Goal: Transaction & Acquisition: Purchase product/service

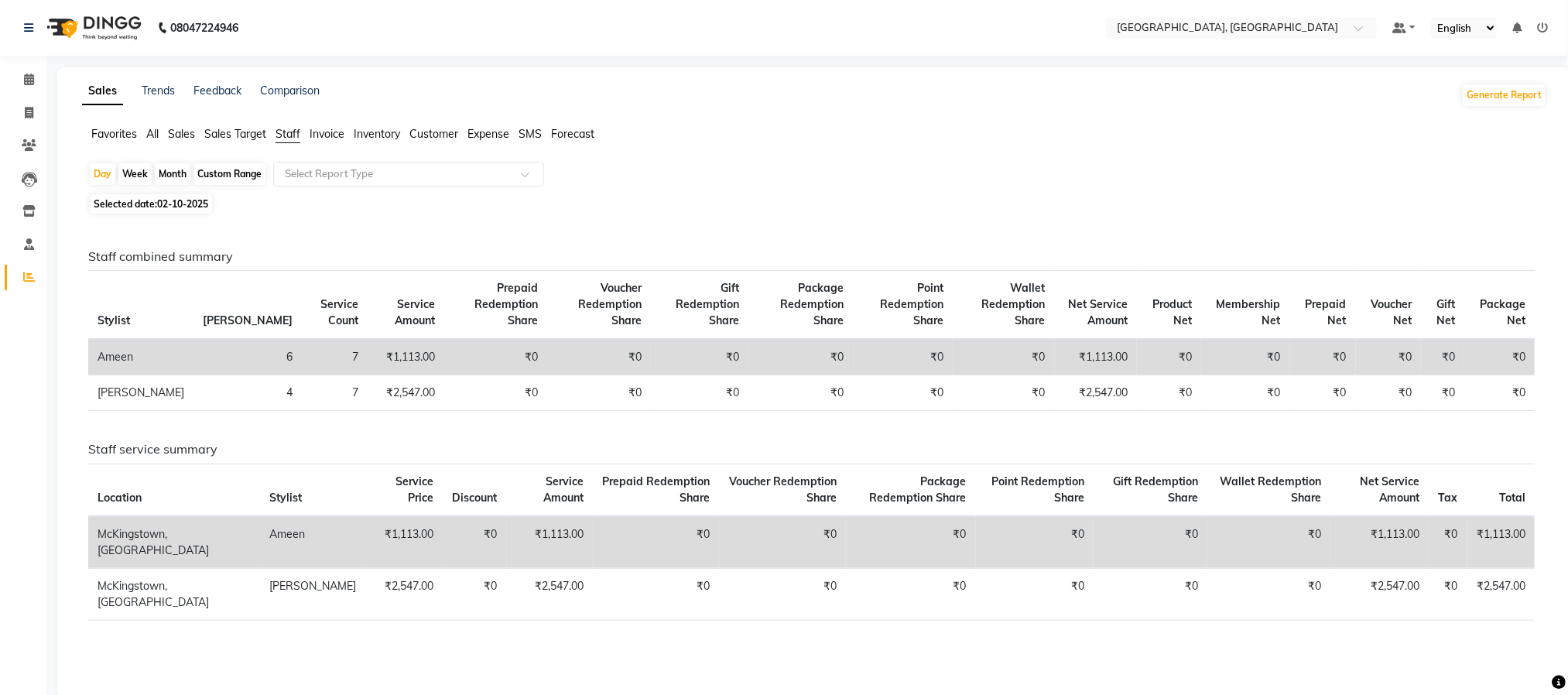
click at [171, 173] on div "Month" at bounding box center [173, 174] width 36 height 21
select select "10"
select select "2025"
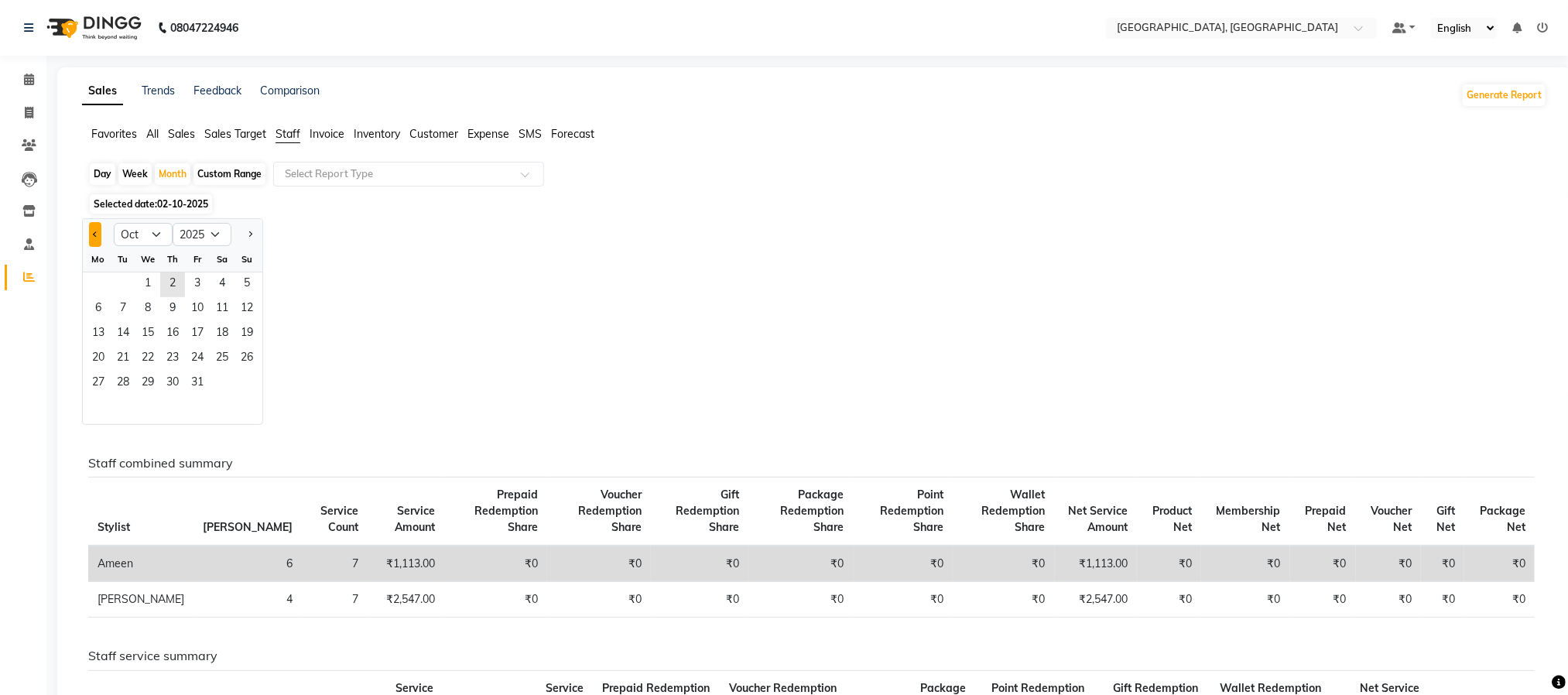
click at [96, 230] on button "Previous month" at bounding box center [94, 234] width 13 height 25
select select "9"
click at [98, 281] on span "1" at bounding box center [98, 285] width 25 height 25
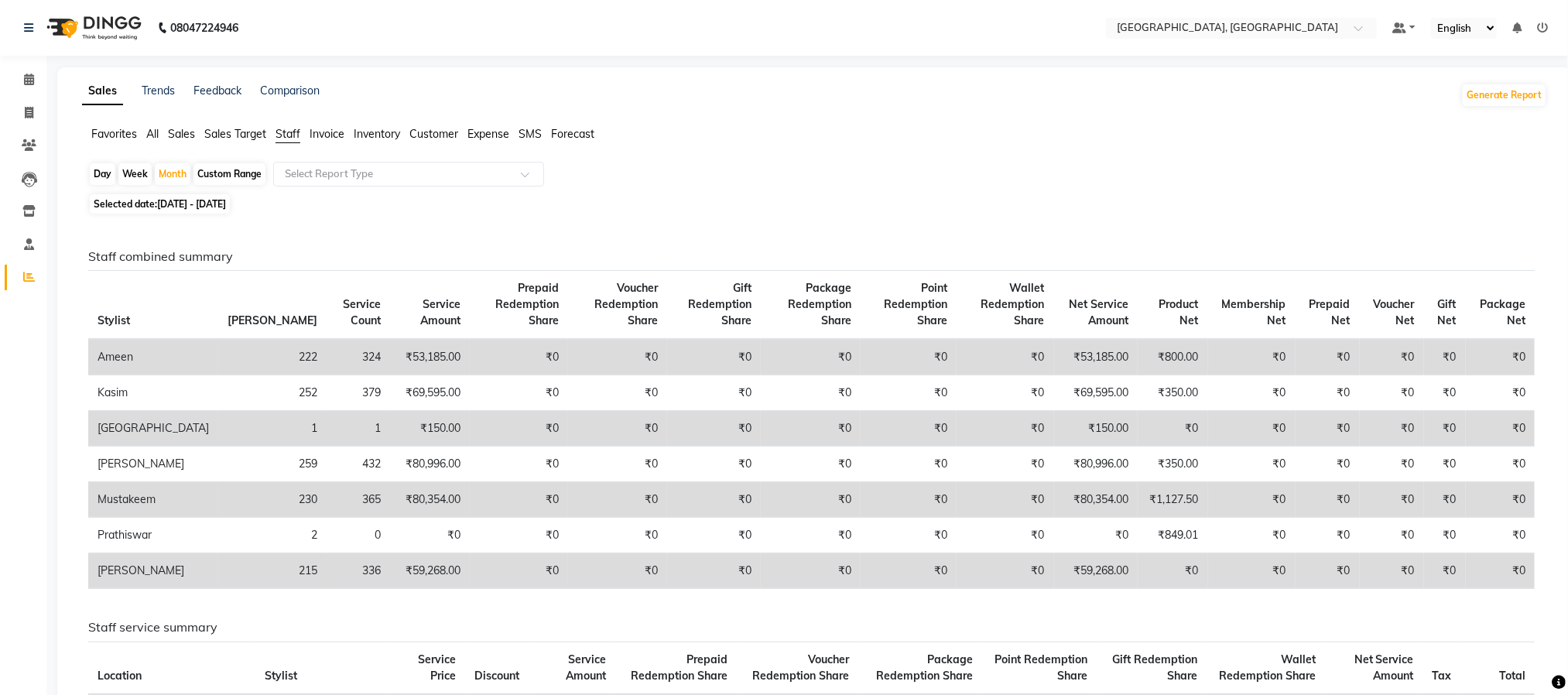
click at [491, 133] on span "Expense" at bounding box center [488, 134] width 41 height 13
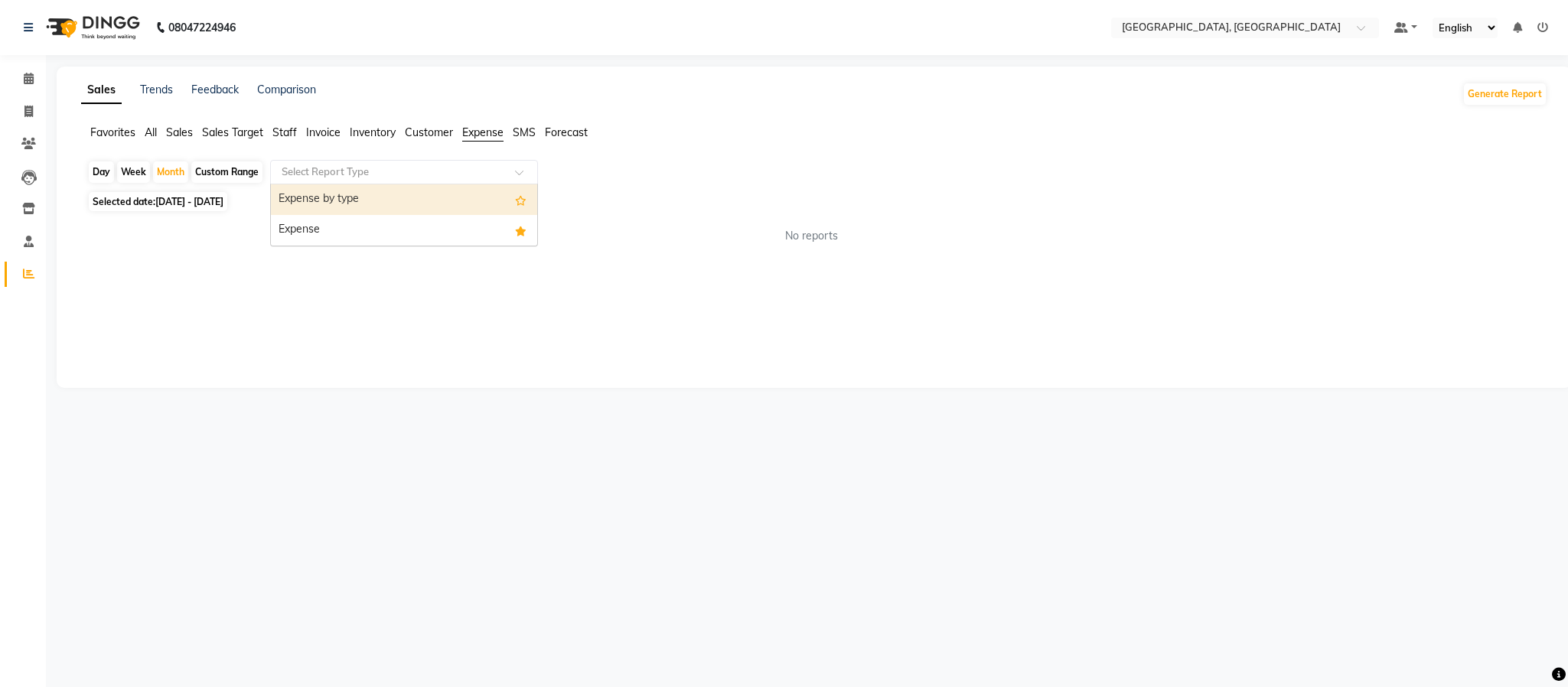
click at [487, 163] on div "Select Report Type" at bounding box center [403, 172] width 268 height 25
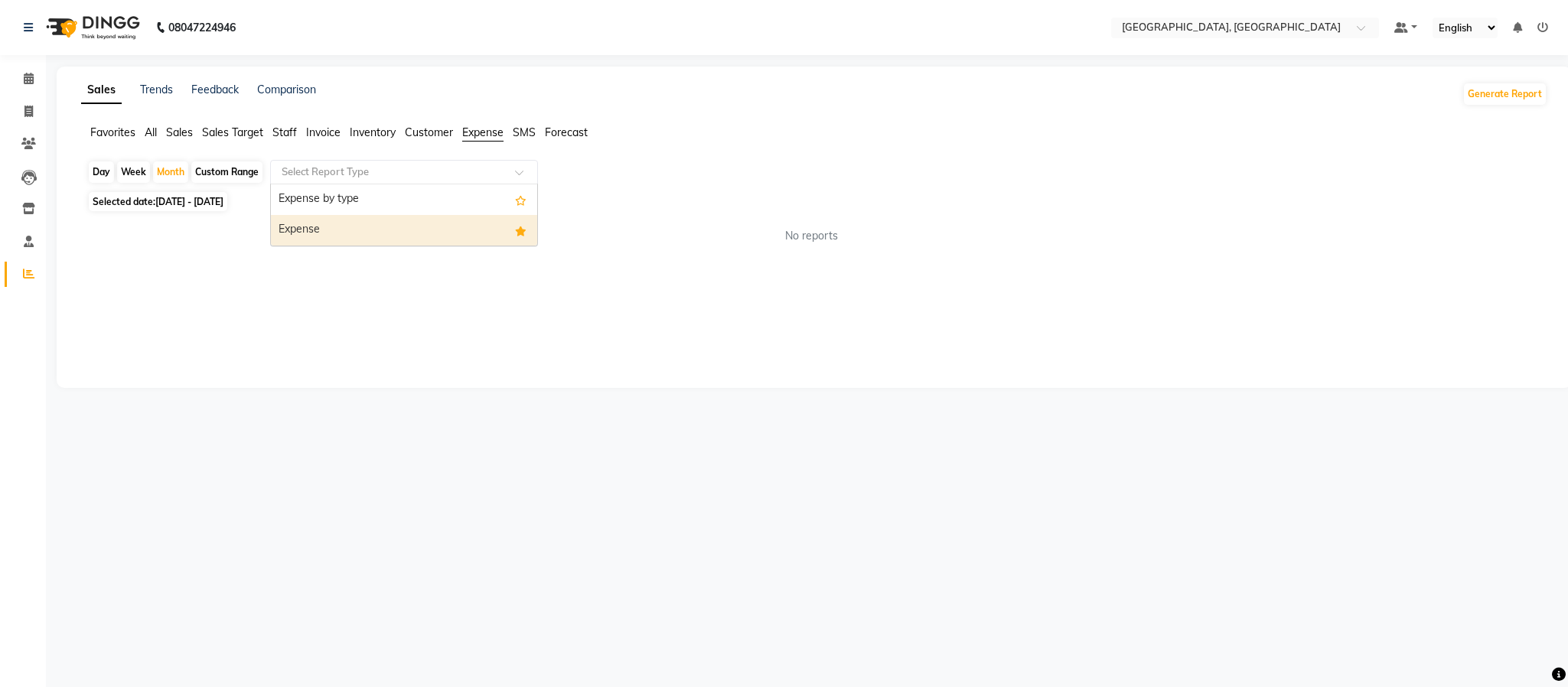
click at [452, 221] on div "Expense" at bounding box center [403, 231] width 266 height 30
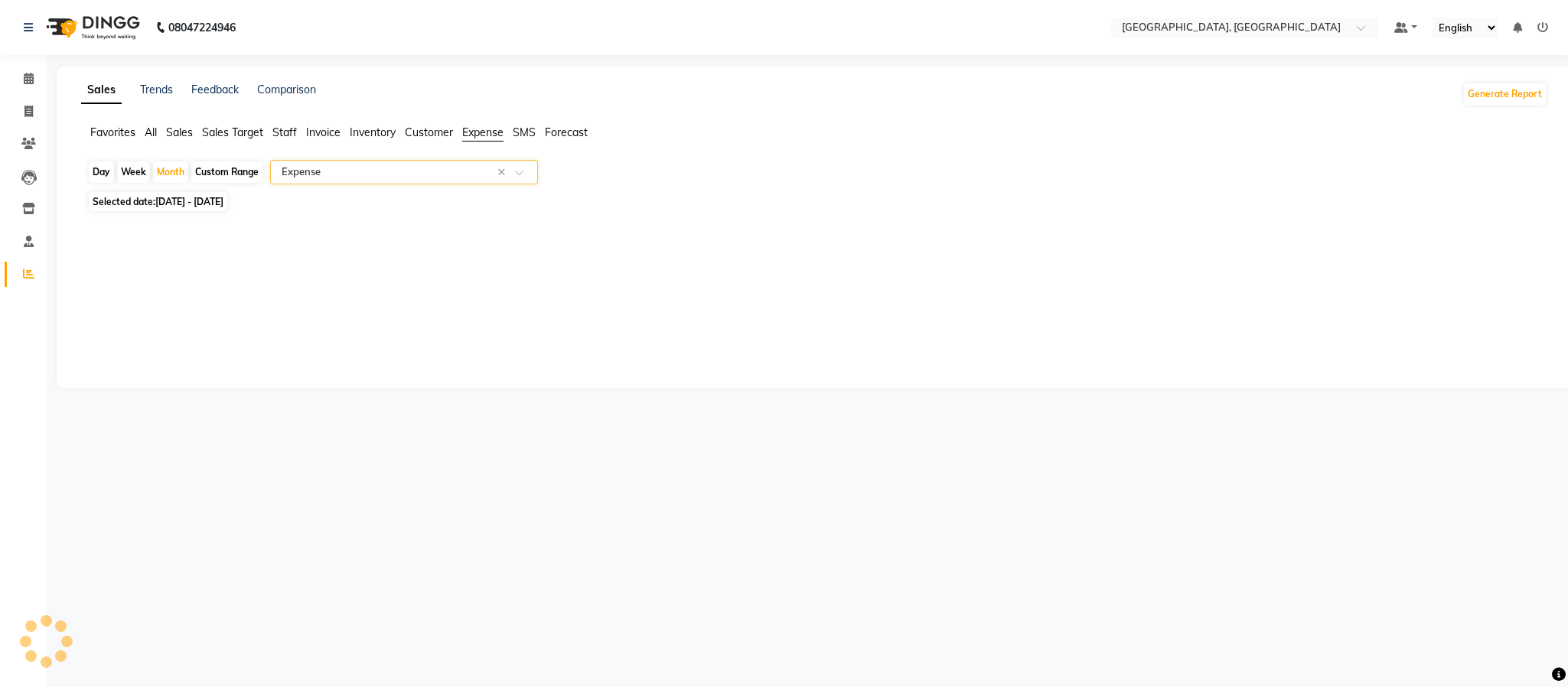
select select "full_report"
select select "csv"
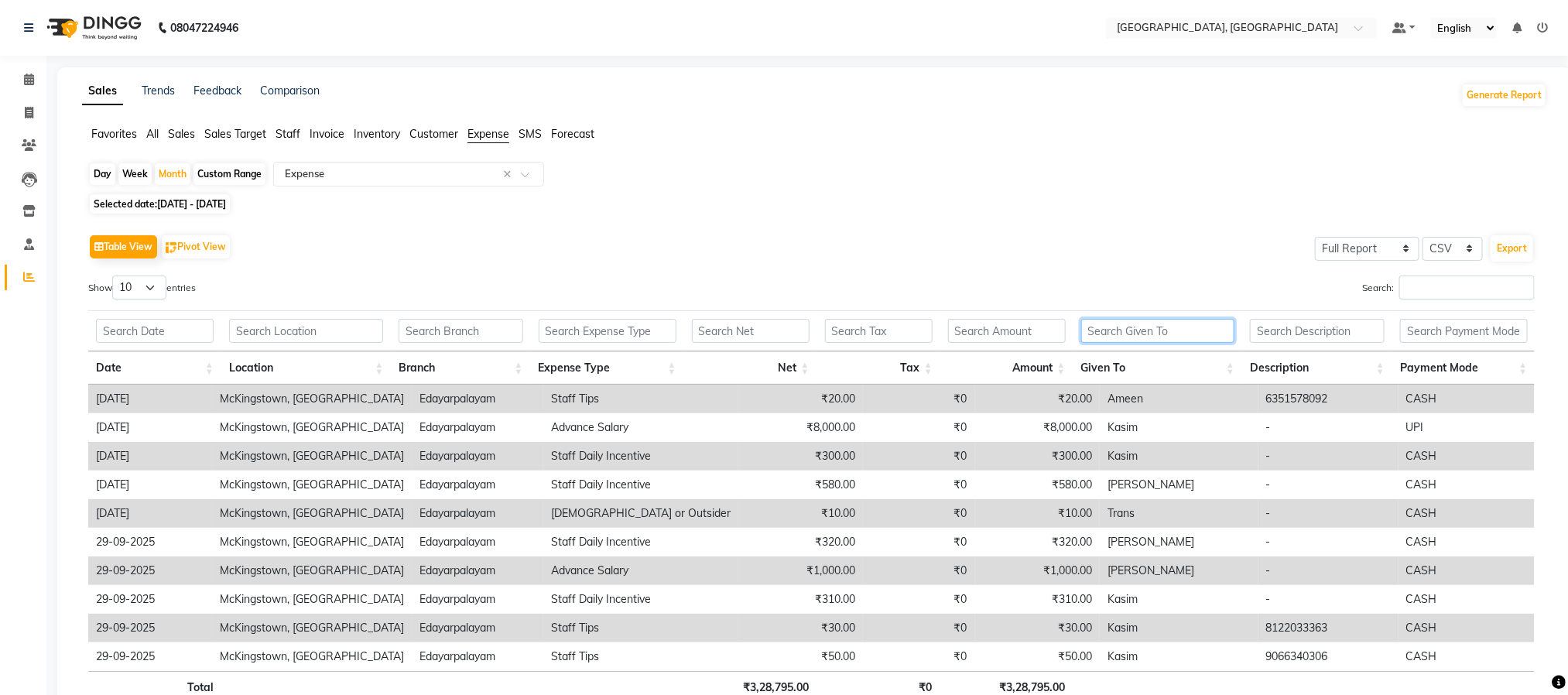
click at [1113, 320] on input "text" at bounding box center [1157, 331] width 153 height 24
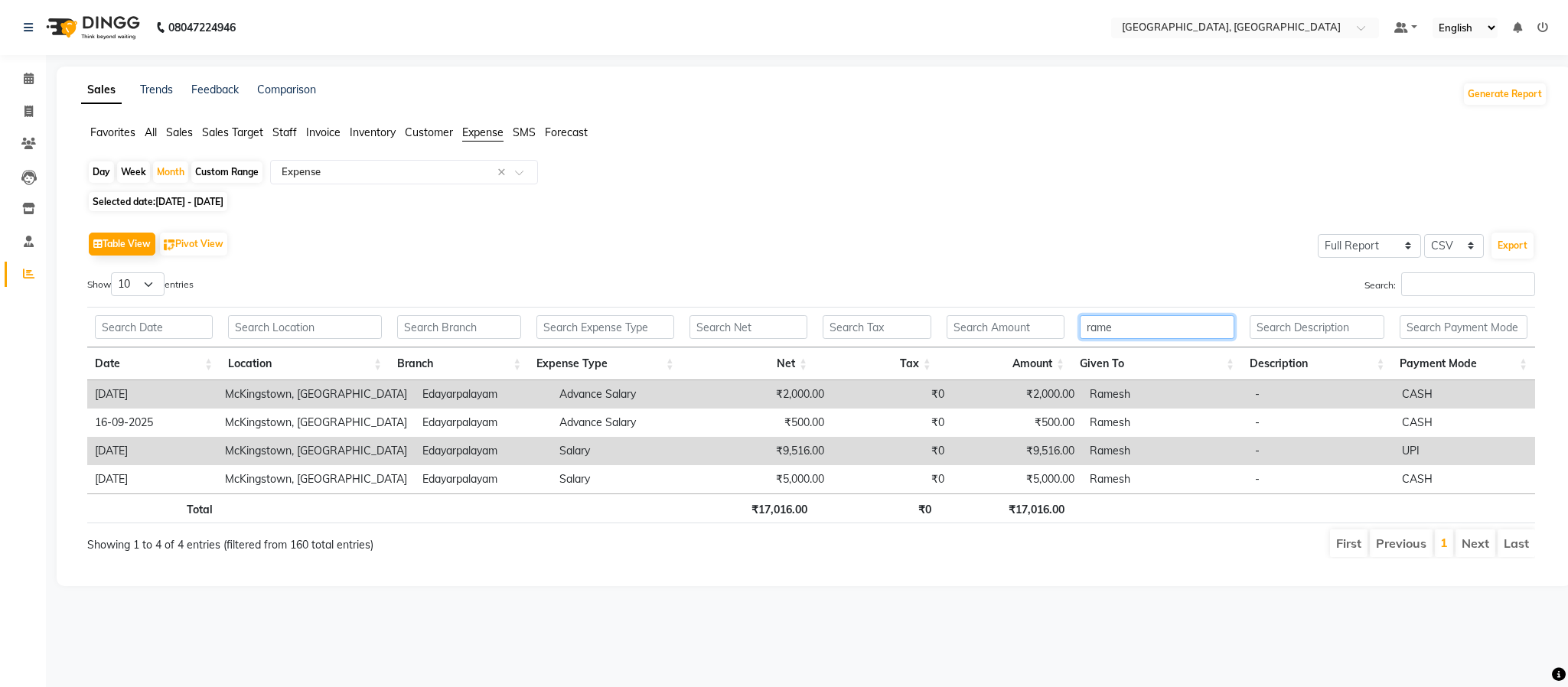
click at [1141, 329] on input "rame" at bounding box center [1157, 327] width 154 height 24
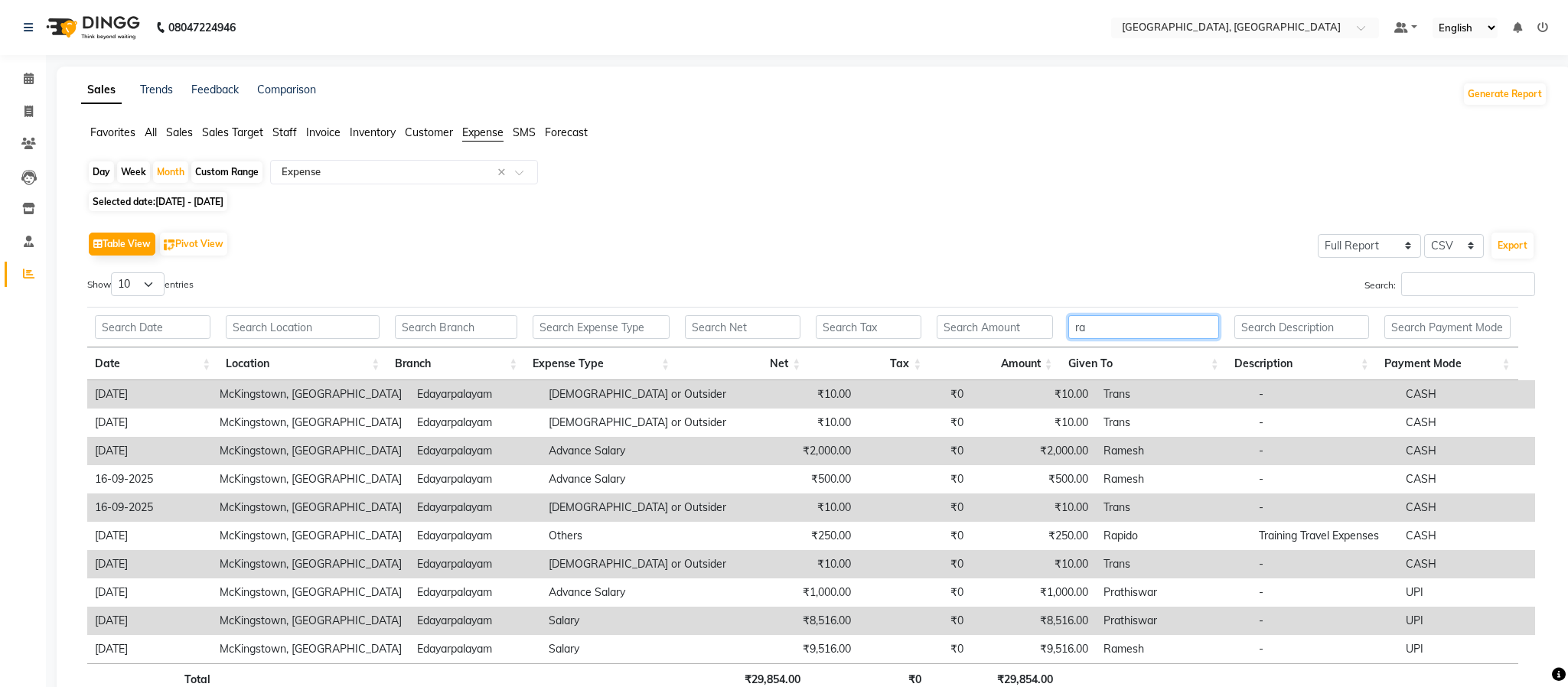
type input "r"
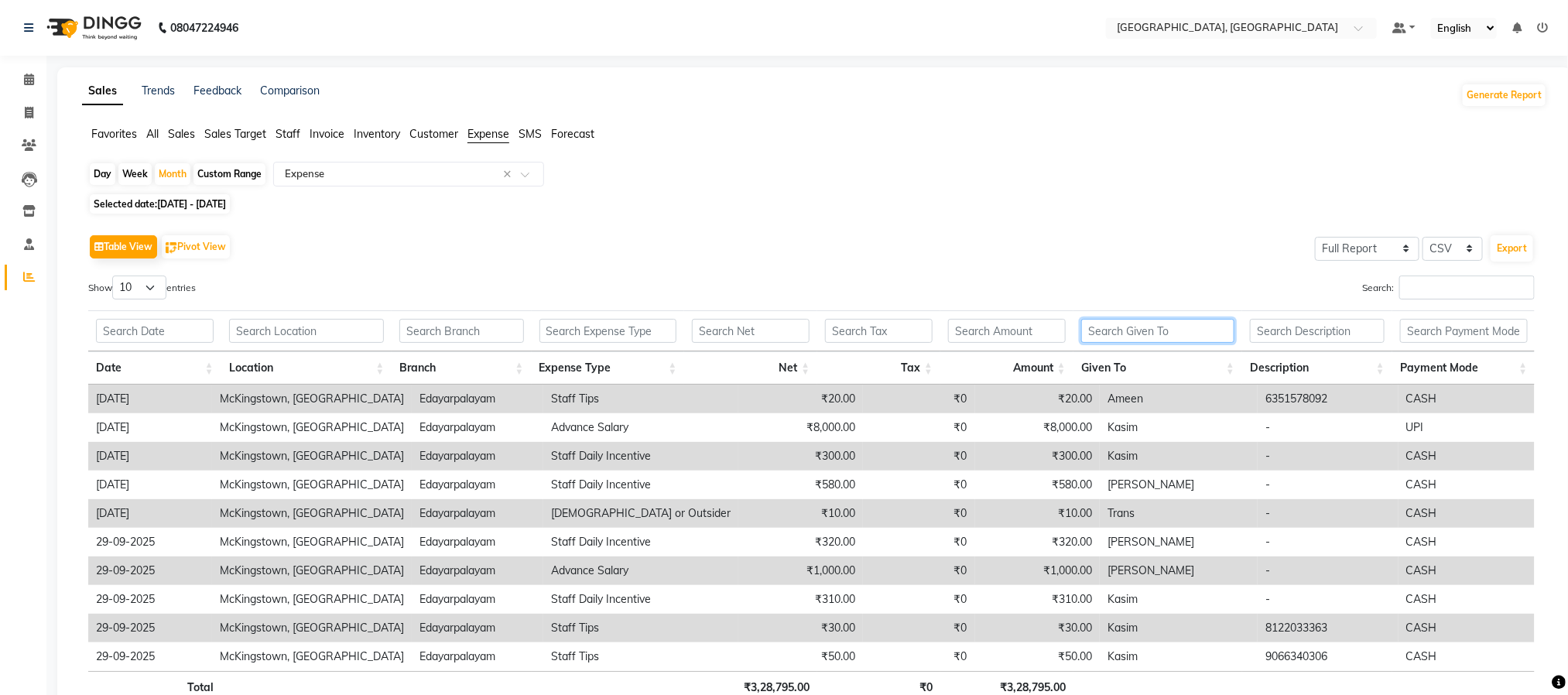
type input "9"
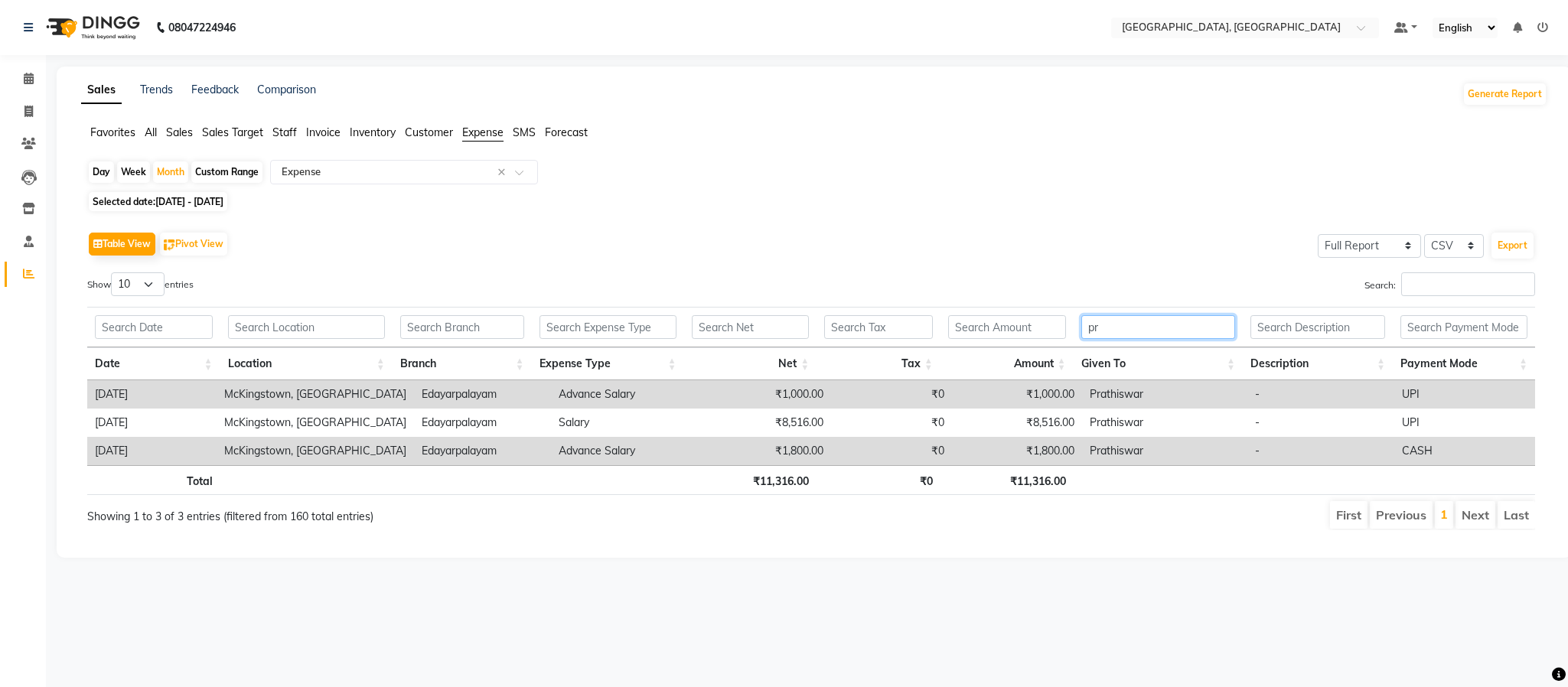
click at [1167, 335] on input "pr" at bounding box center [1157, 327] width 153 height 24
type input "p"
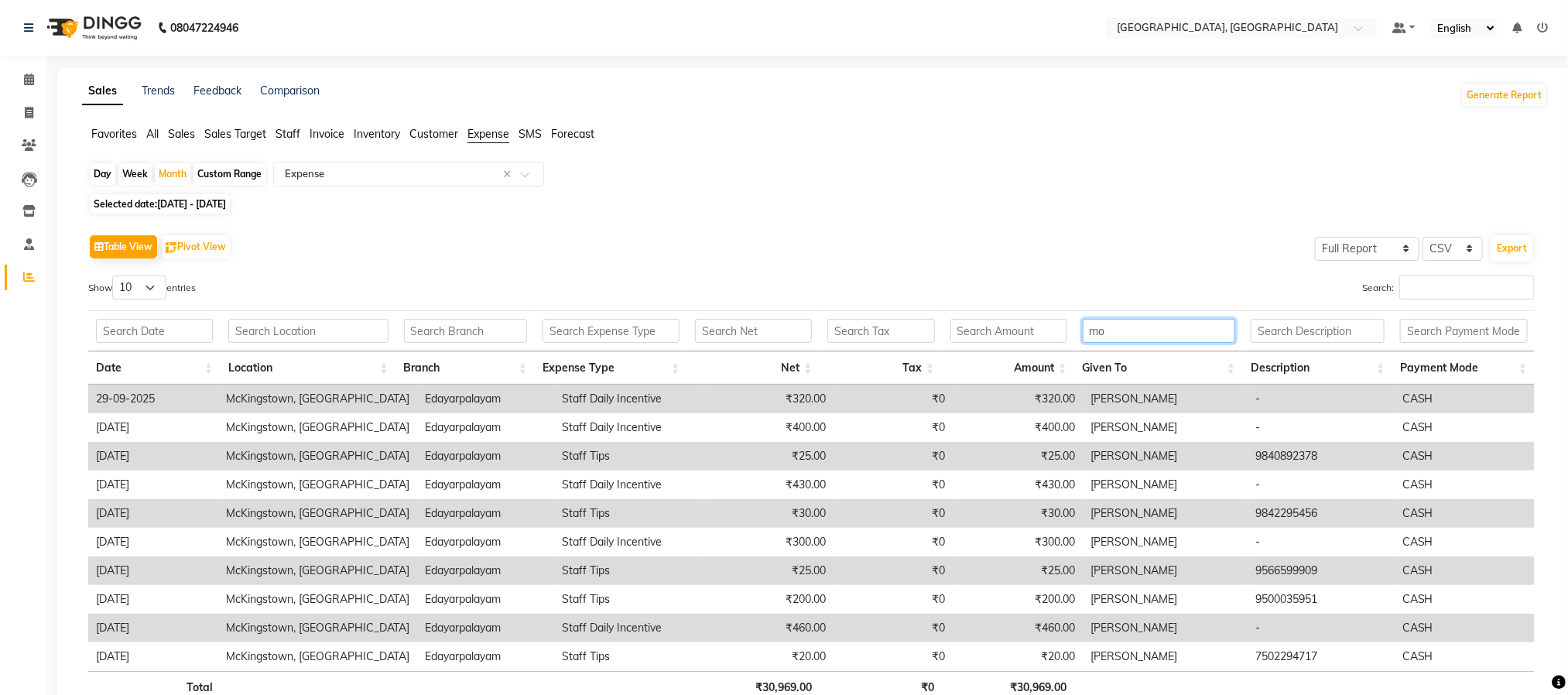
scroll to position [115, 0]
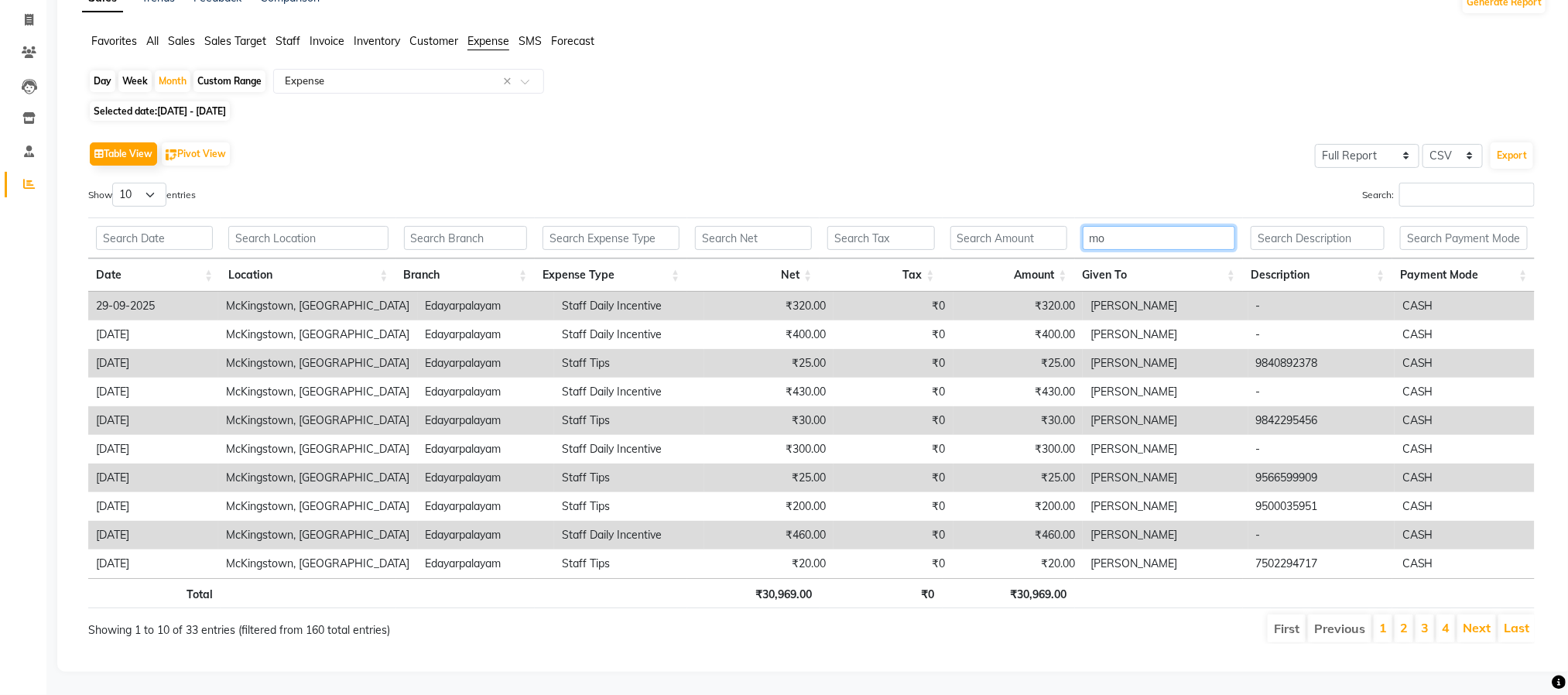
type input "mo"
click at [592, 226] on input "text" at bounding box center [611, 237] width 137 height 24
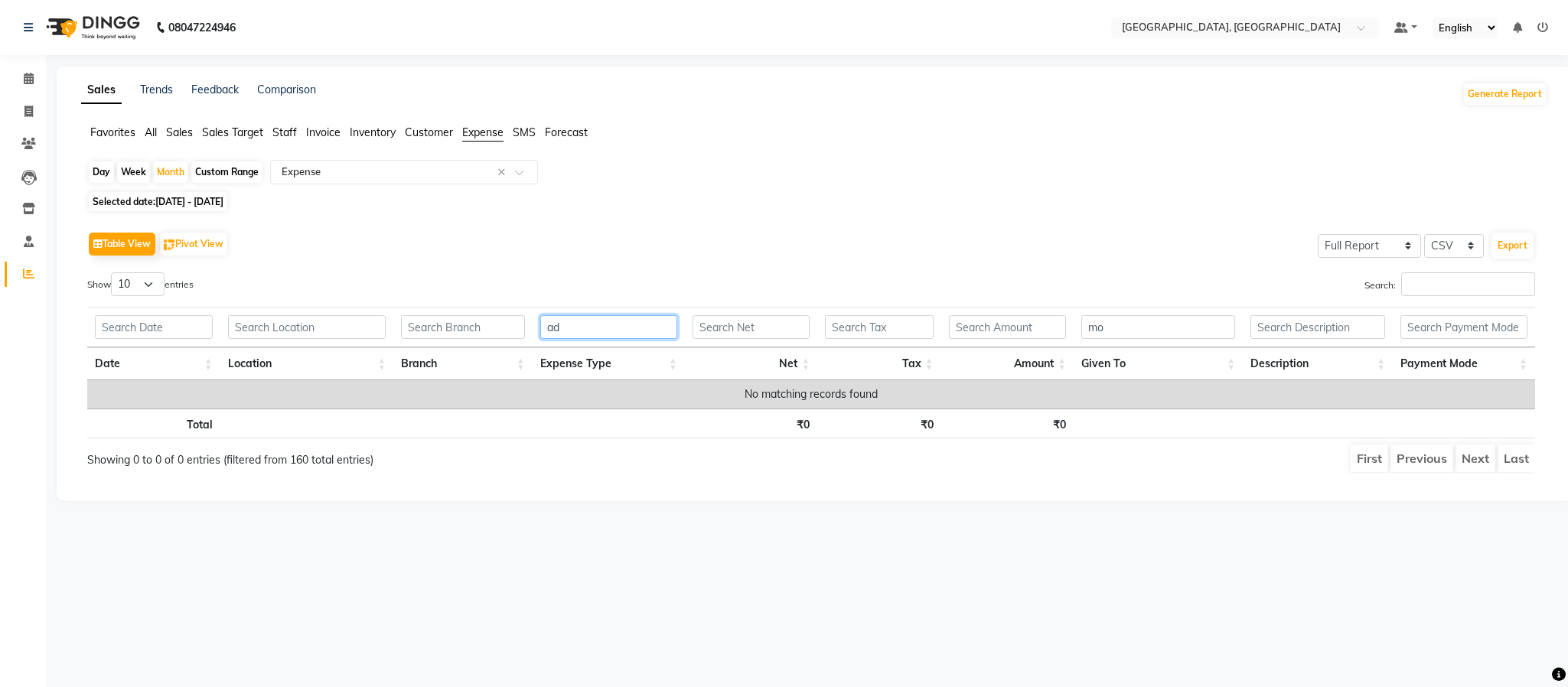
type input "a"
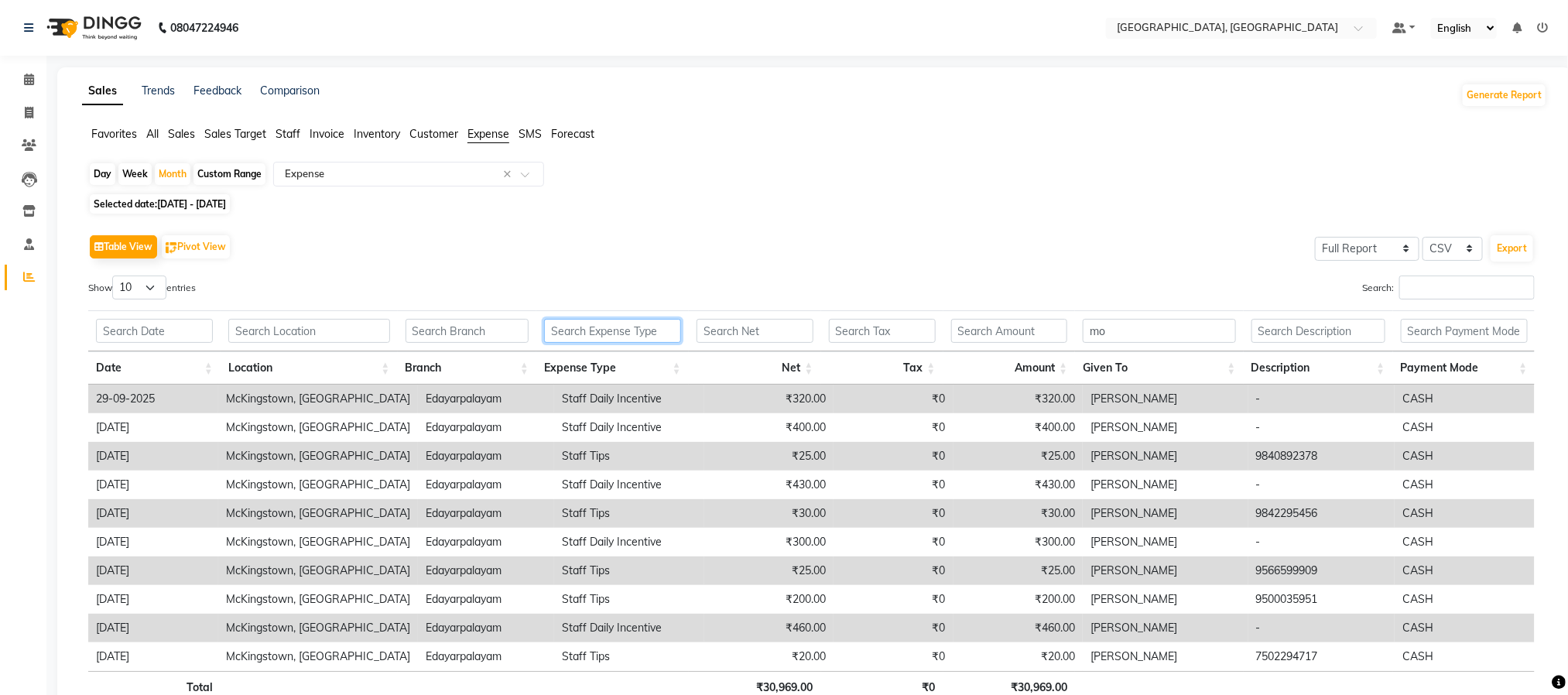
scroll to position [115, 0]
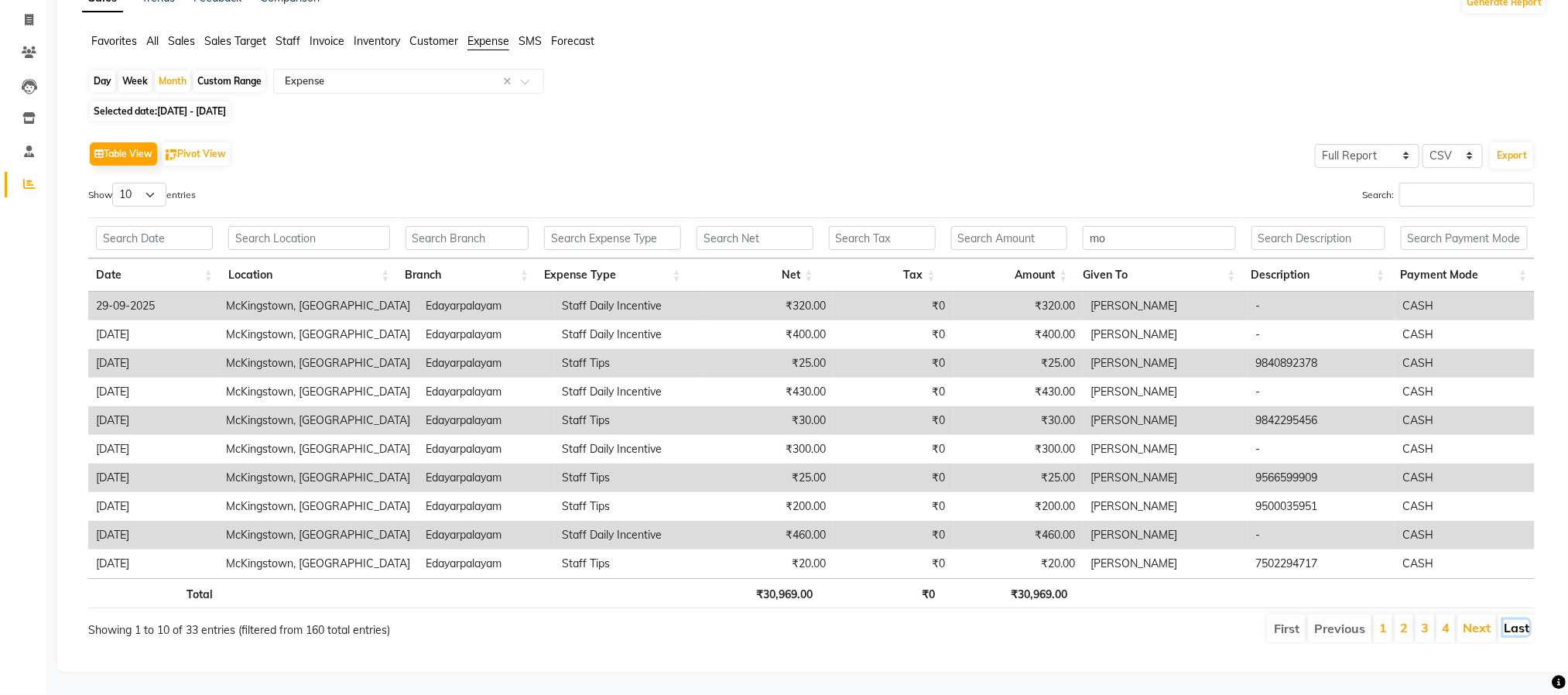
click at [1511, 620] on link "Last" at bounding box center [1516, 628] width 25 height 15
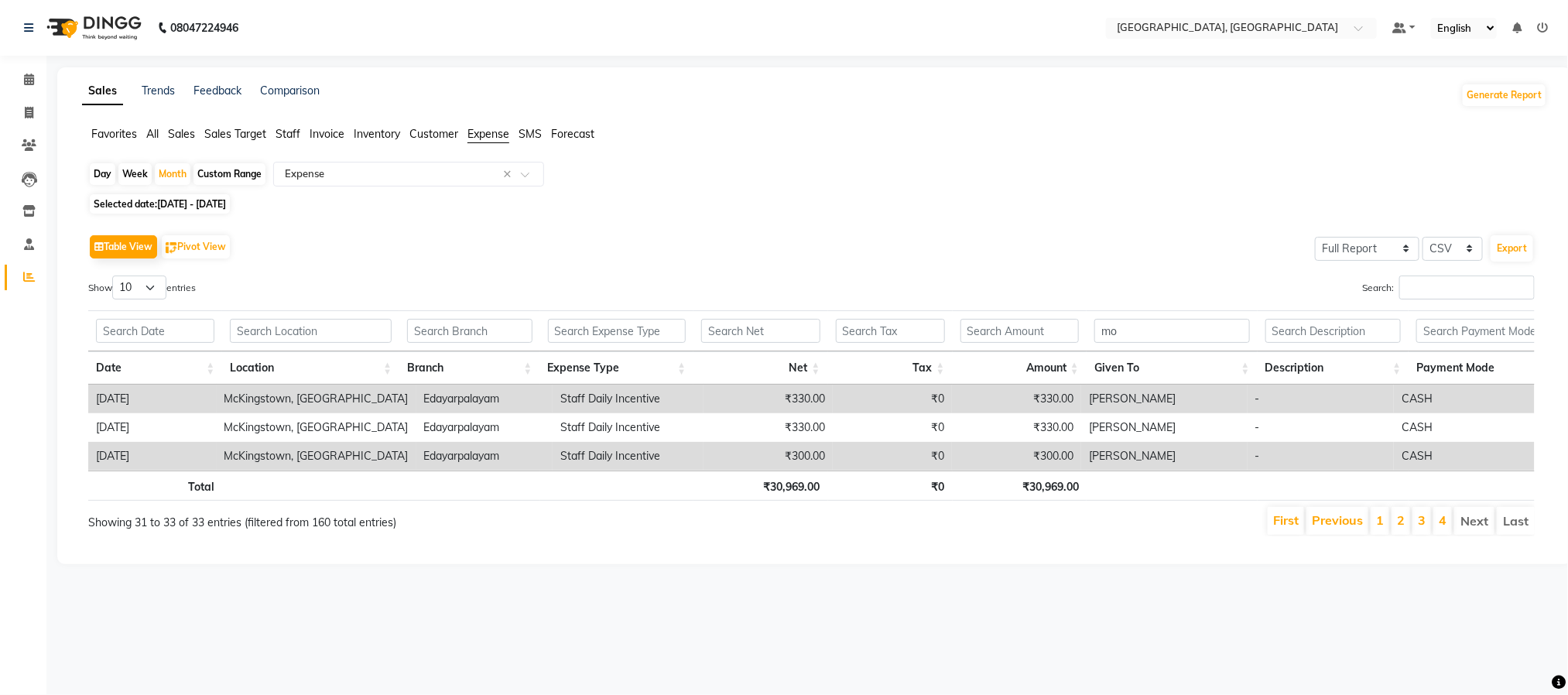
scroll to position [0, 0]
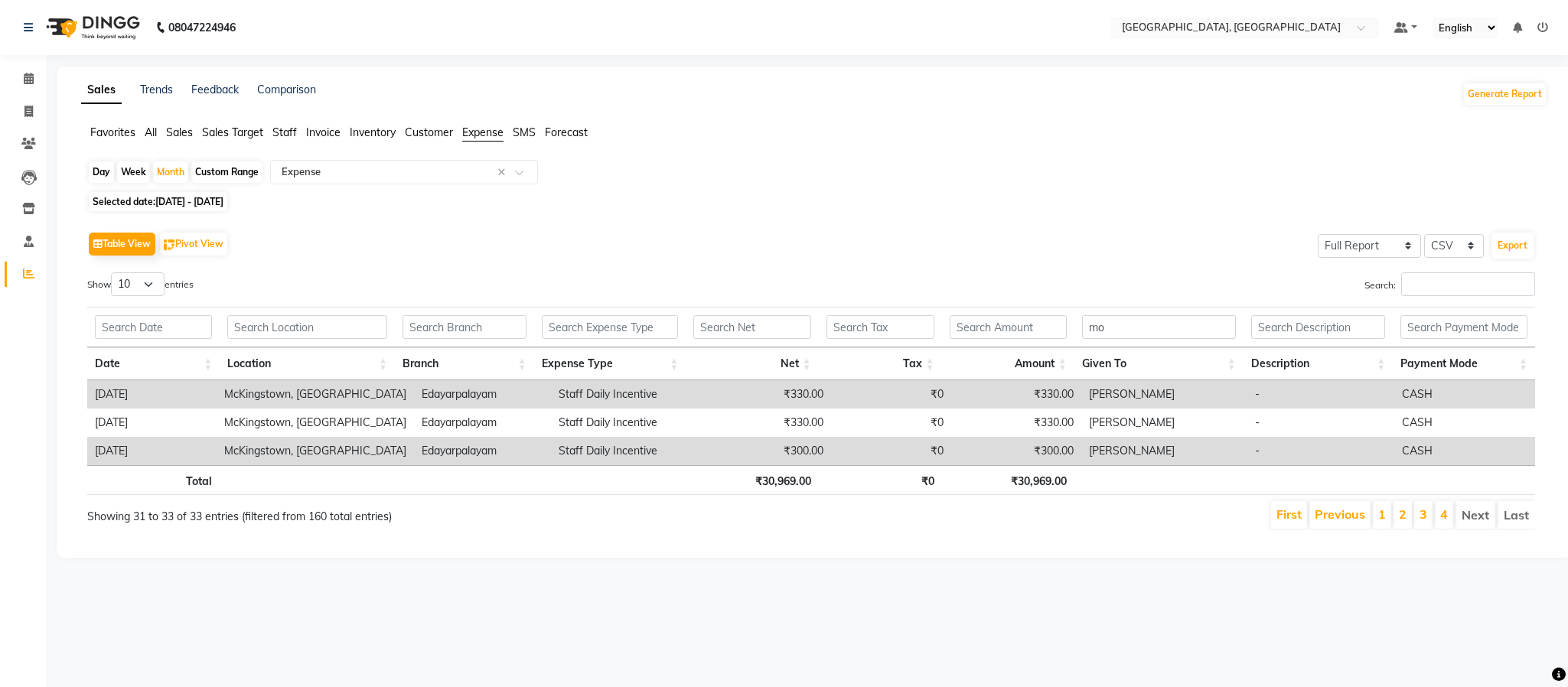
click at [1468, 516] on li "Next" at bounding box center [1476, 515] width 40 height 28
click at [1380, 521] on link "1" at bounding box center [1382, 514] width 8 height 15
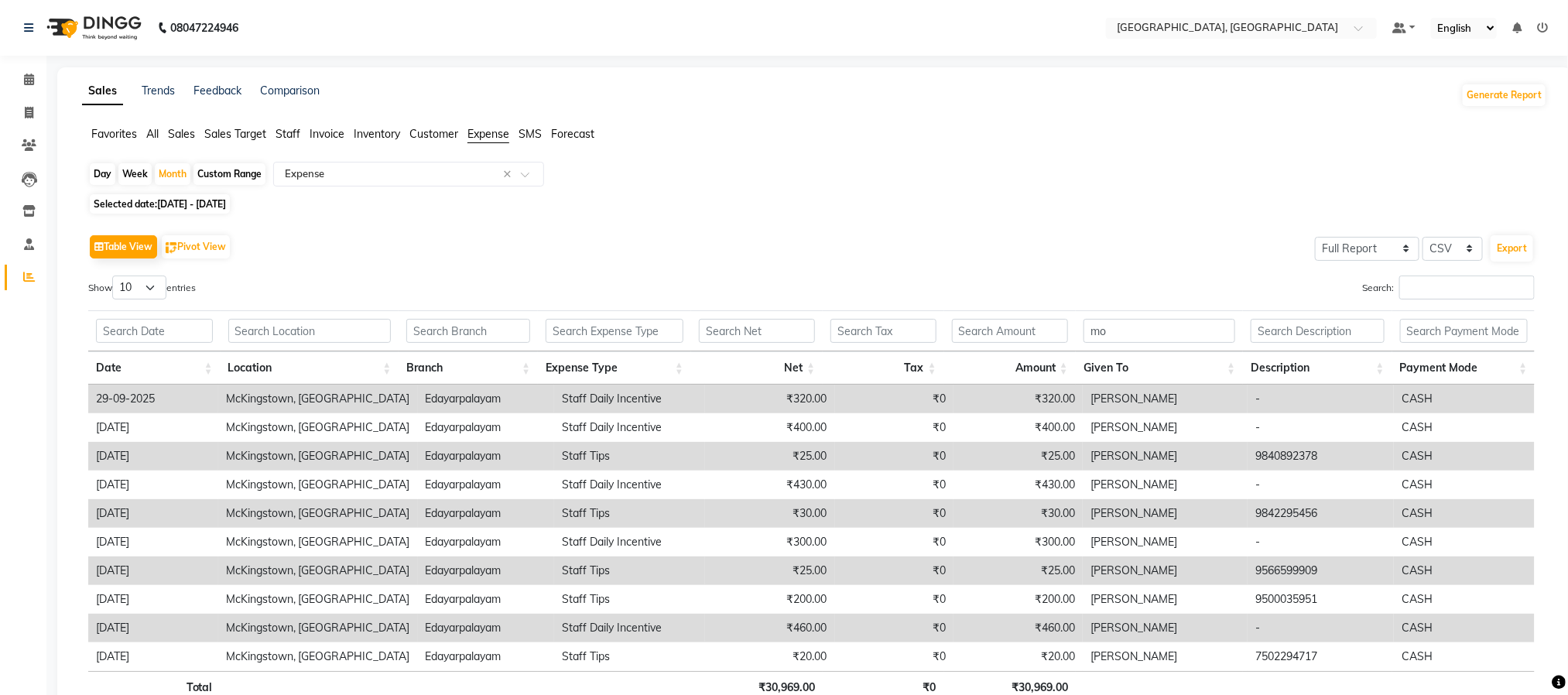
scroll to position [115, 0]
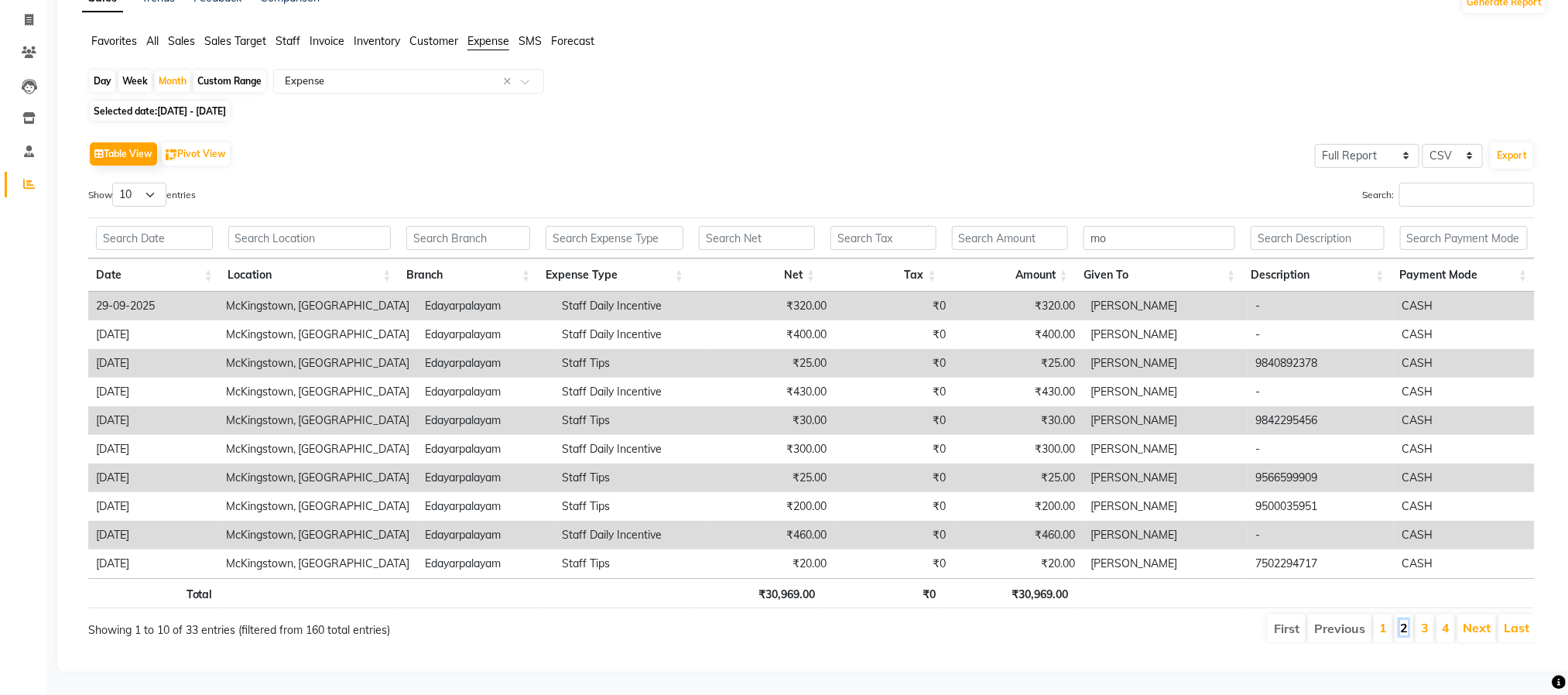
click at [1404, 620] on link "2" at bounding box center [1403, 628] width 8 height 15
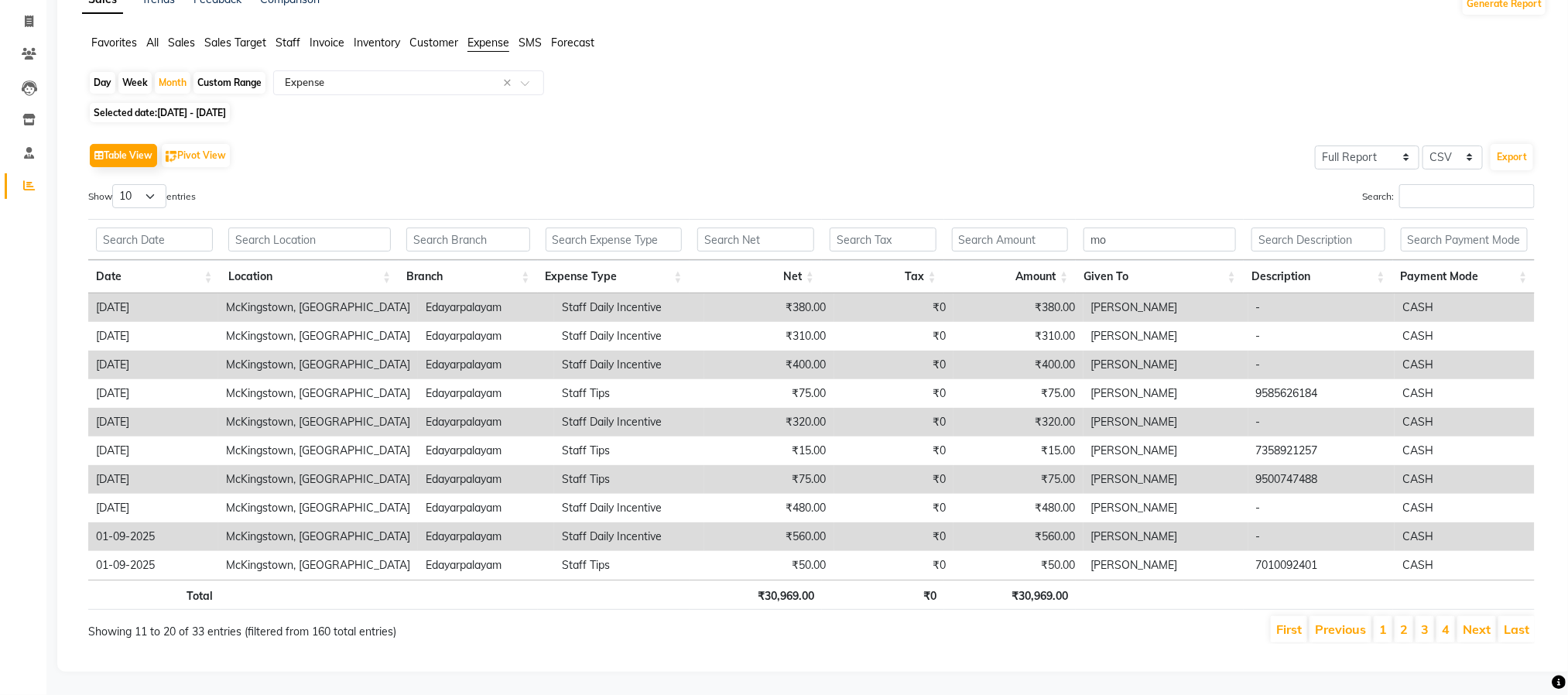
click at [1432, 616] on li "3" at bounding box center [1423, 628] width 18 height 26
click at [1447, 622] on link "4" at bounding box center [1446, 629] width 8 height 15
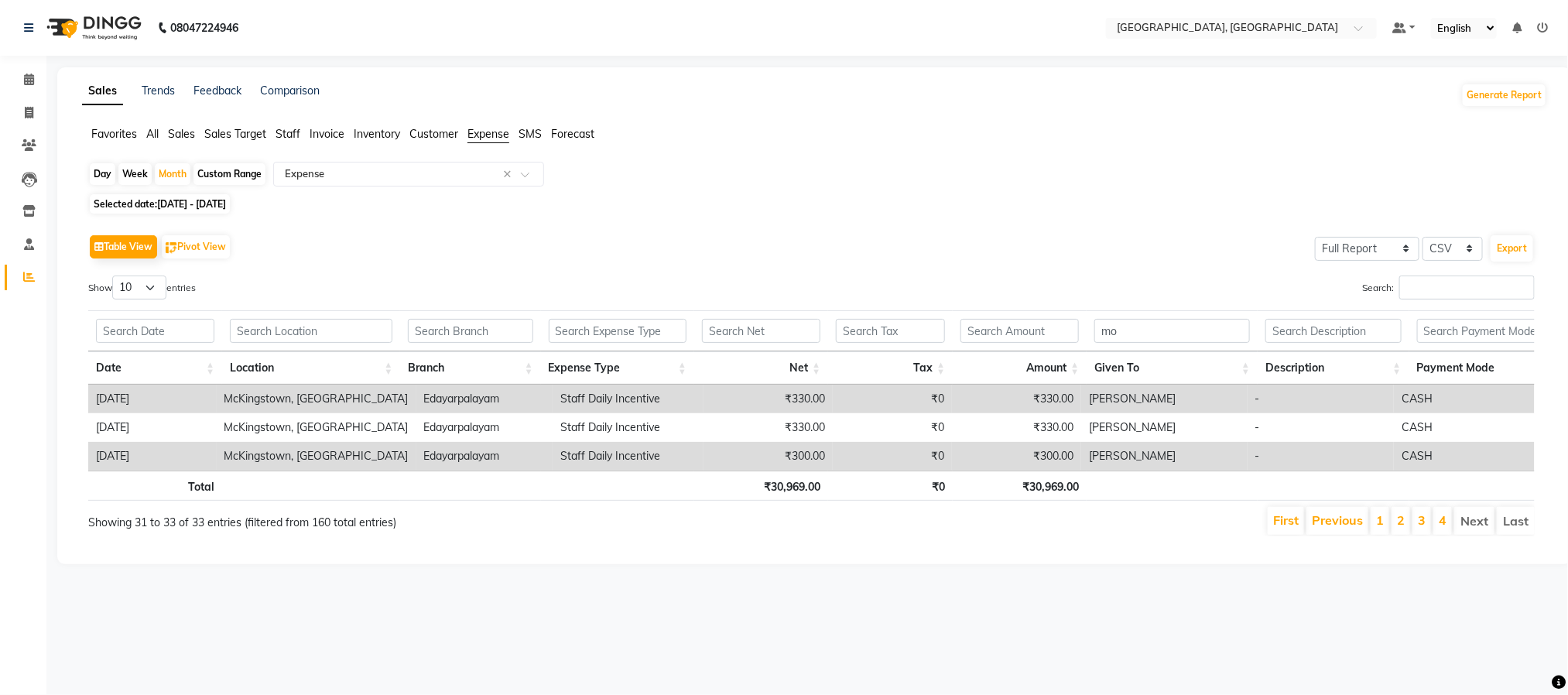
scroll to position [0, 0]
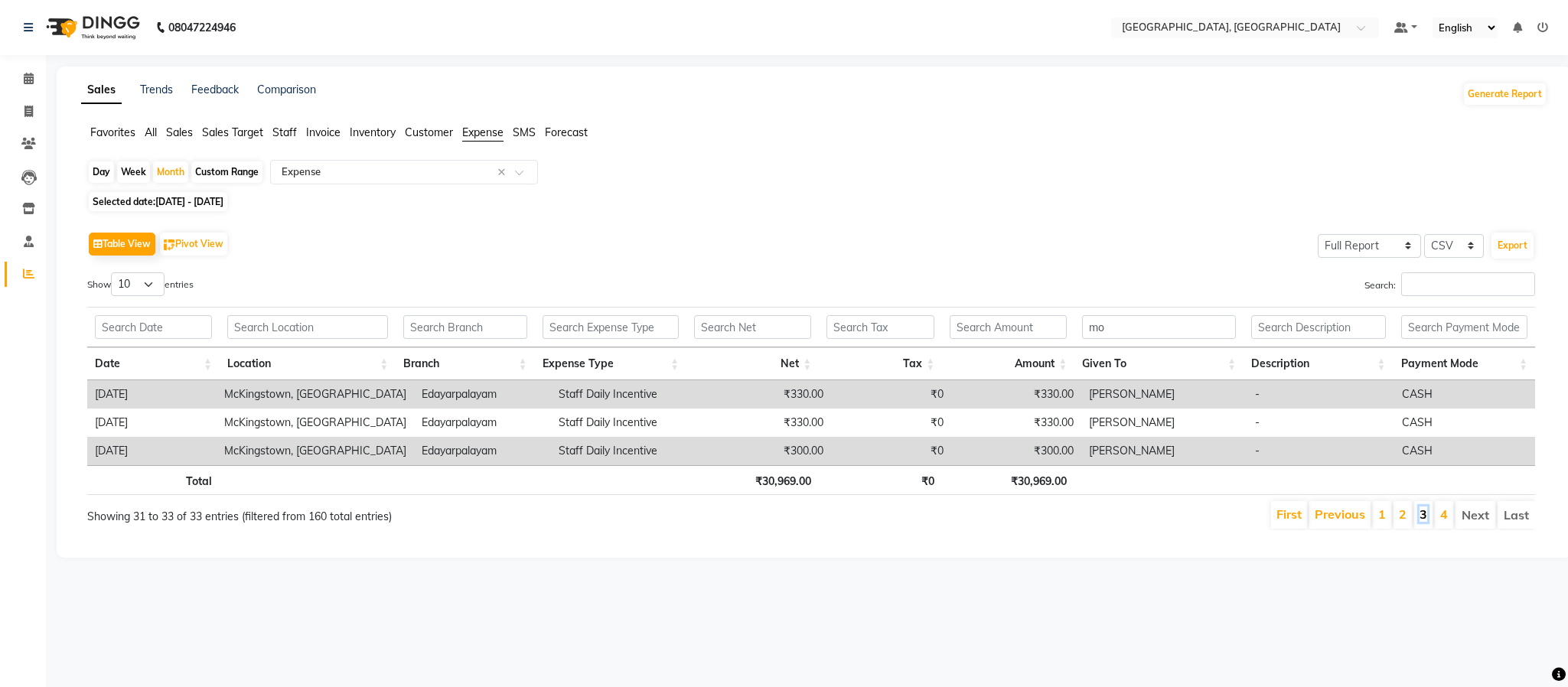
click at [1421, 521] on link "3" at bounding box center [1423, 514] width 8 height 15
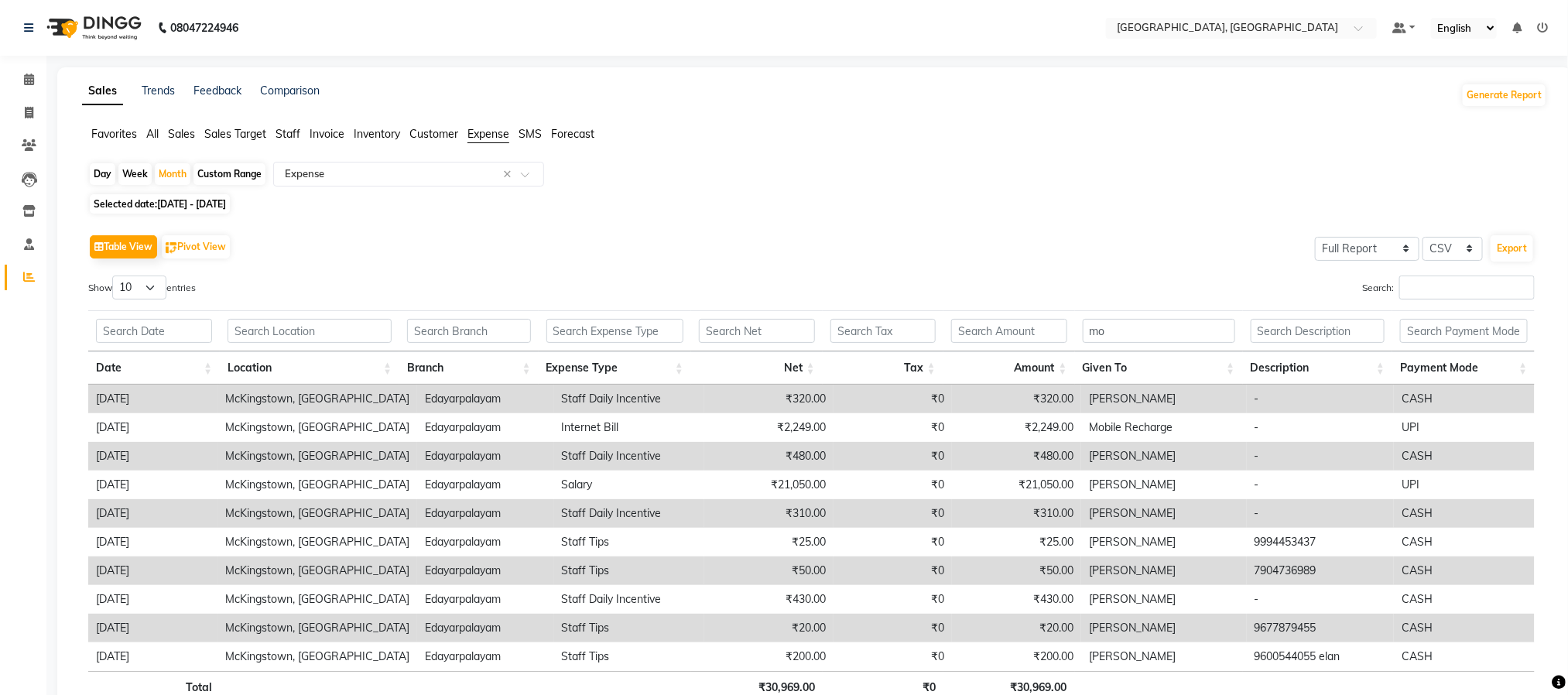
scroll to position [112, 0]
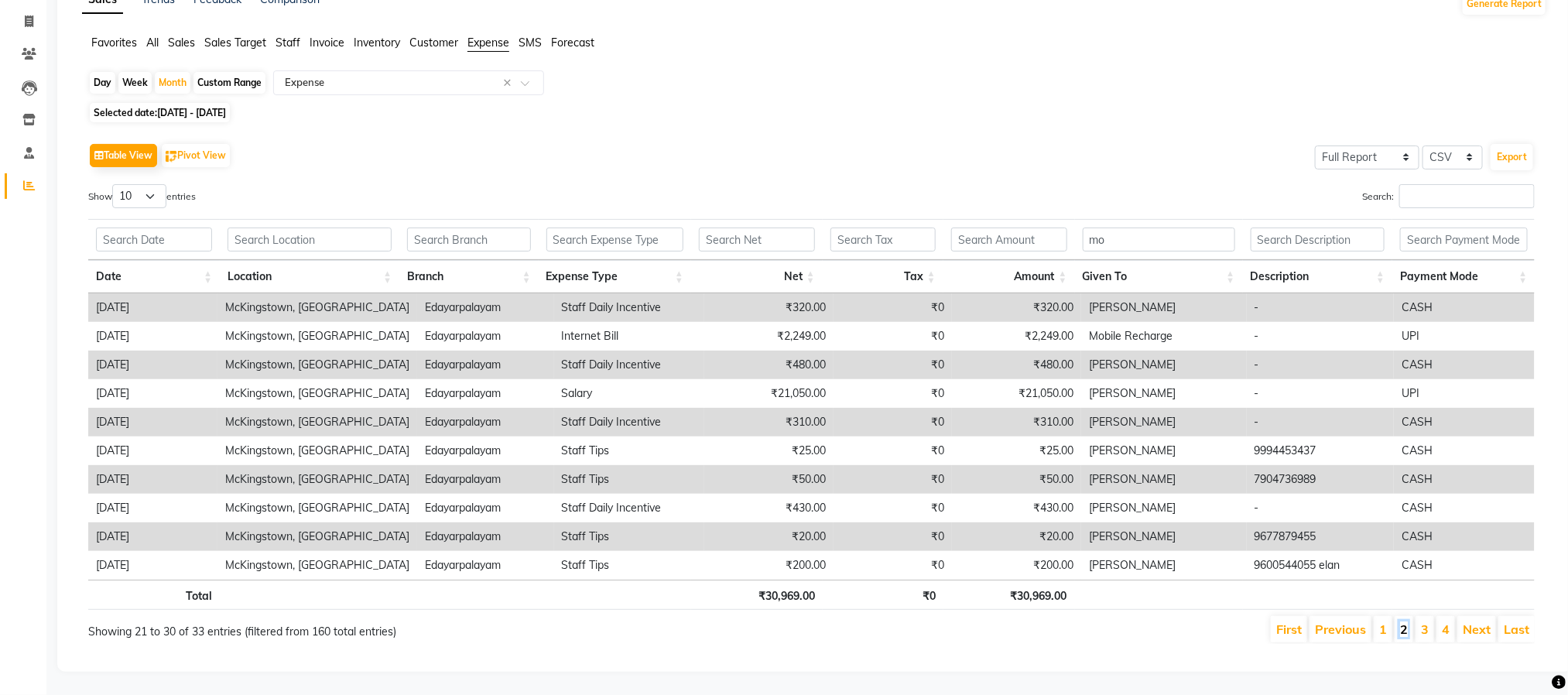
click at [1404, 622] on link "2" at bounding box center [1403, 629] width 8 height 15
click at [1384, 622] on link "1" at bounding box center [1383, 629] width 8 height 15
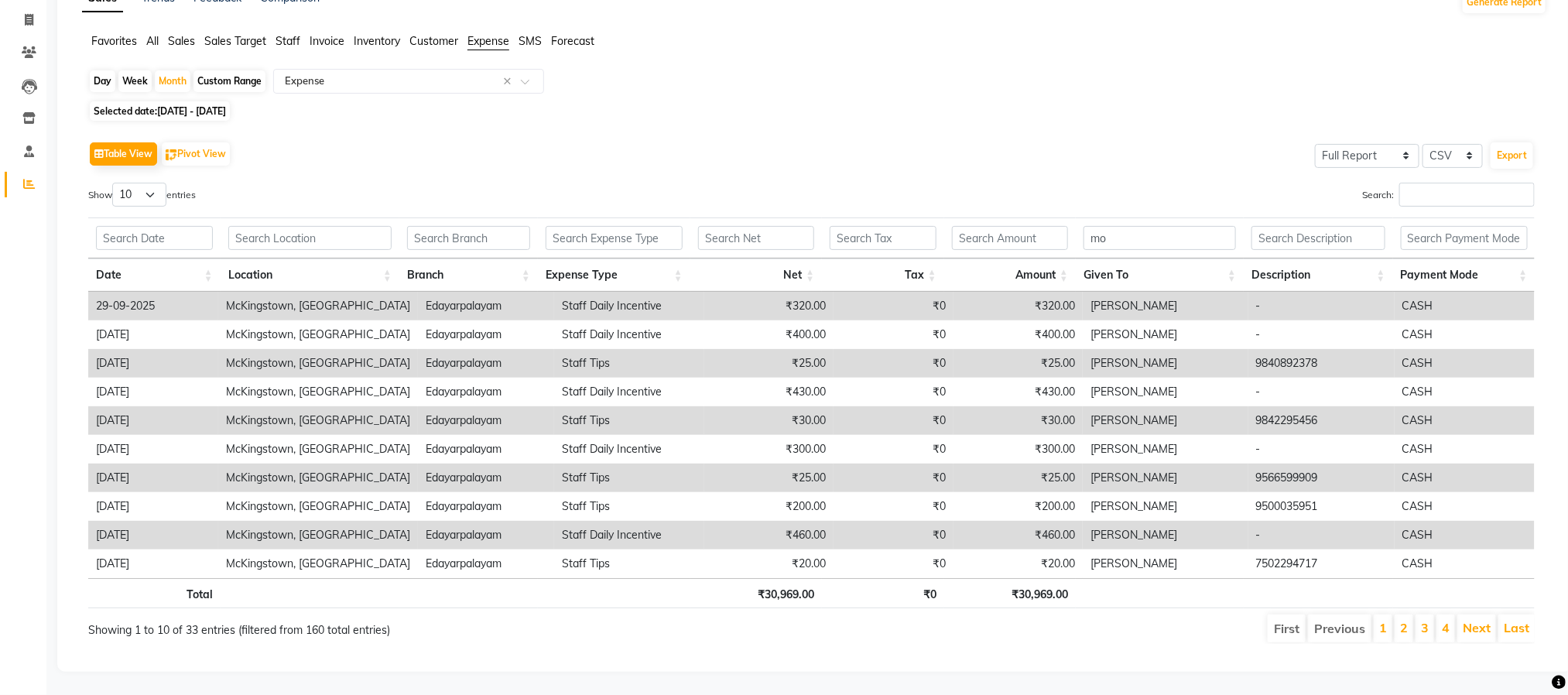
click at [1415, 614] on li "3" at bounding box center [1423, 628] width 18 height 28
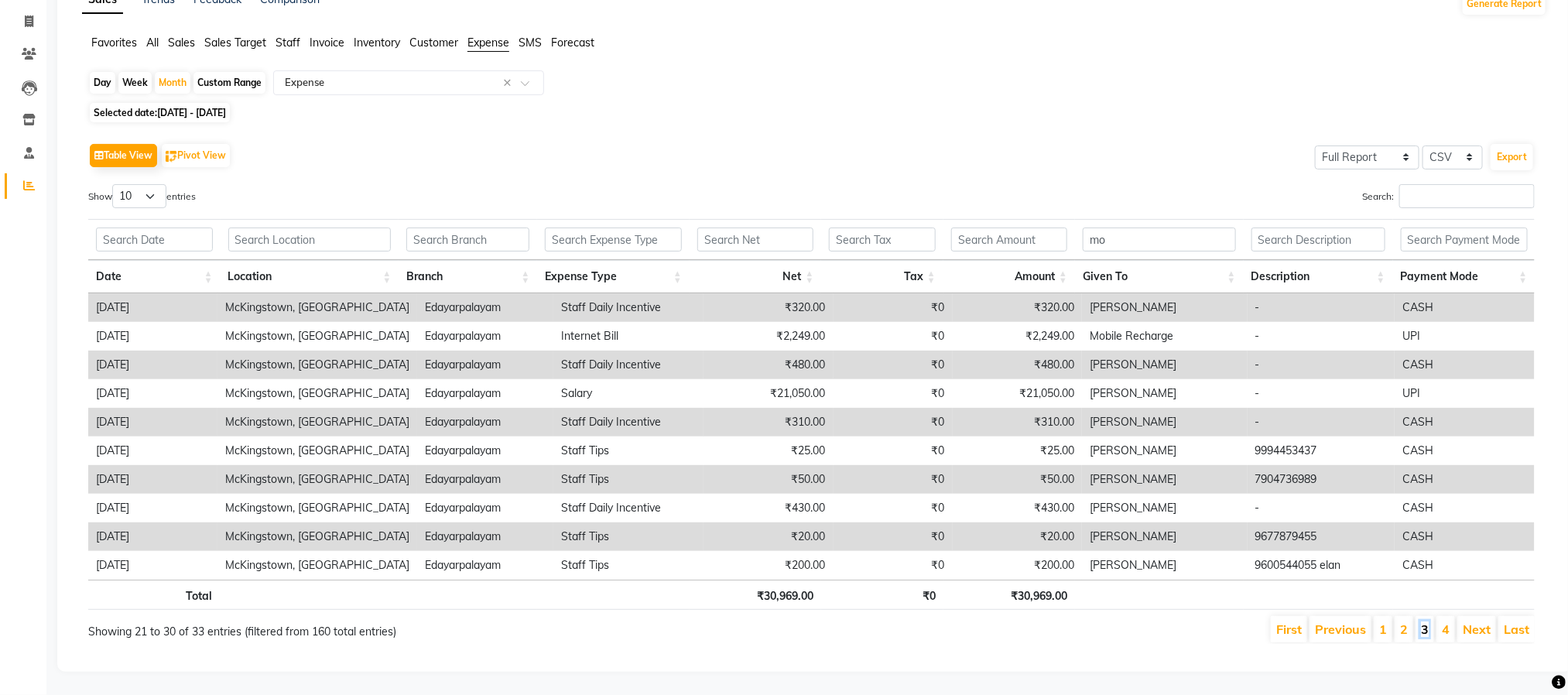
click at [1423, 622] on link "3" at bounding box center [1424, 629] width 8 height 15
click at [1436, 616] on li "4" at bounding box center [1445, 628] width 18 height 26
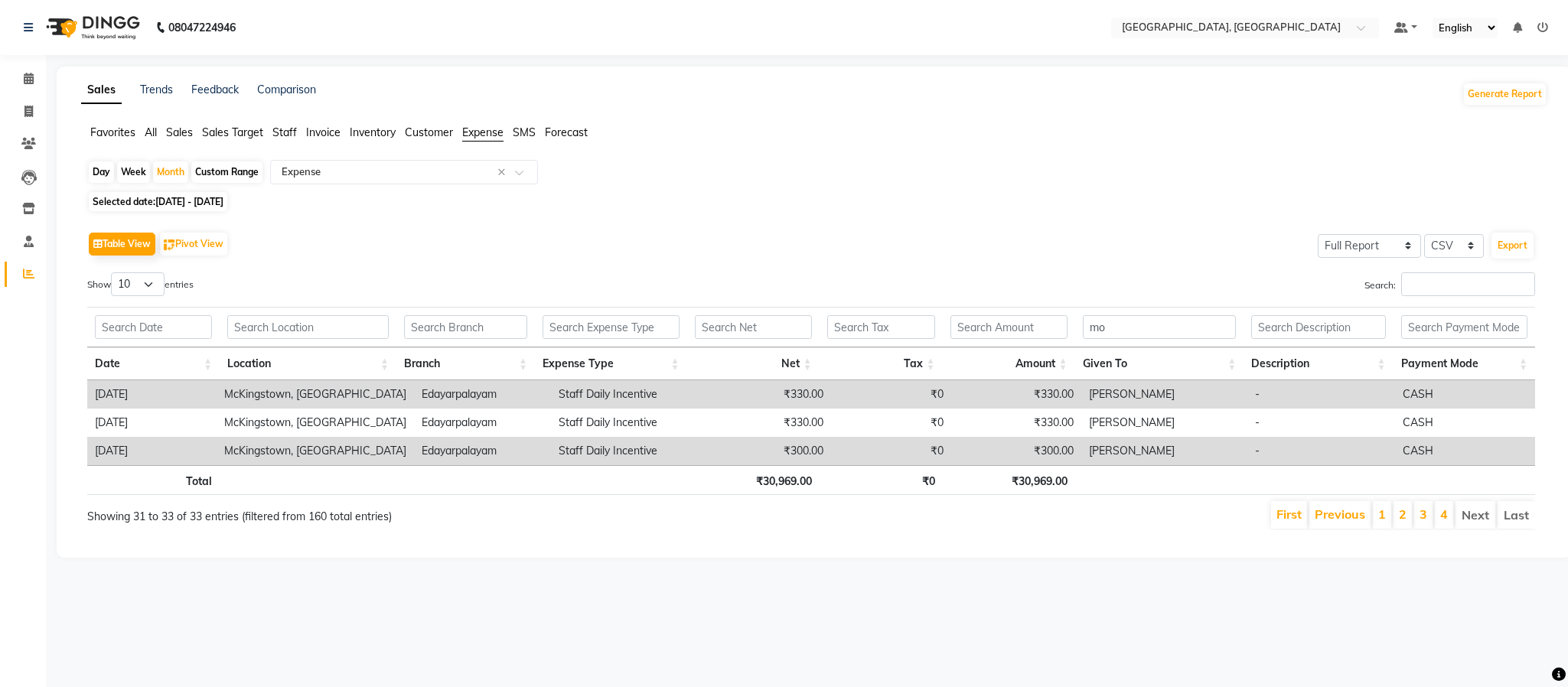
click at [1426, 604] on div "08047224946 Select Location × [GEOGRAPHIC_DATA], Edayarpalayam Default Panel My…" at bounding box center [784, 343] width 1568 height 687
click at [1383, 521] on ul "First Previous 1 2 3 4 Next Last" at bounding box center [1118, 515] width 835 height 28
click at [1383, 521] on li "1" at bounding box center [1381, 515] width 18 height 28
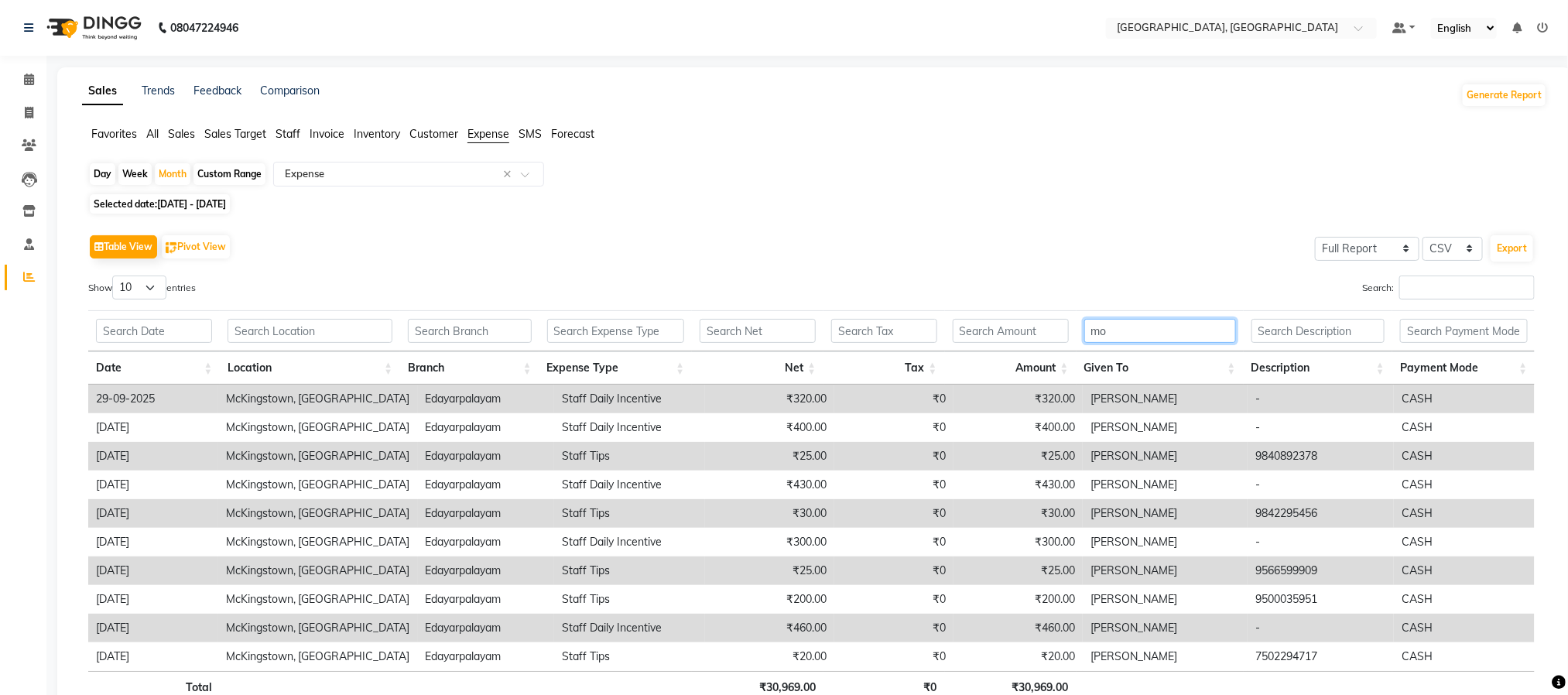
click at [1120, 325] on input "mo" at bounding box center [1159, 331] width 151 height 24
click at [1024, 337] on input "text" at bounding box center [1010, 331] width 116 height 24
click at [1114, 328] on input "mo" at bounding box center [1159, 331] width 151 height 24
type input "m"
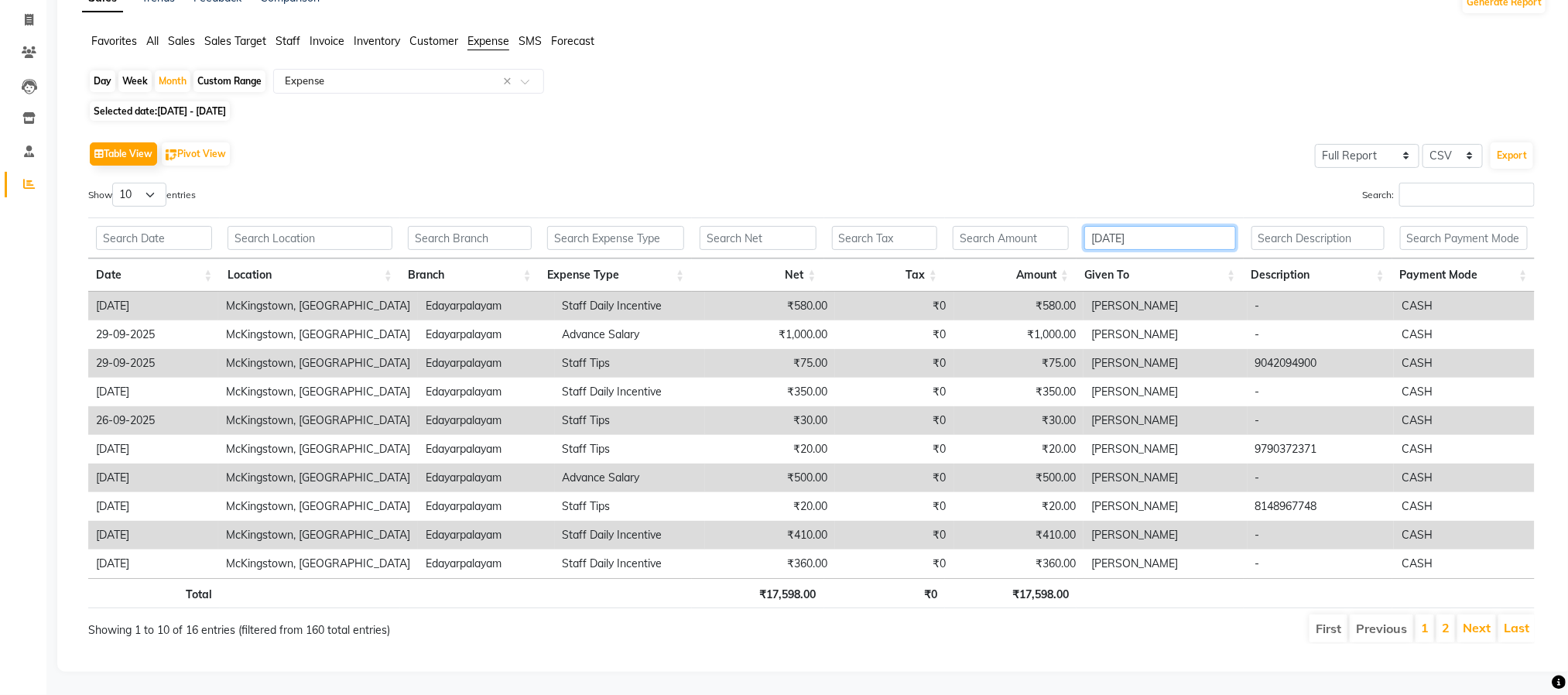
type input "[DATE]"
drag, startPoint x: 484, startPoint y: 222, endPoint x: 544, endPoint y: 211, distance: 61.0
click at [486, 226] on input "text" at bounding box center [469, 237] width 123 height 24
click at [608, 226] on input "text" at bounding box center [616, 237] width 138 height 24
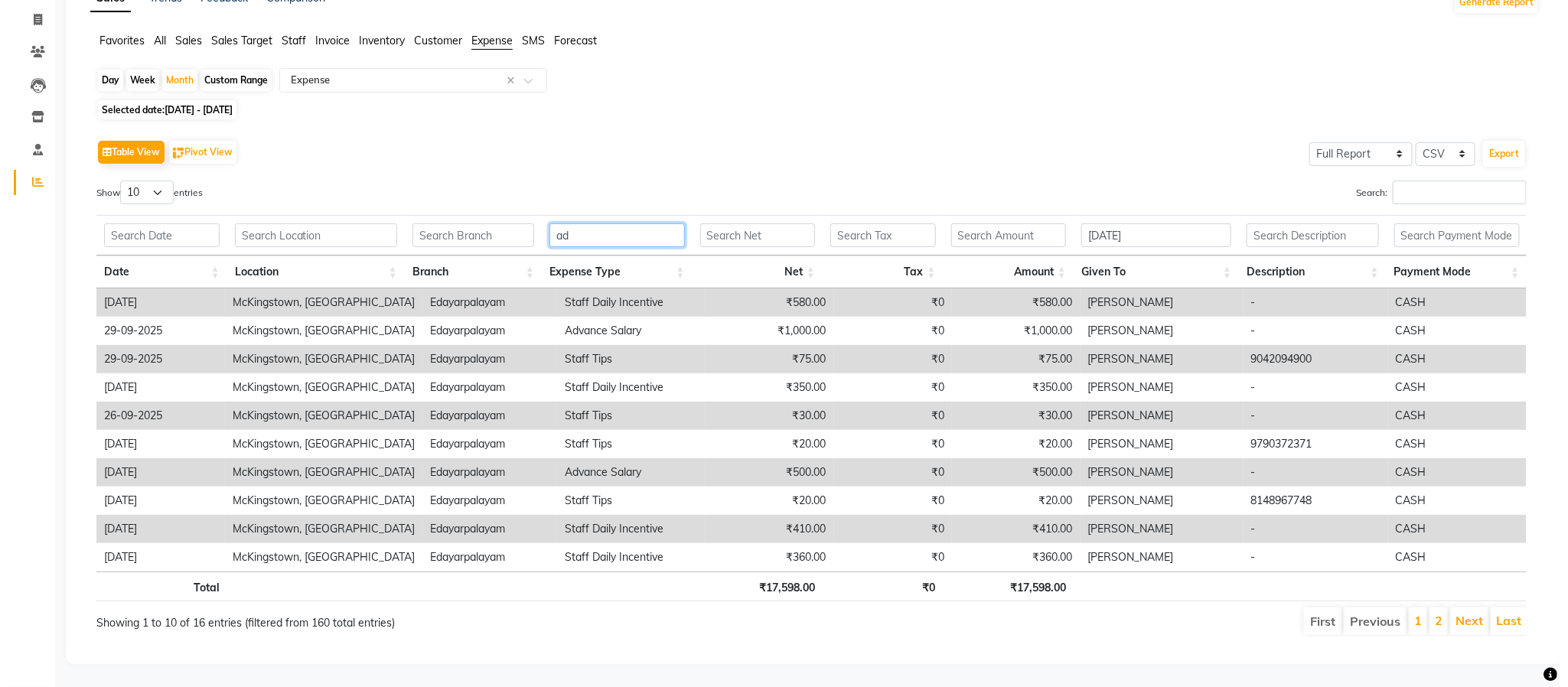
scroll to position [0, 0]
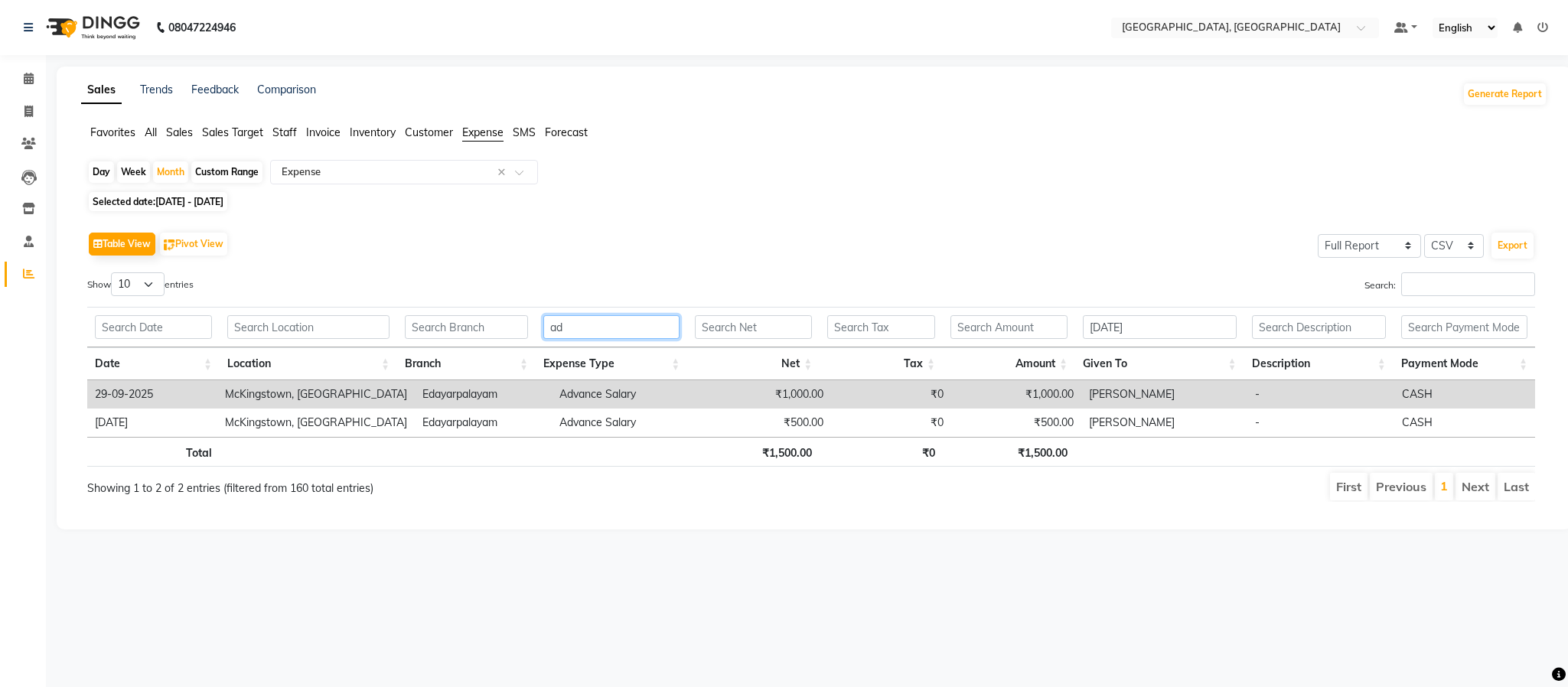
type input "ad"
click at [1110, 329] on input "[DATE]" at bounding box center [1159, 327] width 153 height 24
type input "z"
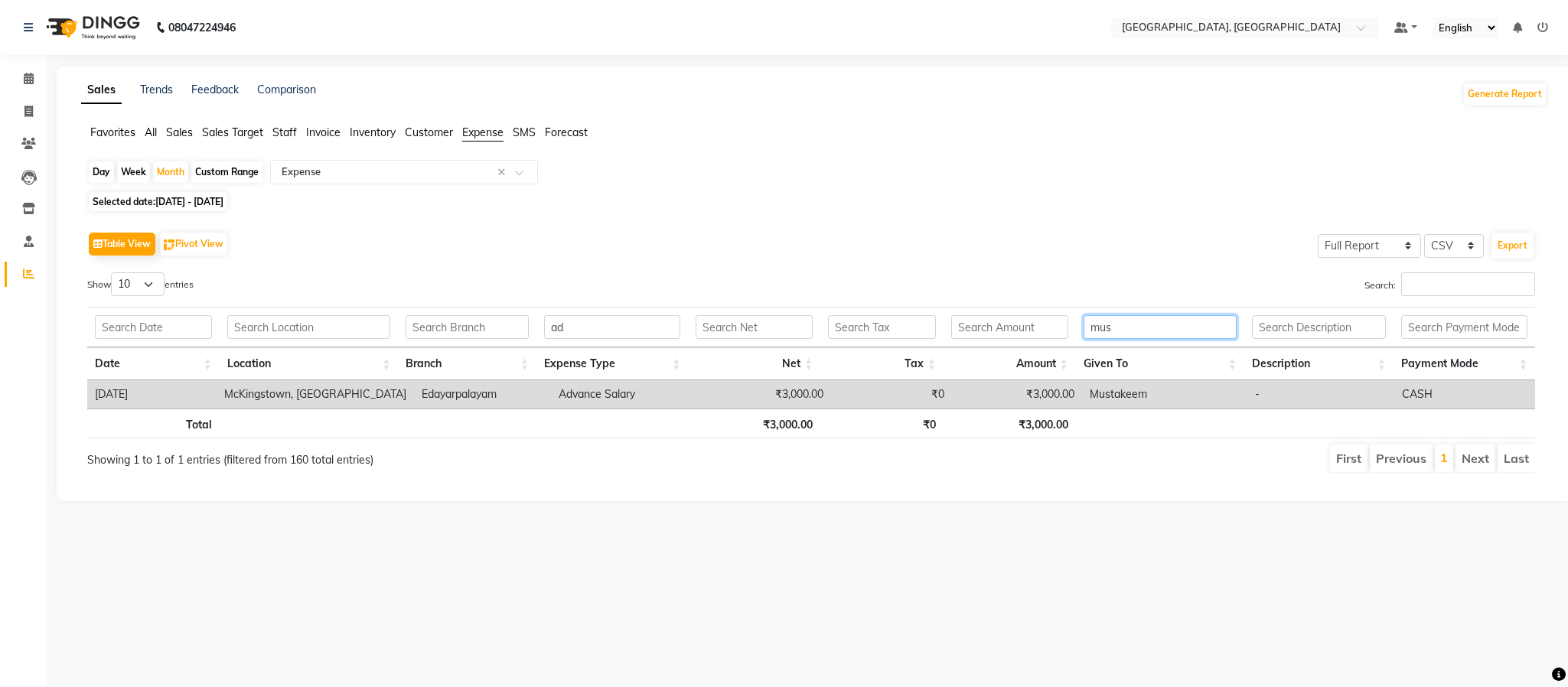
click at [1120, 324] on input "mus" at bounding box center [1160, 327] width 153 height 24
type input "m"
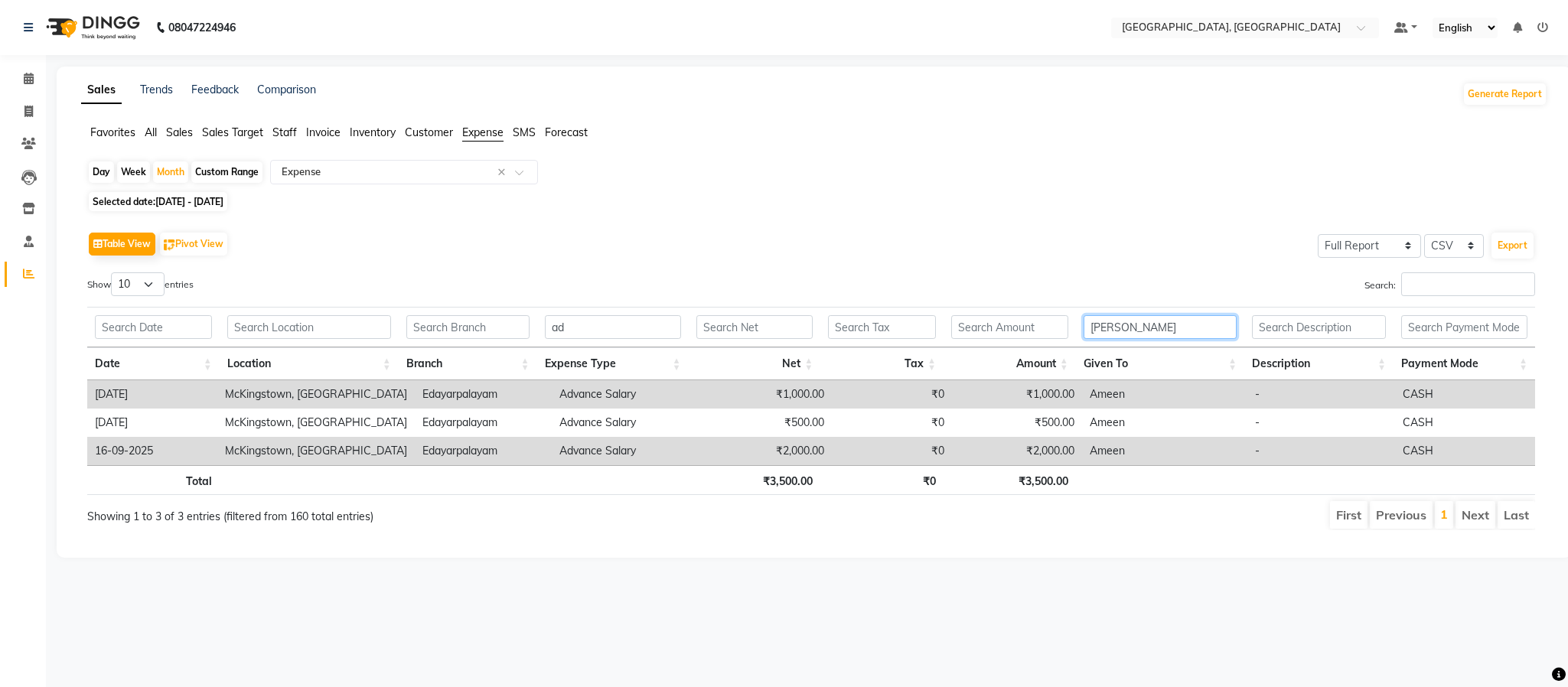
type input "[PERSON_NAME]"
click at [19, 86] on span at bounding box center [29, 79] width 27 height 17
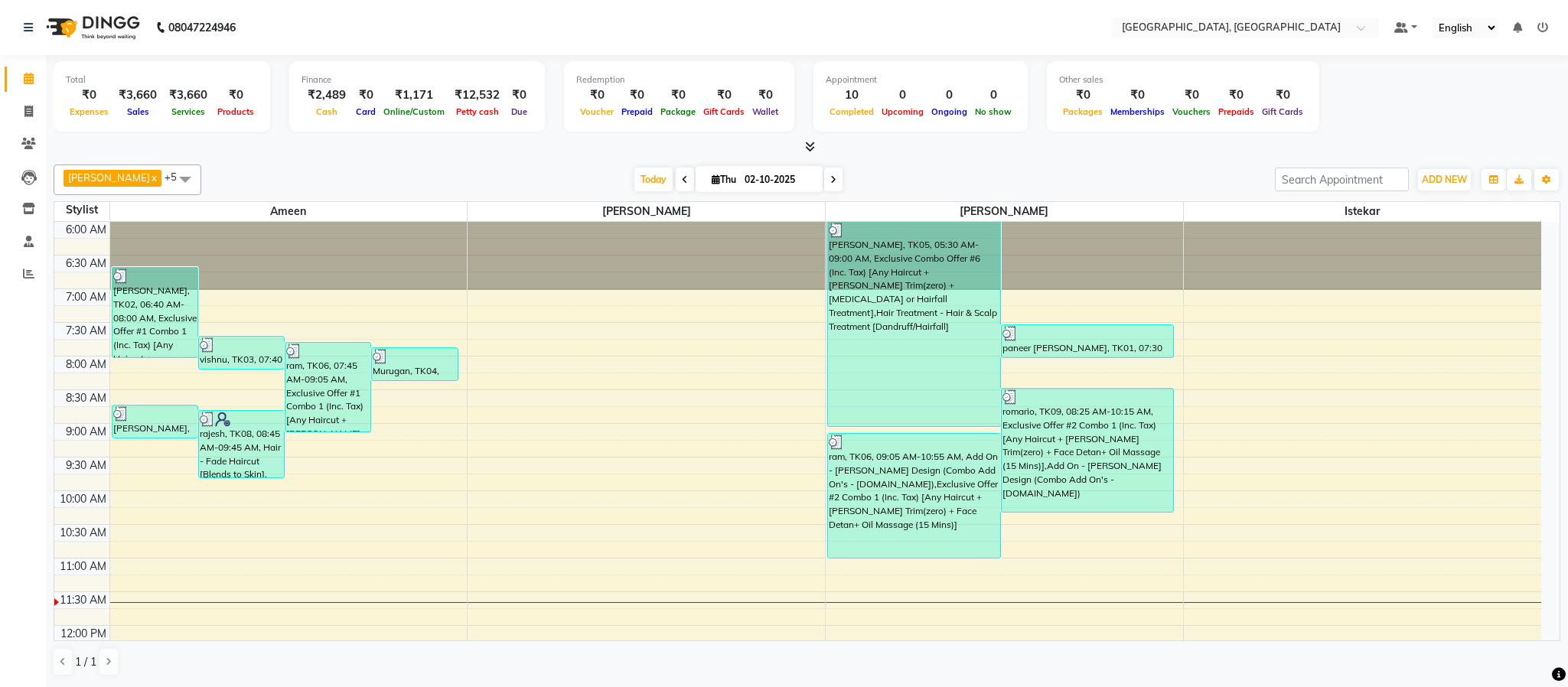
click at [682, 180] on icon at bounding box center [684, 180] width 6 height 10
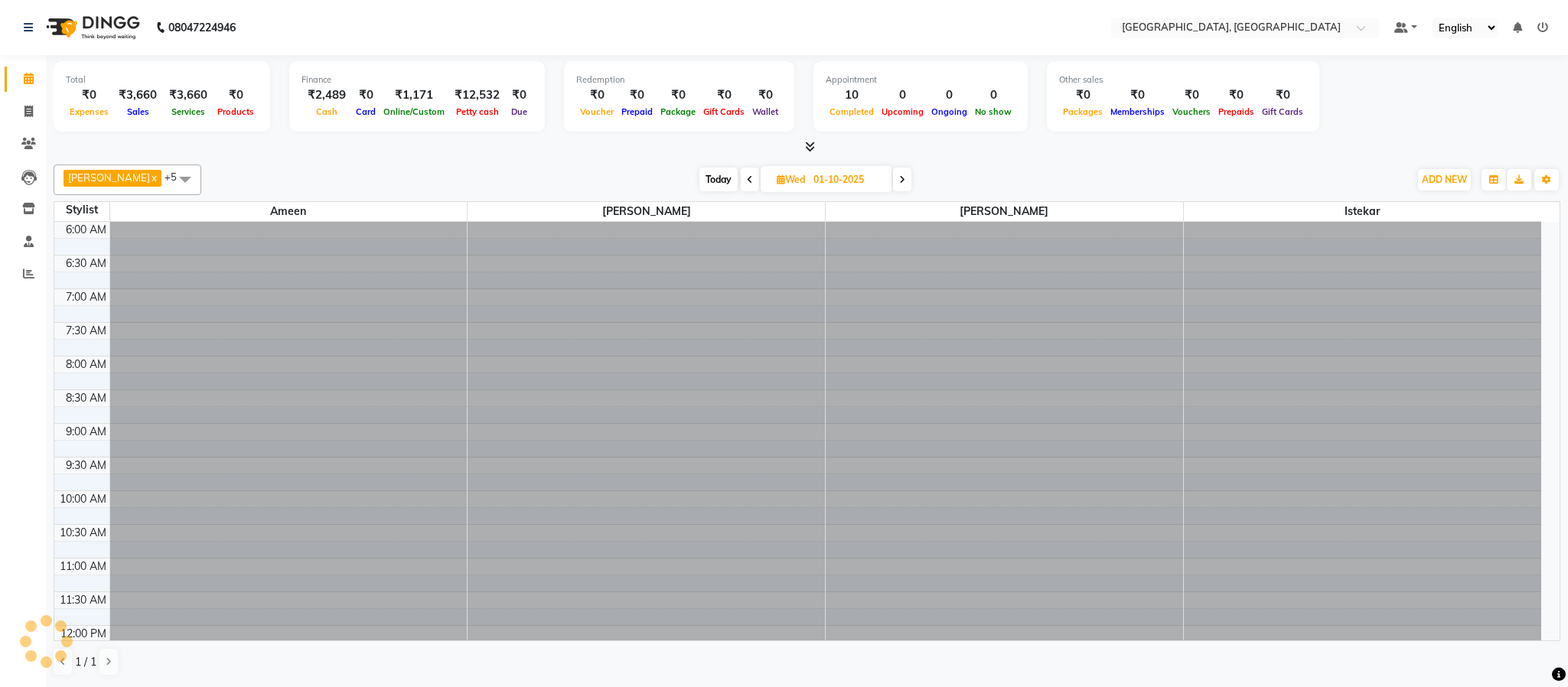
scroll to position [344, 0]
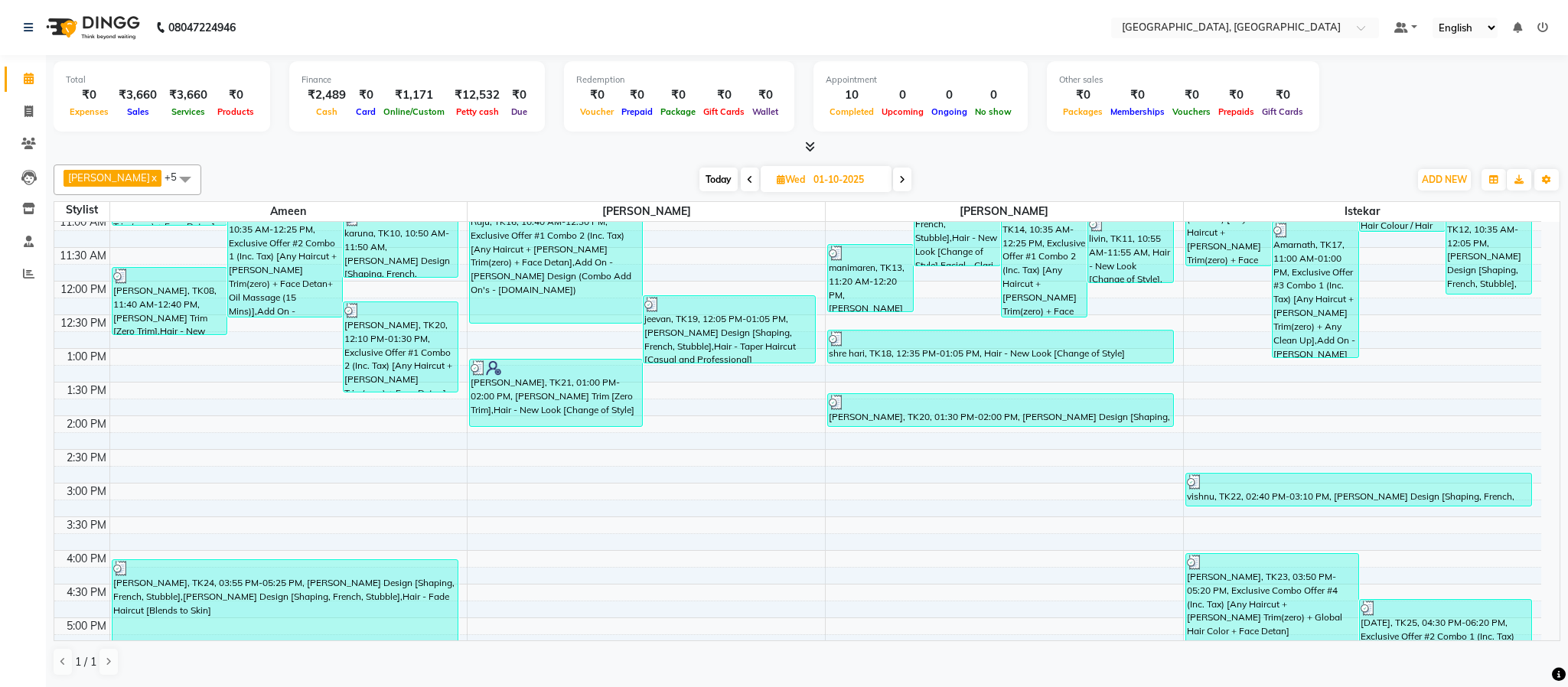
click at [741, 174] on span at bounding box center [749, 179] width 18 height 24
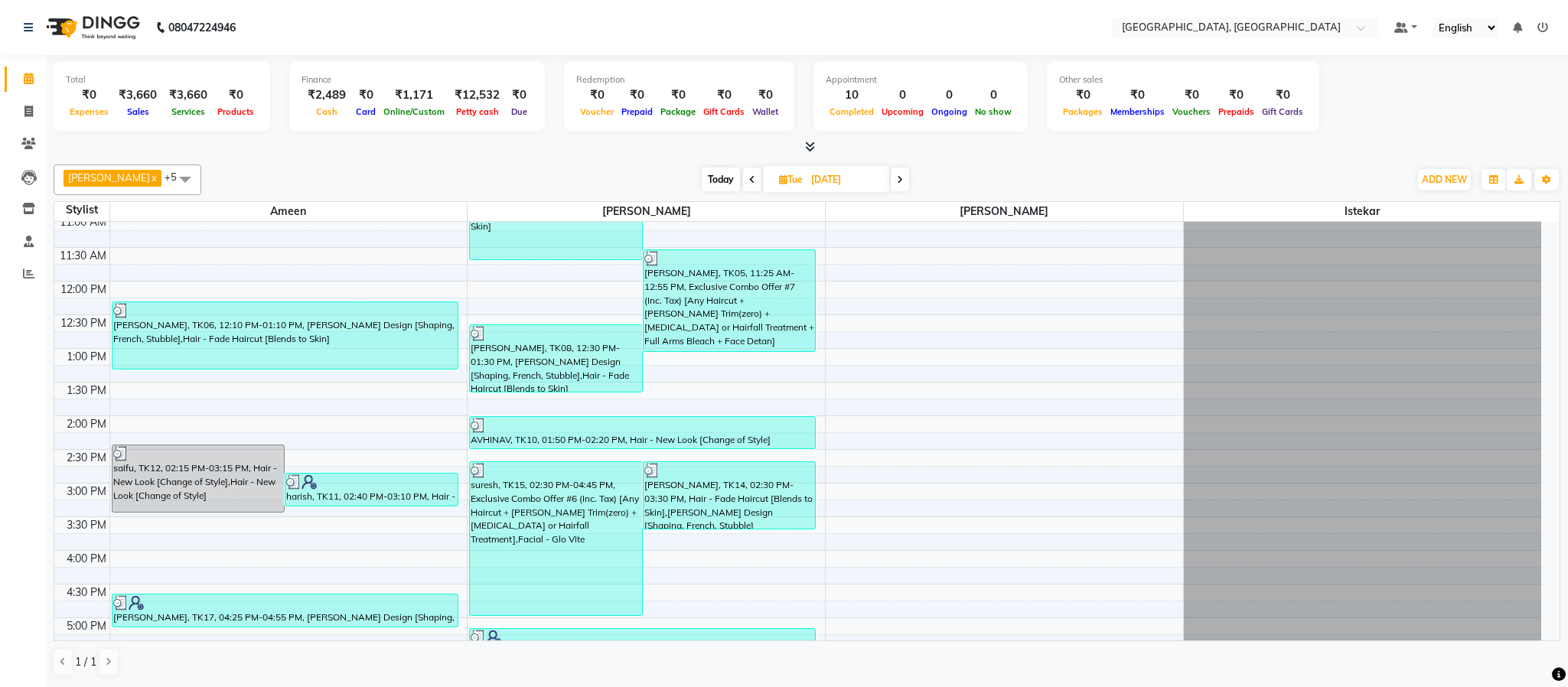
click at [806, 150] on icon at bounding box center [810, 147] width 10 height 11
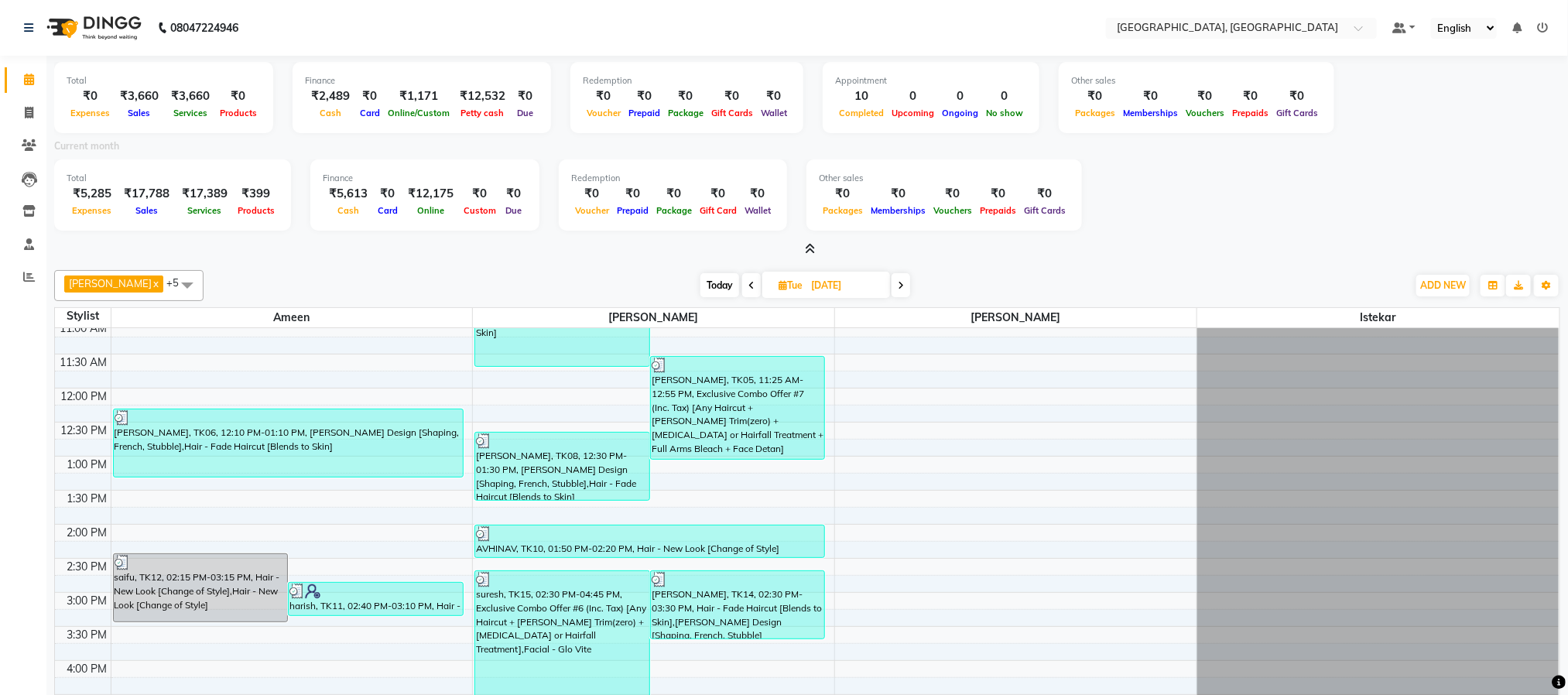
click at [891, 288] on span at bounding box center [900, 284] width 18 height 24
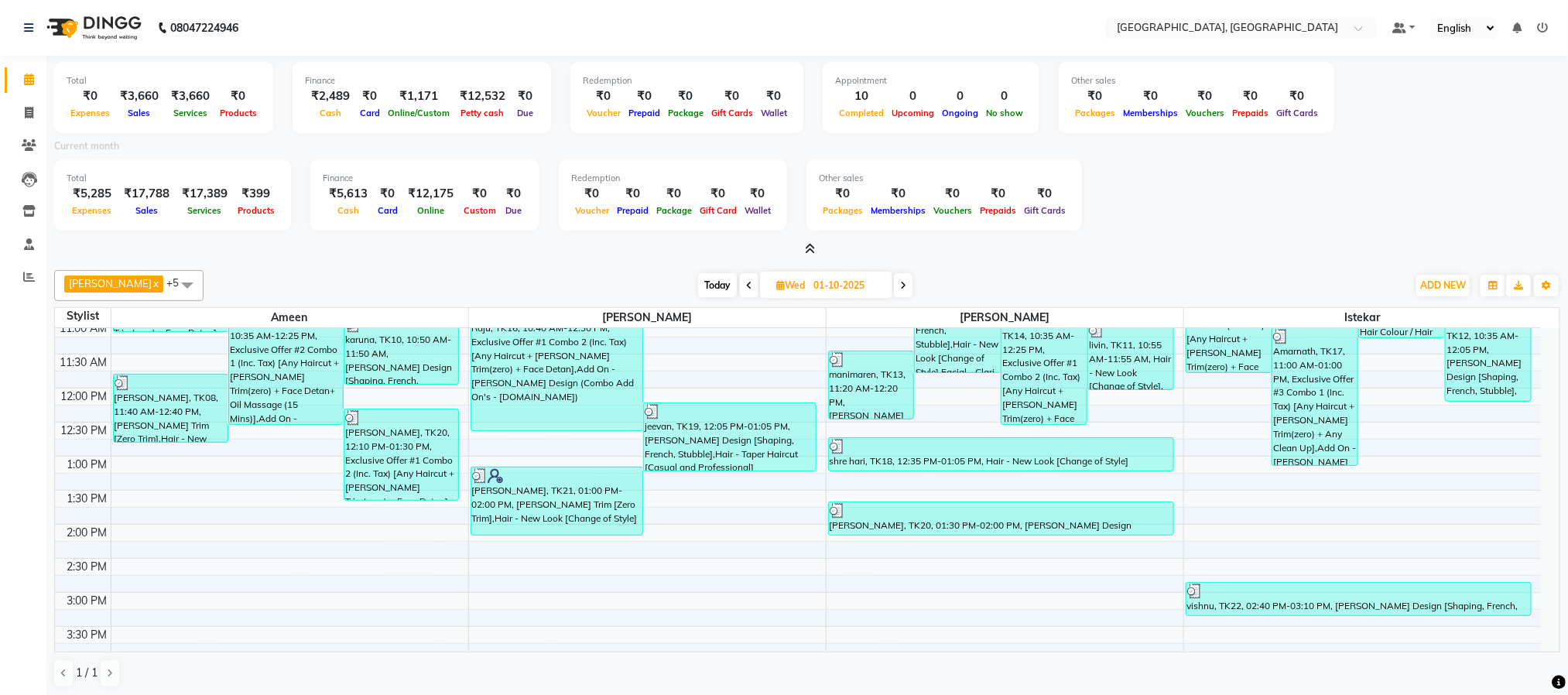
click at [893, 288] on span at bounding box center [902, 284] width 18 height 24
type input "02-10-2025"
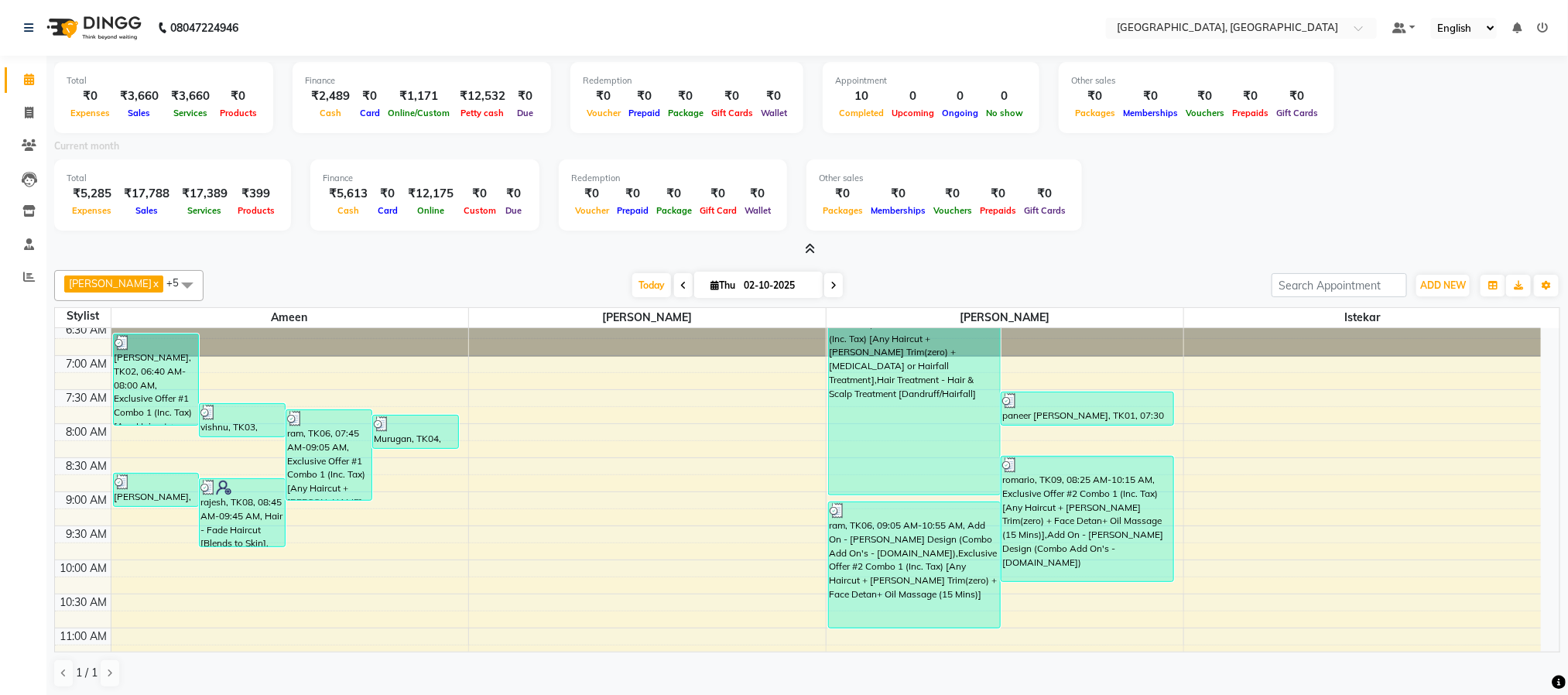
scroll to position [0, 0]
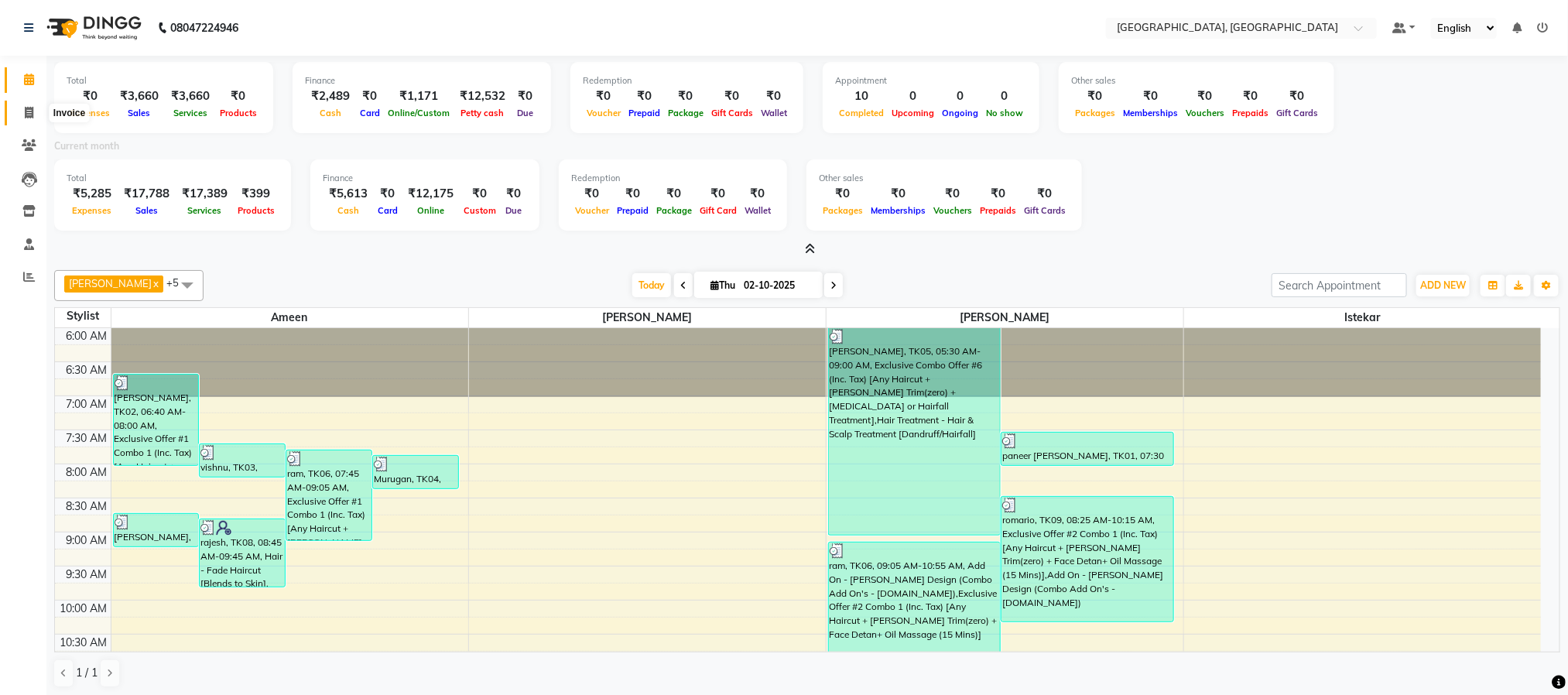
click at [30, 109] on icon at bounding box center [29, 113] width 9 height 12
select select "service"
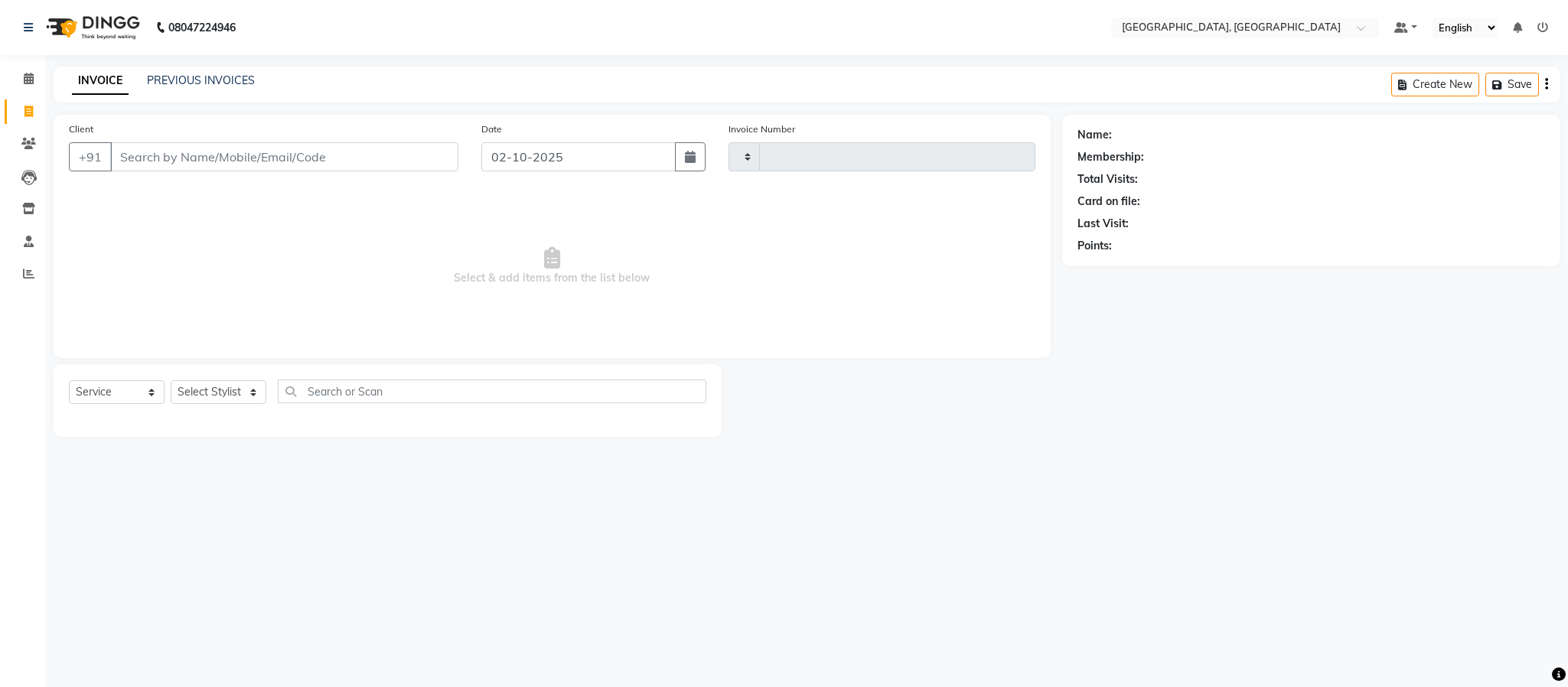
type input "6617"
select select "4977"
click at [254, 379] on div "Select Service Product Membership Package Voucher Prepaid Gift Card Select Styl…" at bounding box center [387, 397] width 638 height 36
click at [248, 402] on select "Select Stylist" at bounding box center [218, 392] width 95 height 24
select select "59056"
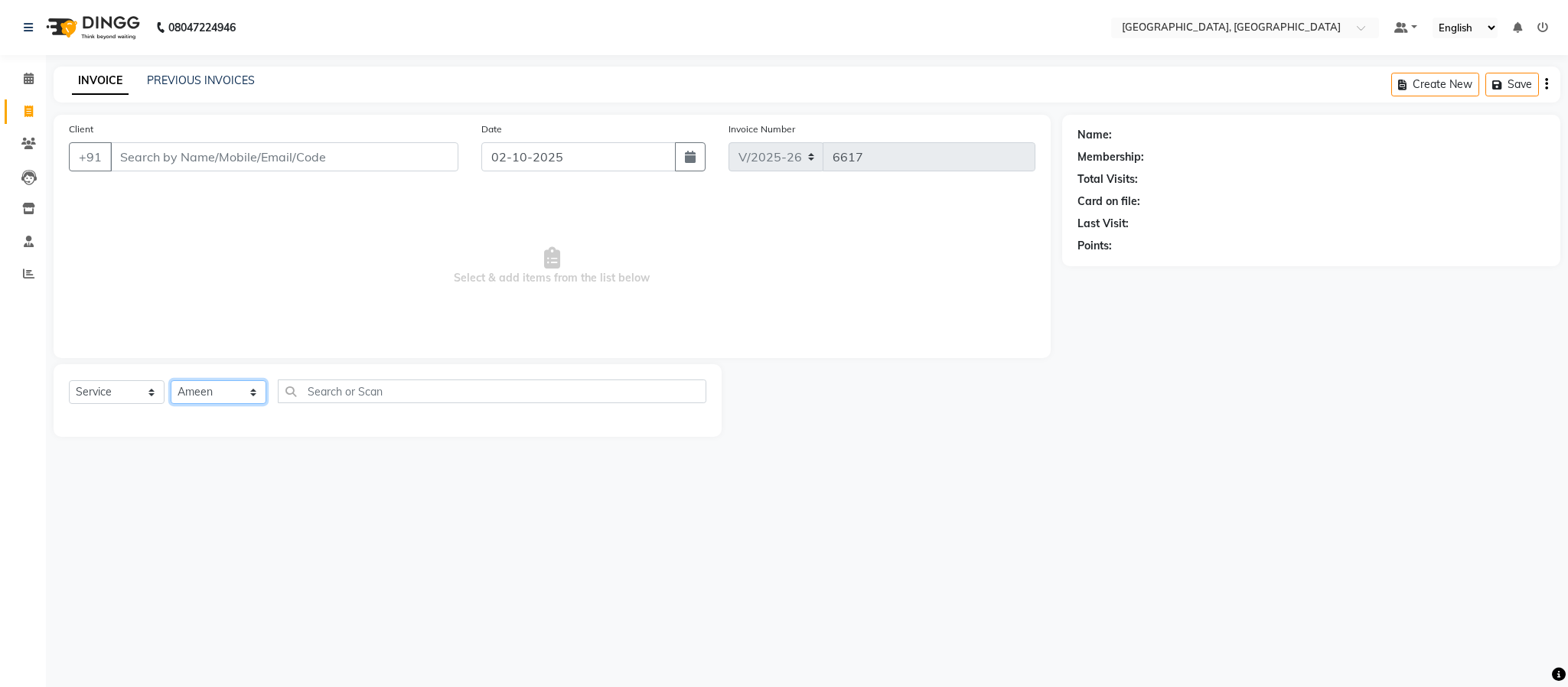
click at [171, 381] on select "Select Stylist Ameen House Keeping Istekar McKingstown [PERSON_NAME] Prathiswar…" at bounding box center [218, 392] width 95 height 24
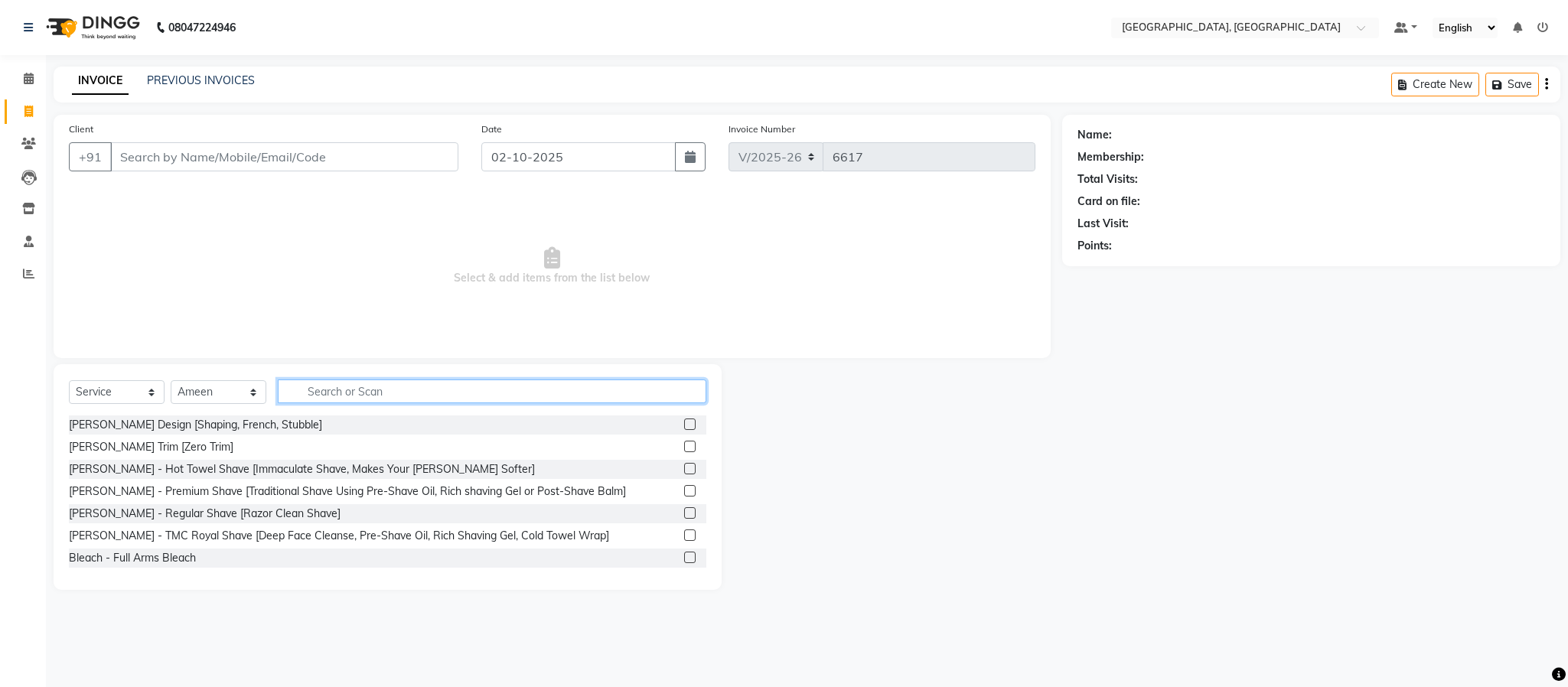
click at [372, 384] on input "text" at bounding box center [492, 391] width 429 height 24
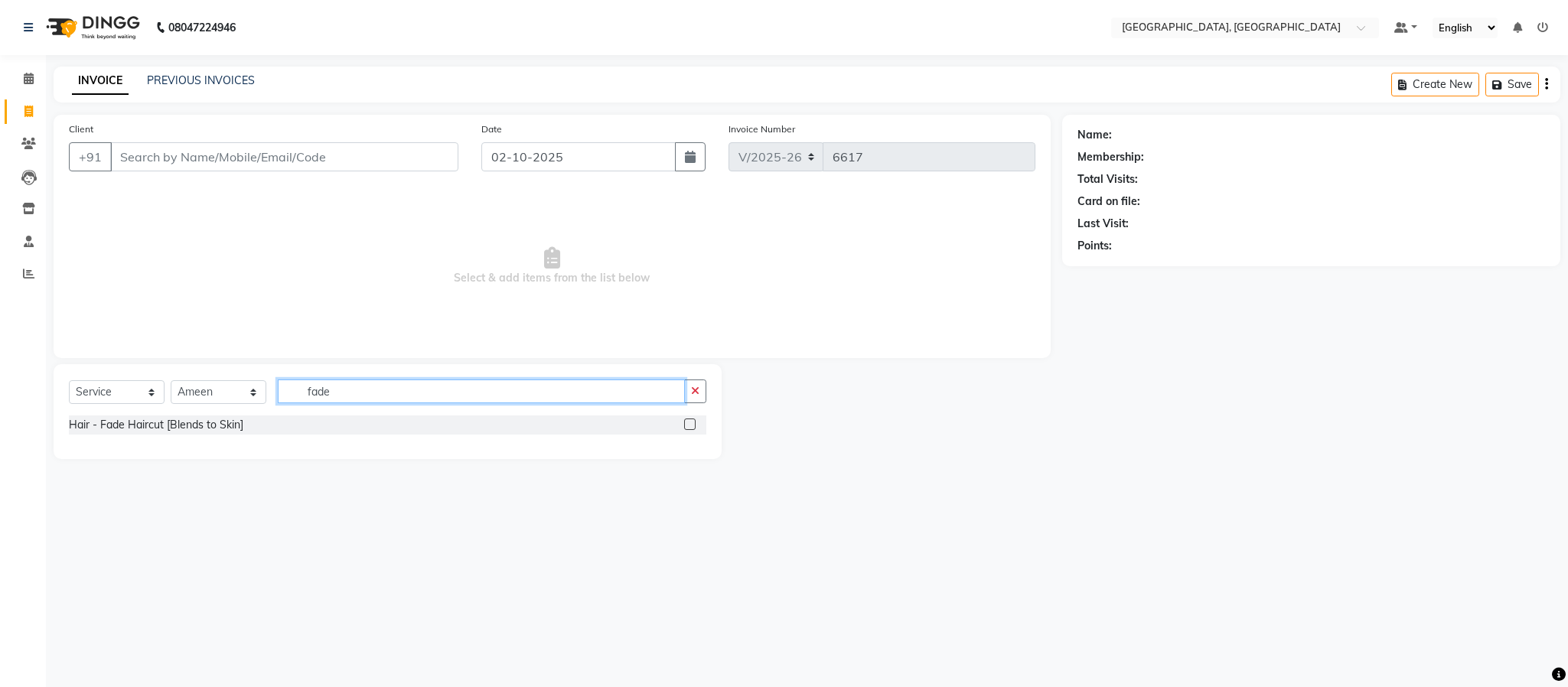
type input "fade"
click at [686, 420] on label at bounding box center [690, 424] width 11 height 11
click at [686, 420] on input "checkbox" at bounding box center [689, 425] width 10 height 10
checkbox input "true"
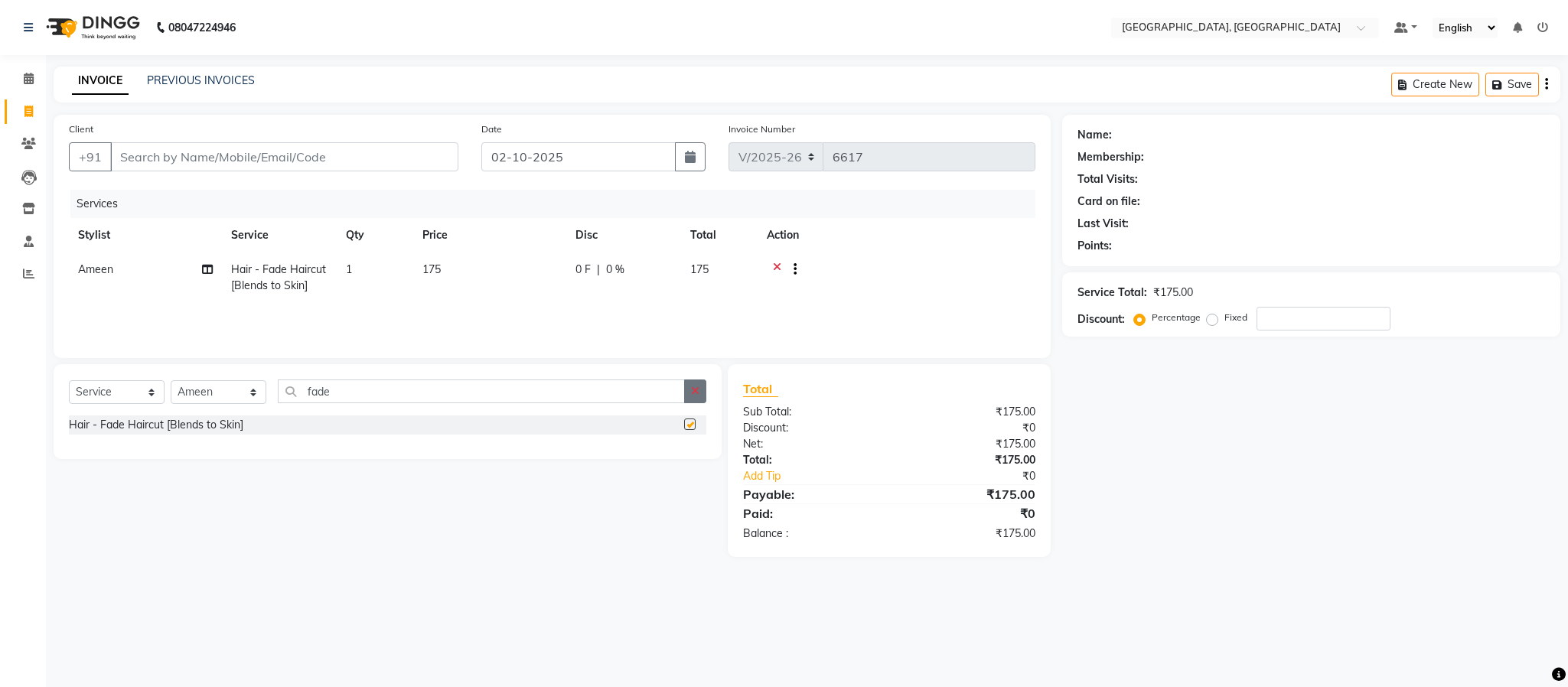
click at [692, 384] on button "button" at bounding box center [695, 391] width 22 height 24
checkbox input "false"
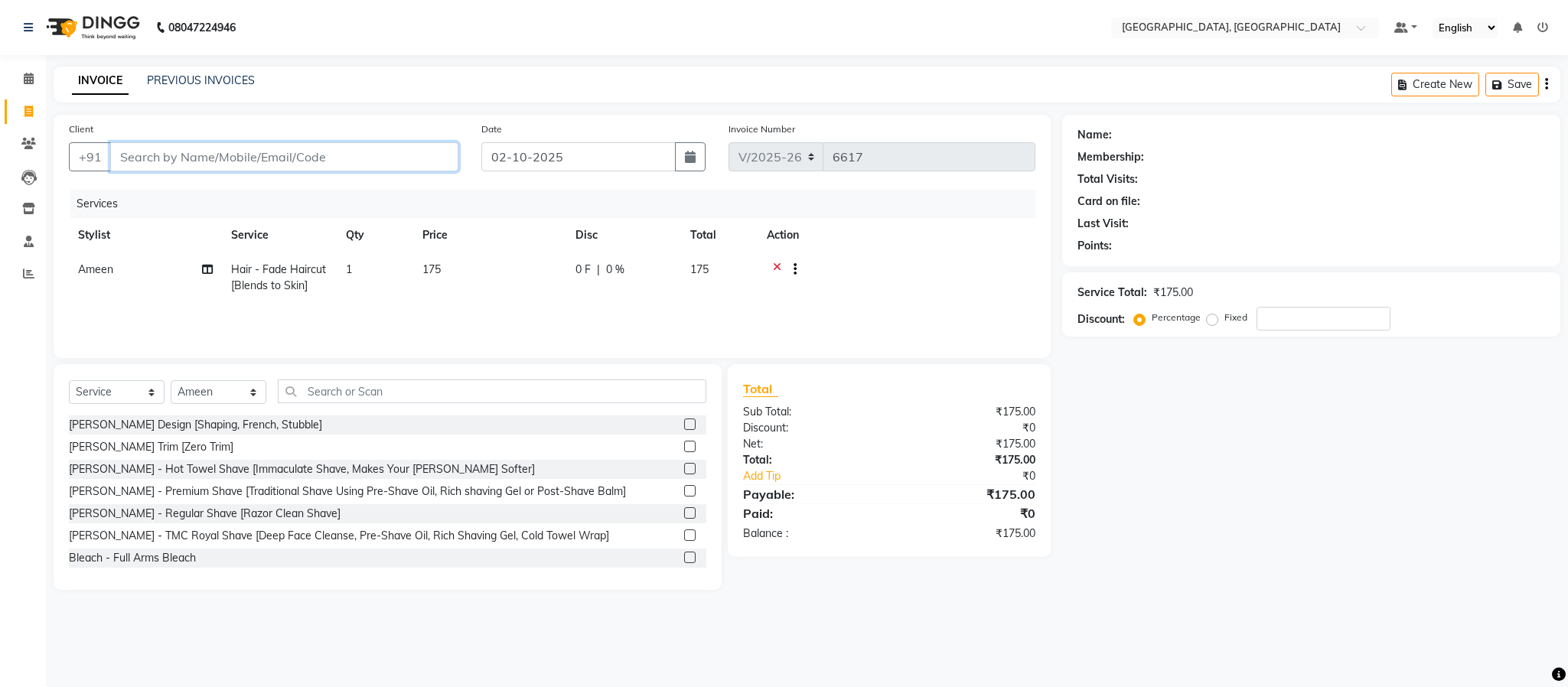
click at [348, 159] on input "Client" at bounding box center [284, 156] width 348 height 30
type input "9"
type input "0"
type input "9944372960"
click at [409, 161] on span "Add Client" at bounding box center [418, 157] width 60 height 15
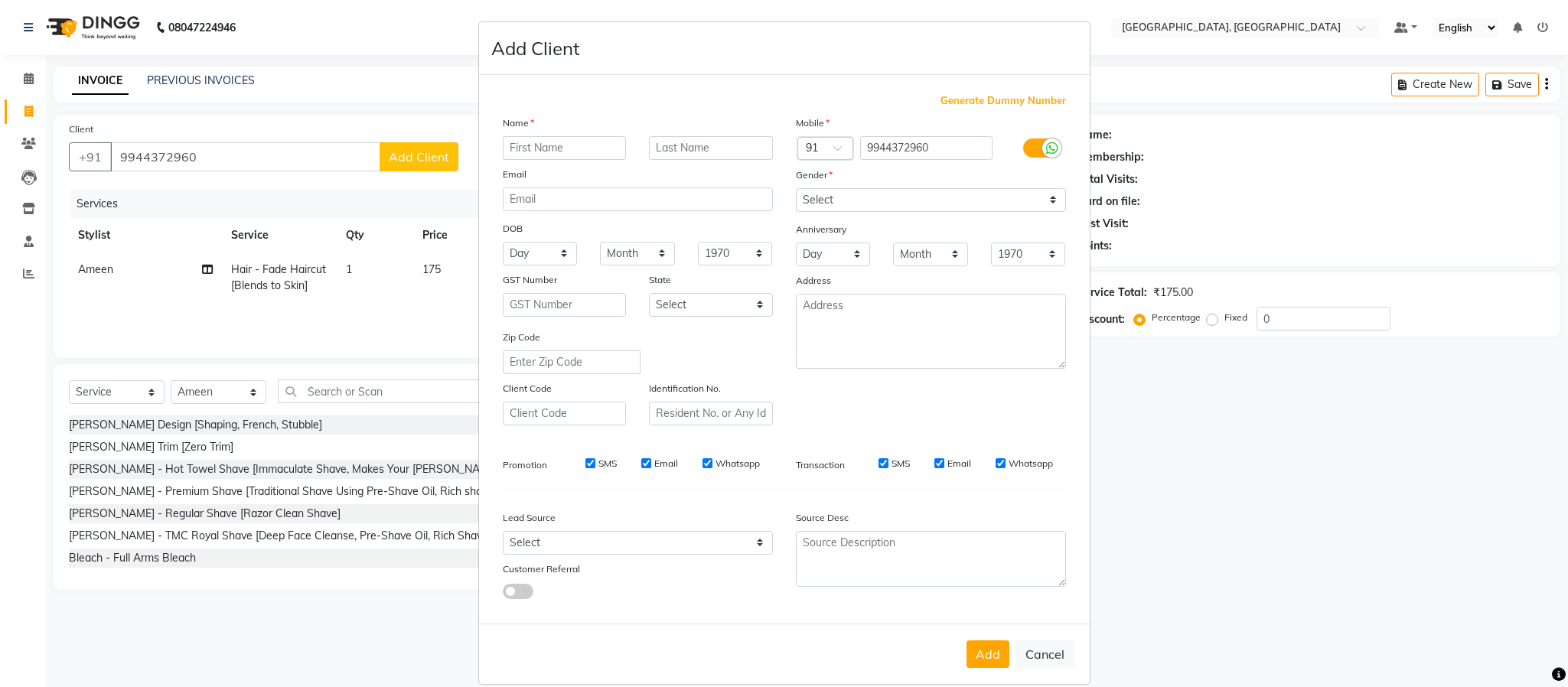
click at [573, 152] on input "text" at bounding box center [564, 148] width 124 height 24
type input "[PERSON_NAME]"
click at [914, 198] on select "Select [DEMOGRAPHIC_DATA] [DEMOGRAPHIC_DATA] Other Prefer Not To Say" at bounding box center [930, 200] width 270 height 24
select select "[DEMOGRAPHIC_DATA]"
click at [796, 189] on select "Select [DEMOGRAPHIC_DATA] [DEMOGRAPHIC_DATA] Other Prefer Not To Say" at bounding box center [930, 200] width 270 height 24
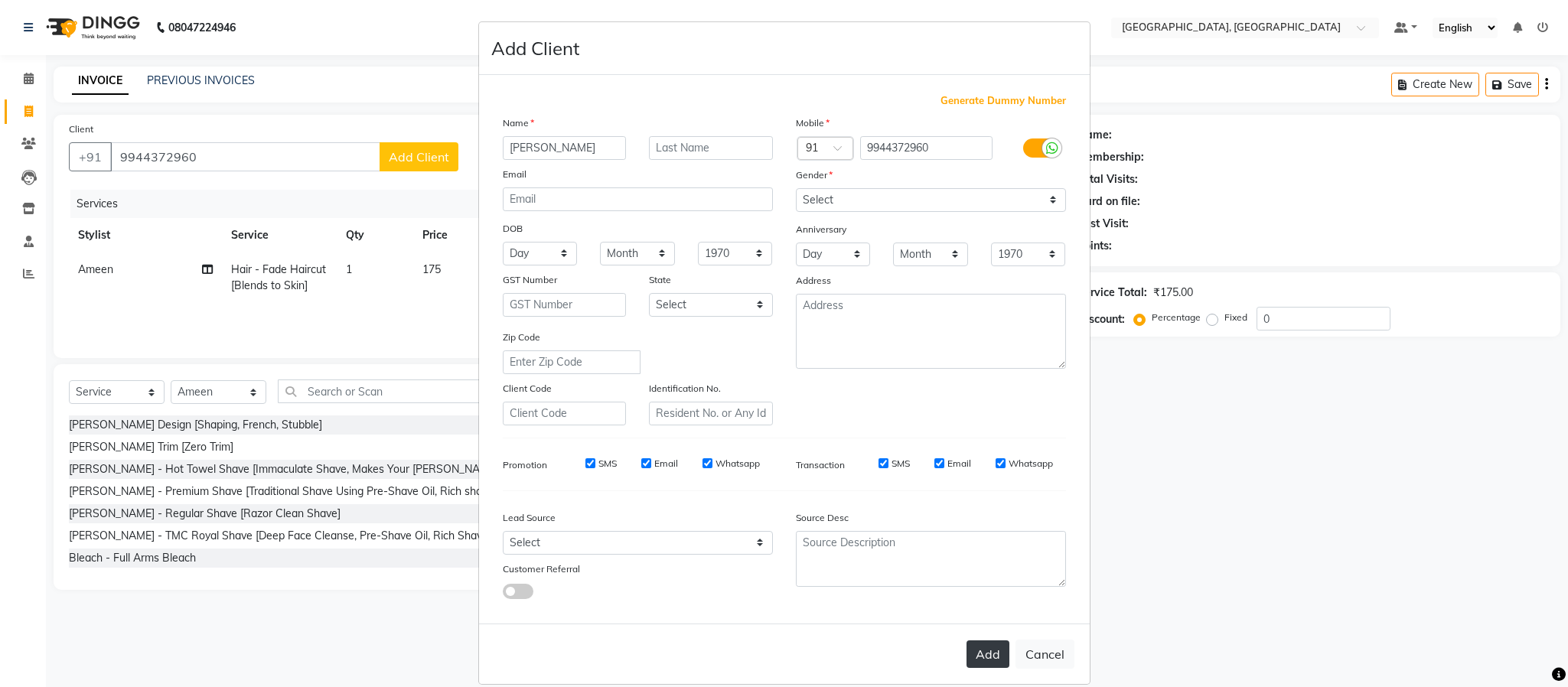
click at [979, 661] on button "Add" at bounding box center [988, 654] width 43 height 28
select select
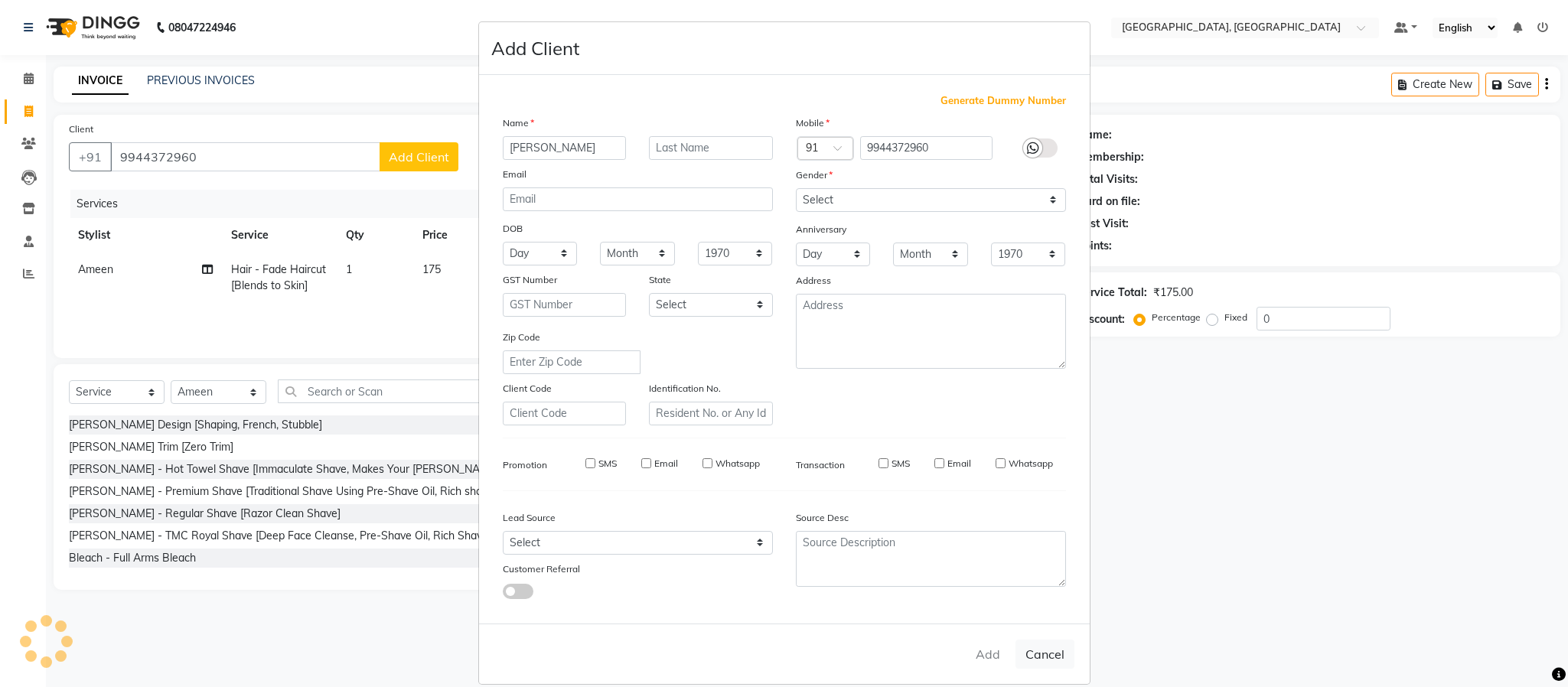
select select
checkbox input "false"
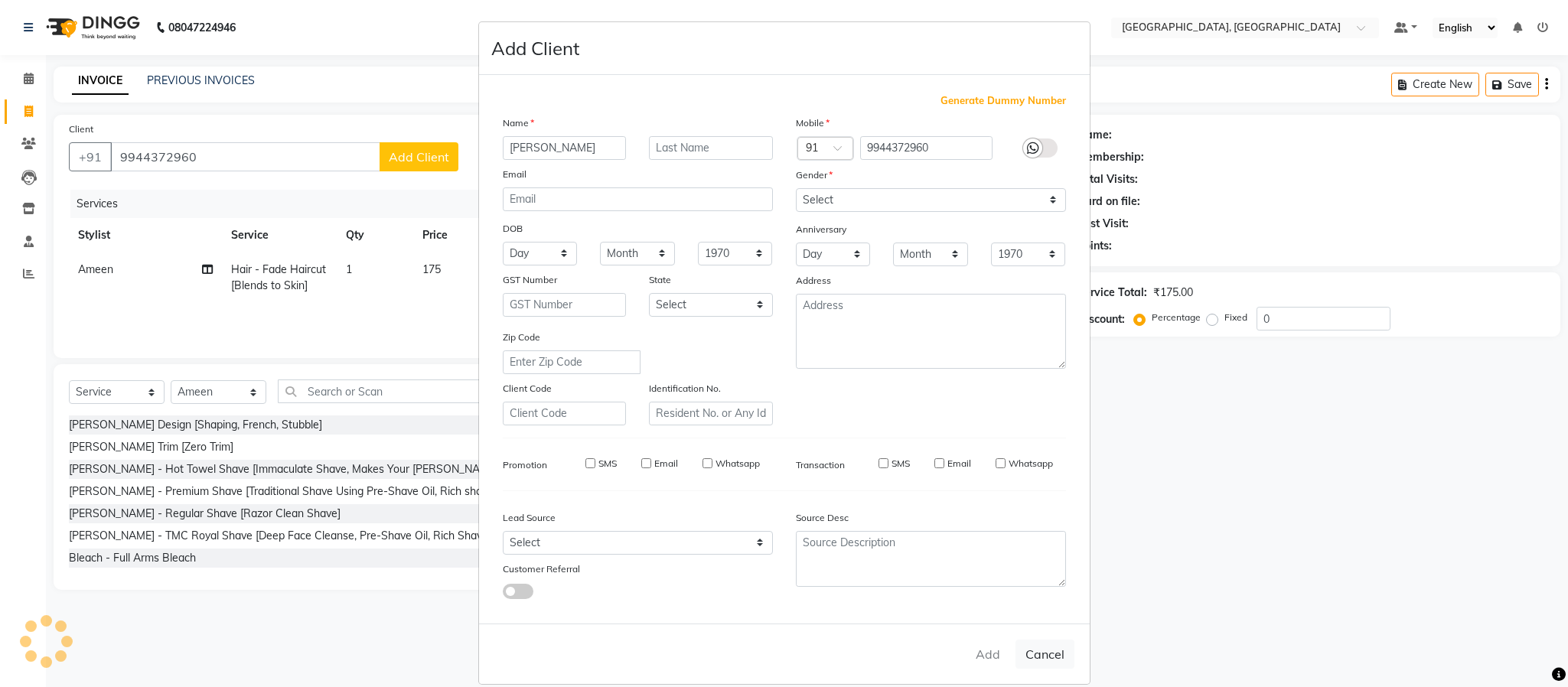
checkbox input "false"
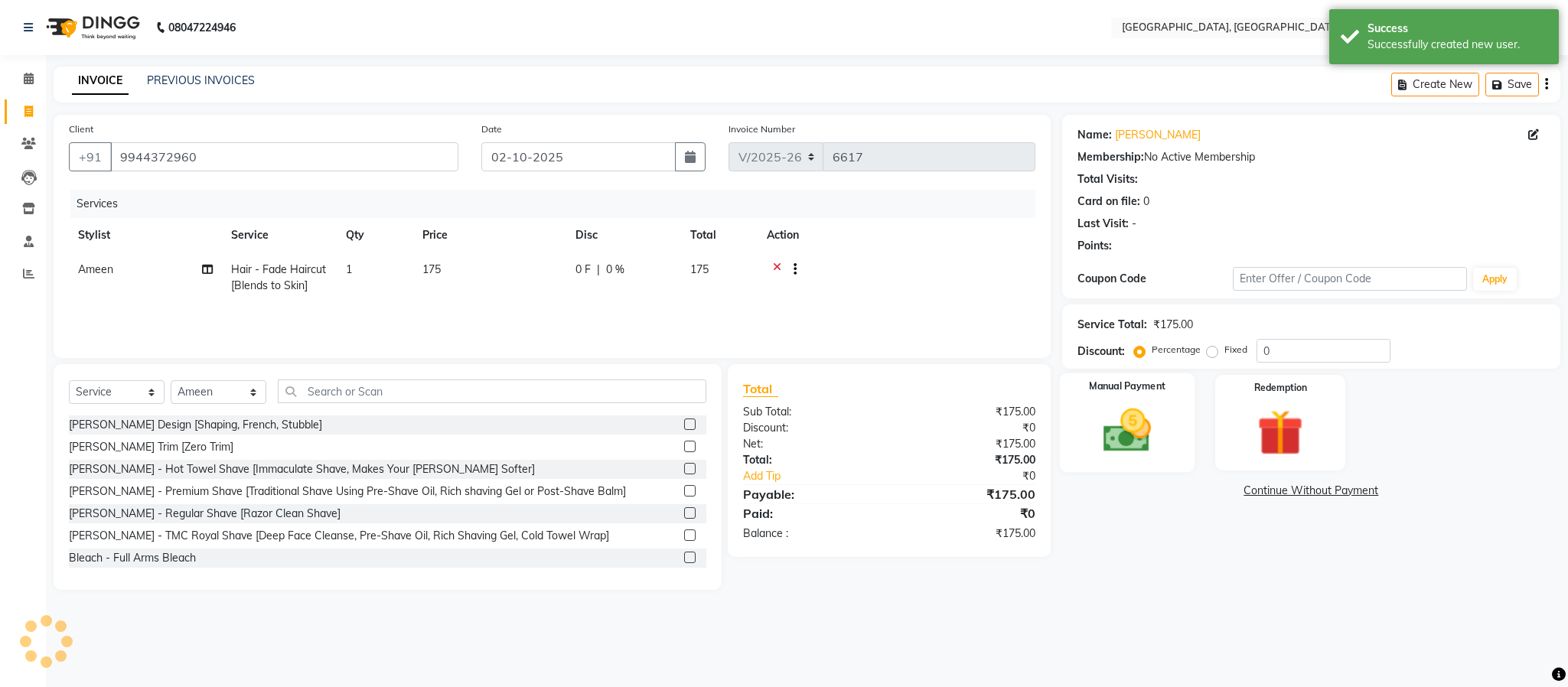
click at [1110, 436] on img at bounding box center [1128, 431] width 78 height 55
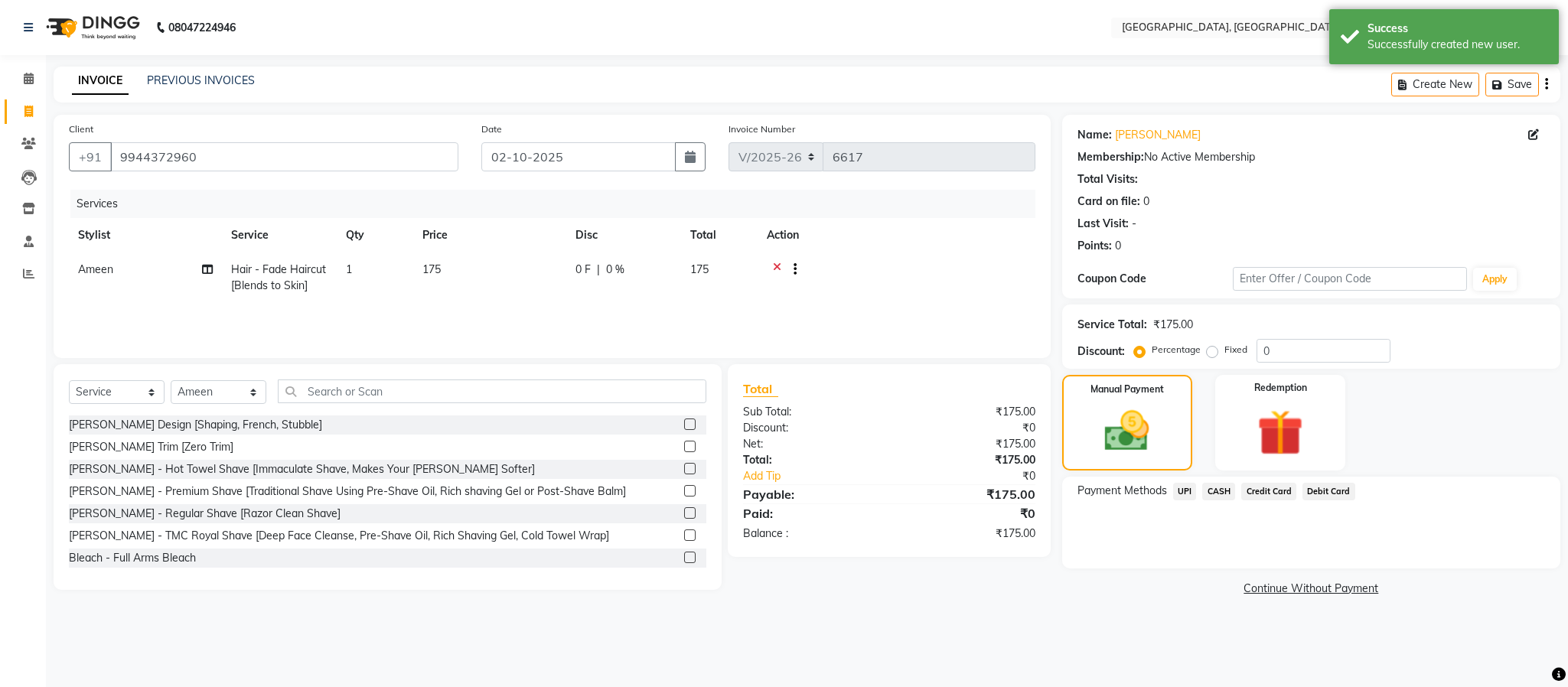
click at [1211, 496] on span "CASH" at bounding box center [1218, 492] width 33 height 17
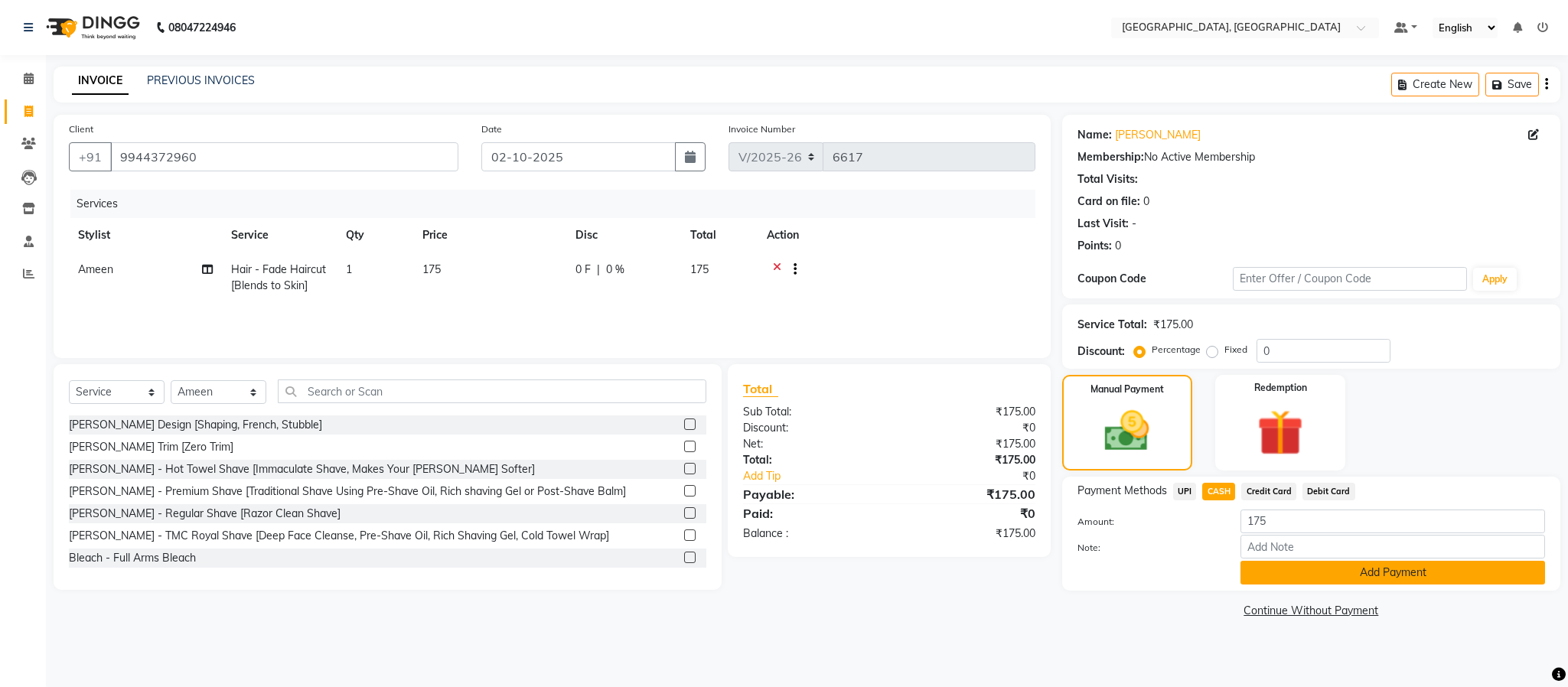
click at [1281, 580] on button "Add Payment" at bounding box center [1393, 573] width 305 height 24
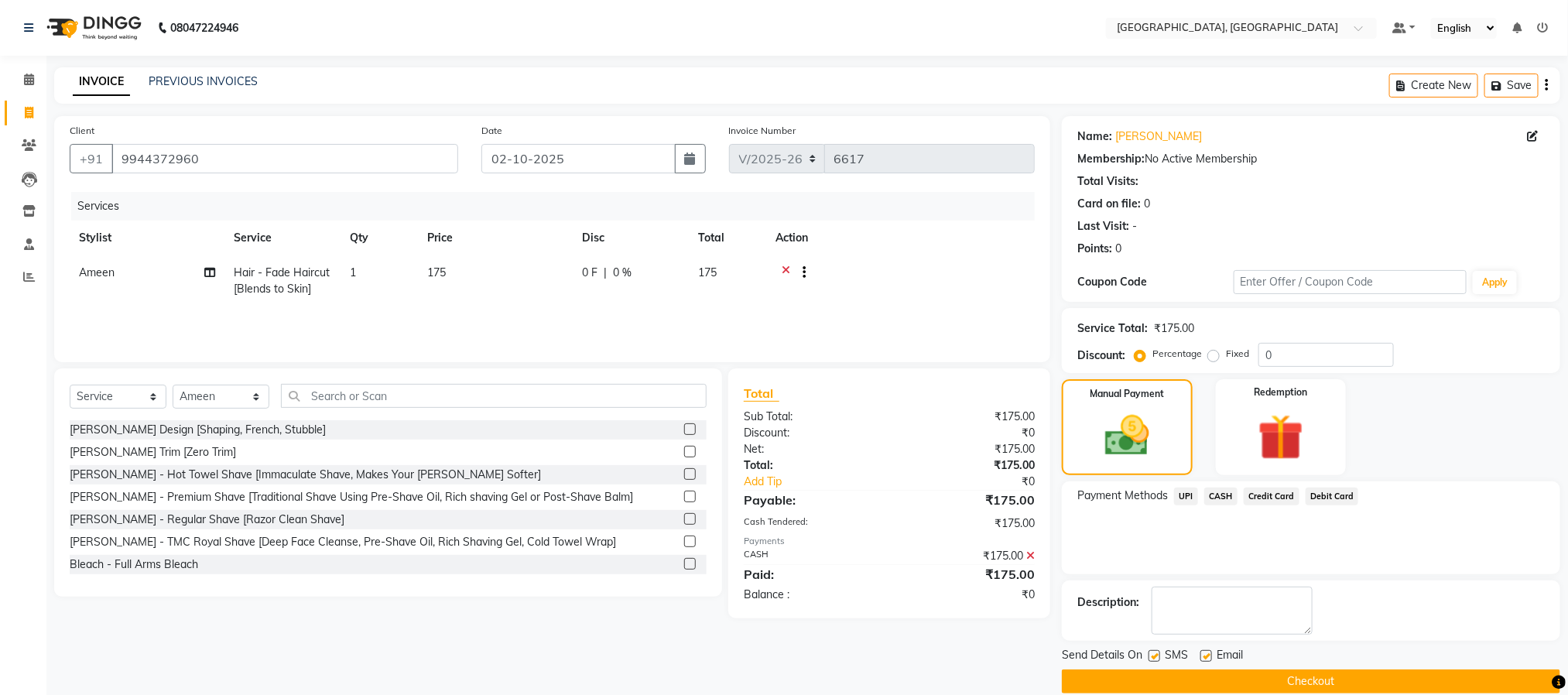
scroll to position [23, 0]
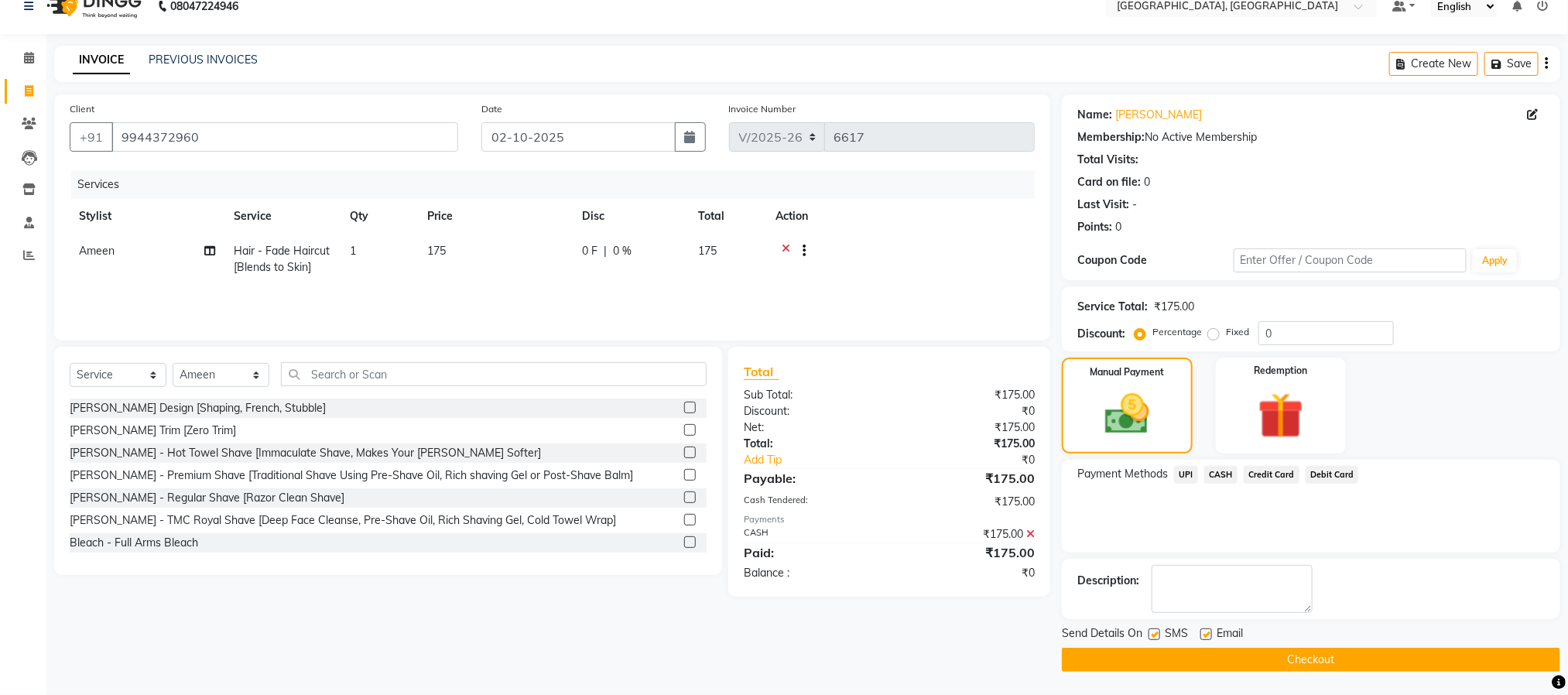
click at [1309, 649] on button "Checkout" at bounding box center [1311, 659] width 498 height 24
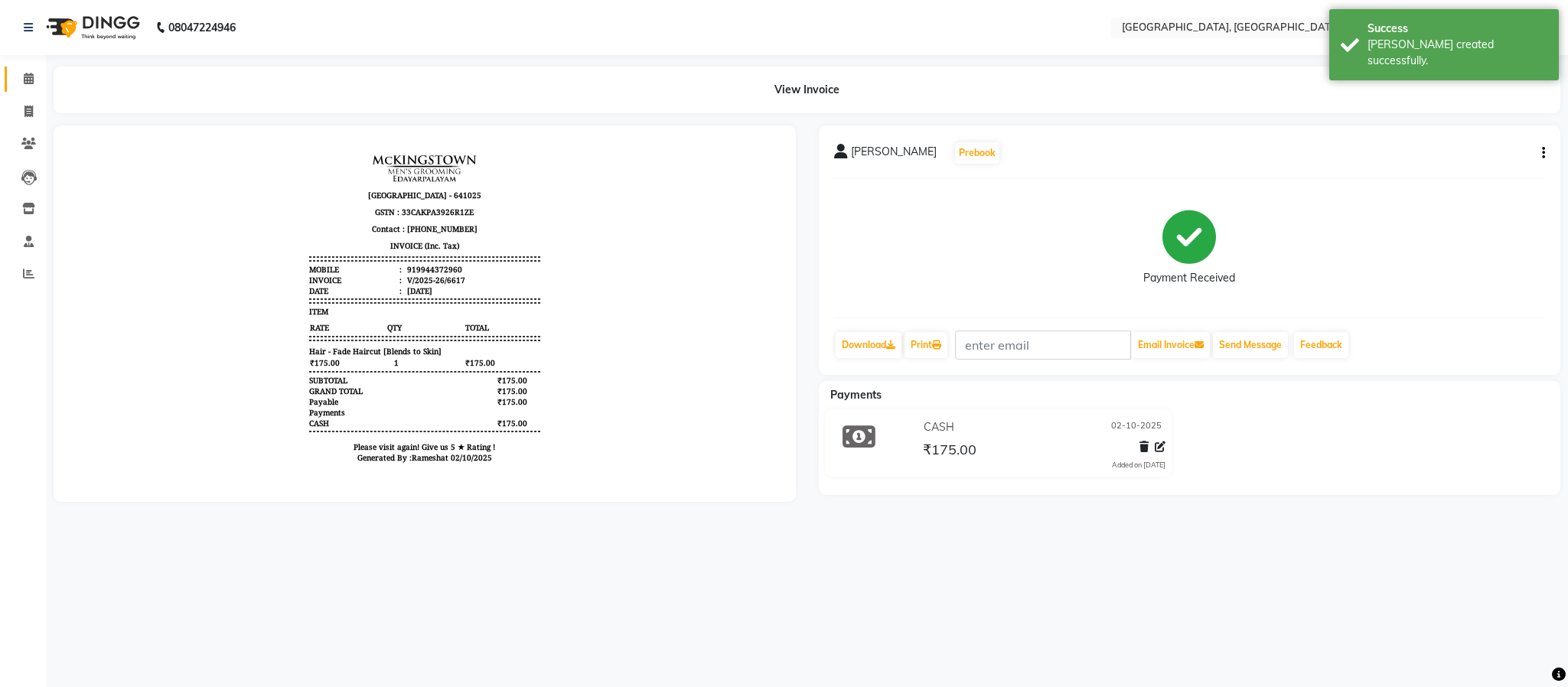
click at [32, 67] on link "Calendar" at bounding box center [23, 79] width 37 height 25
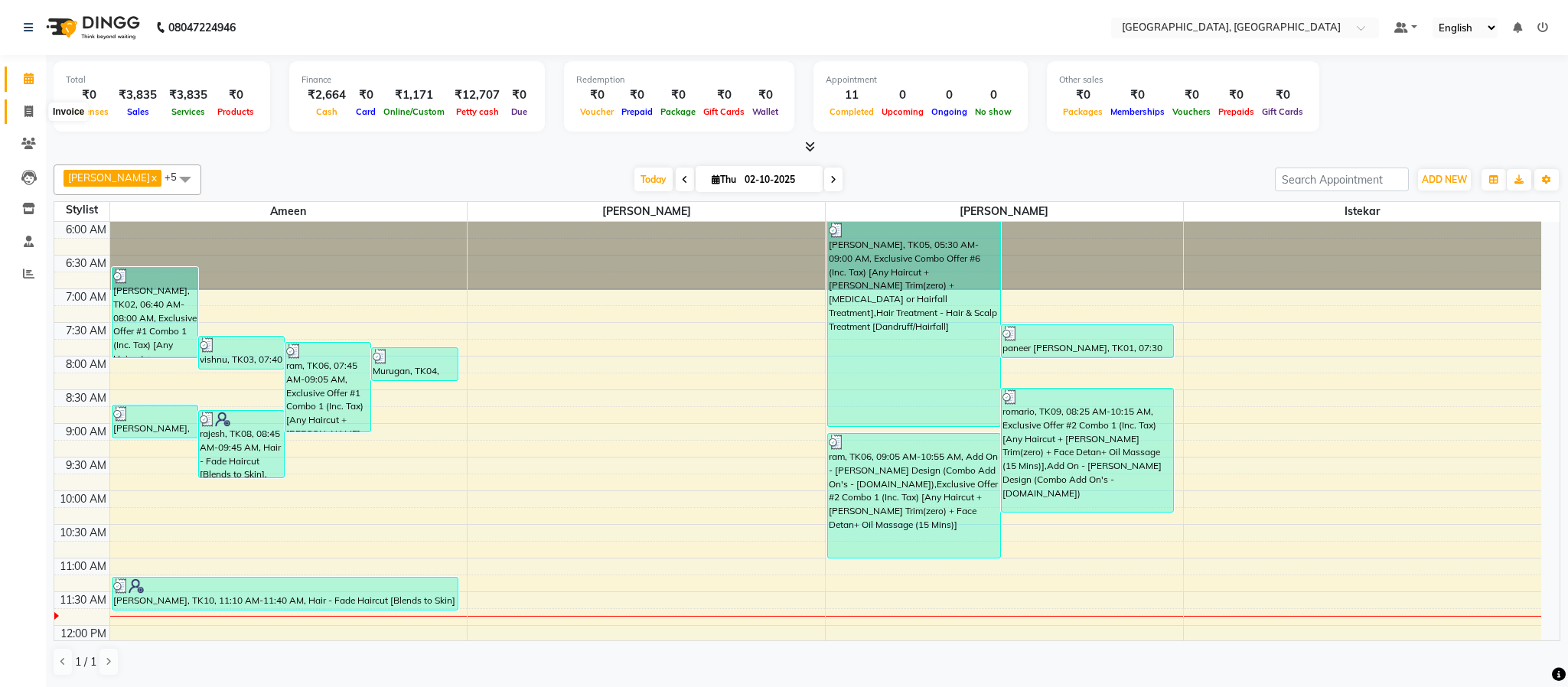
click at [30, 111] on icon at bounding box center [29, 111] width 9 height 11
select select "4977"
select select "service"
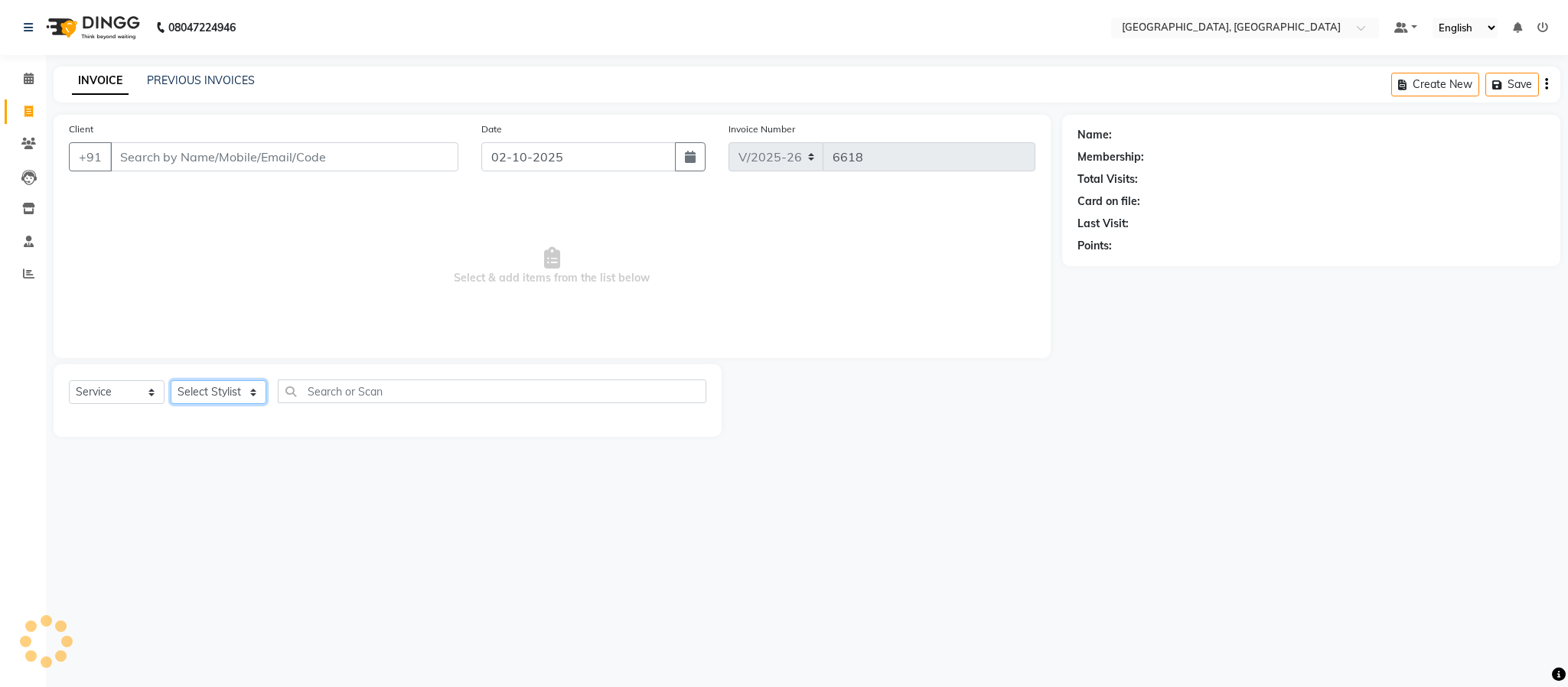
click at [242, 394] on select "Select Stylist Ameen House Keeping Istekar McKingstown [PERSON_NAME] Prathiswar…" at bounding box center [218, 392] width 95 height 24
select select "93353"
click at [171, 381] on select "Select Stylist Ameen House Keeping Istekar McKingstown [PERSON_NAME] Prathiswar…" at bounding box center [218, 392] width 95 height 24
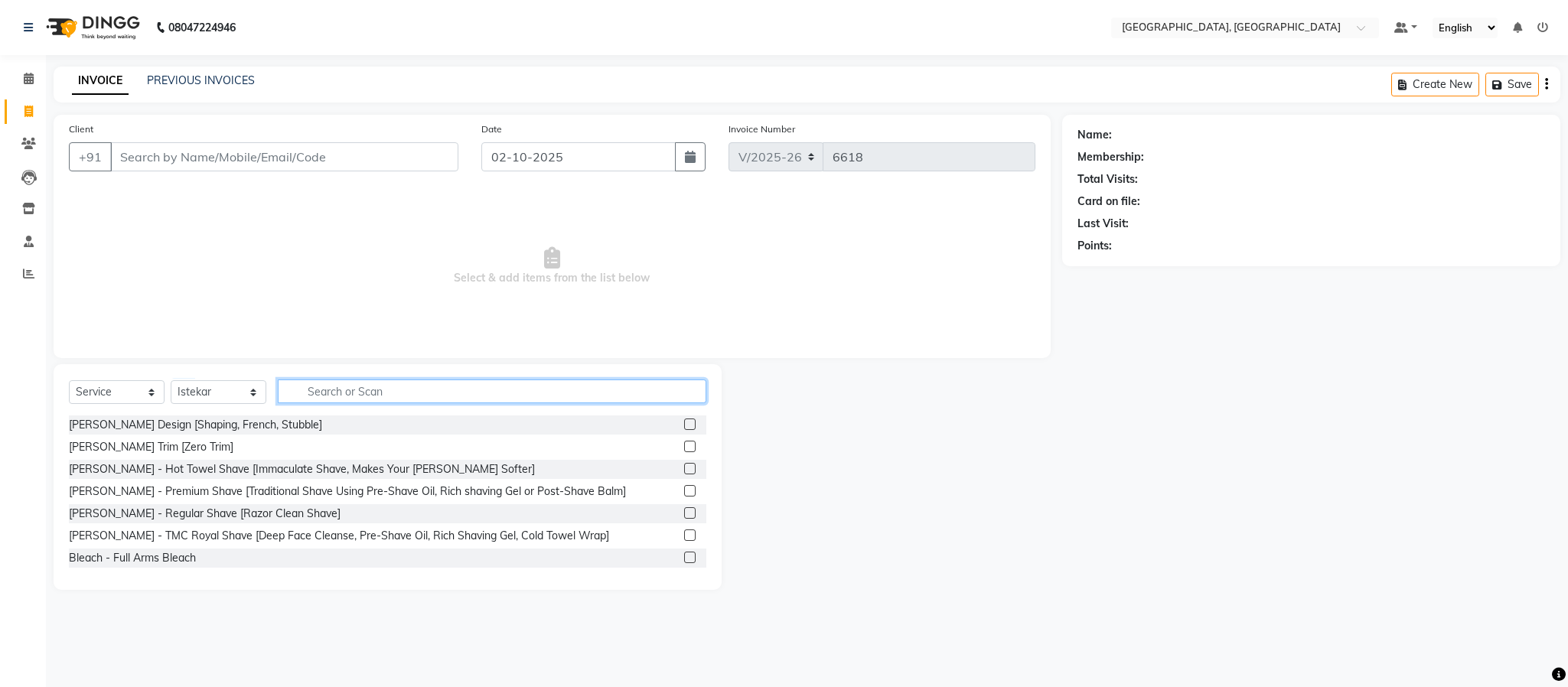
click at [388, 397] on input "text" at bounding box center [492, 391] width 429 height 24
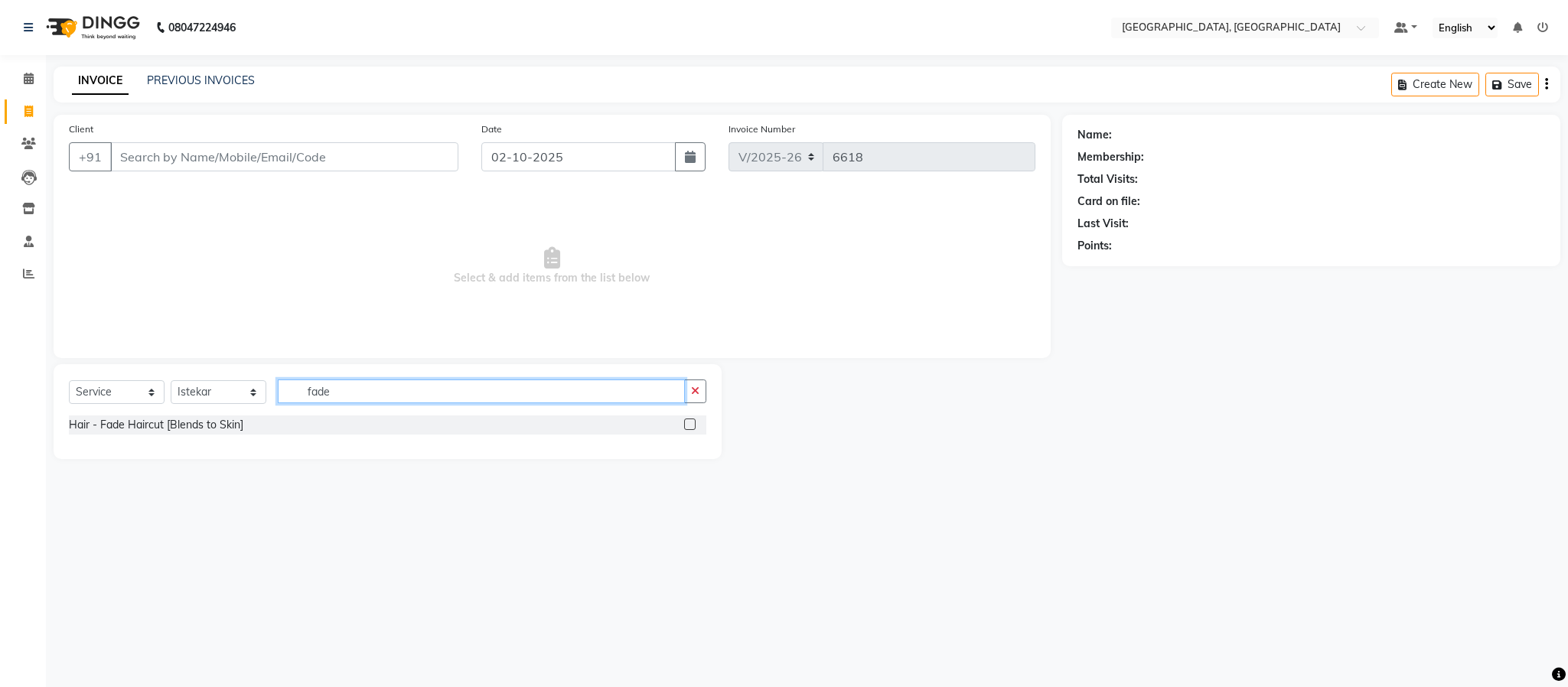
type input "fade"
click at [689, 425] on label at bounding box center [690, 424] width 11 height 11
click at [689, 425] on input "checkbox" at bounding box center [689, 425] width 10 height 10
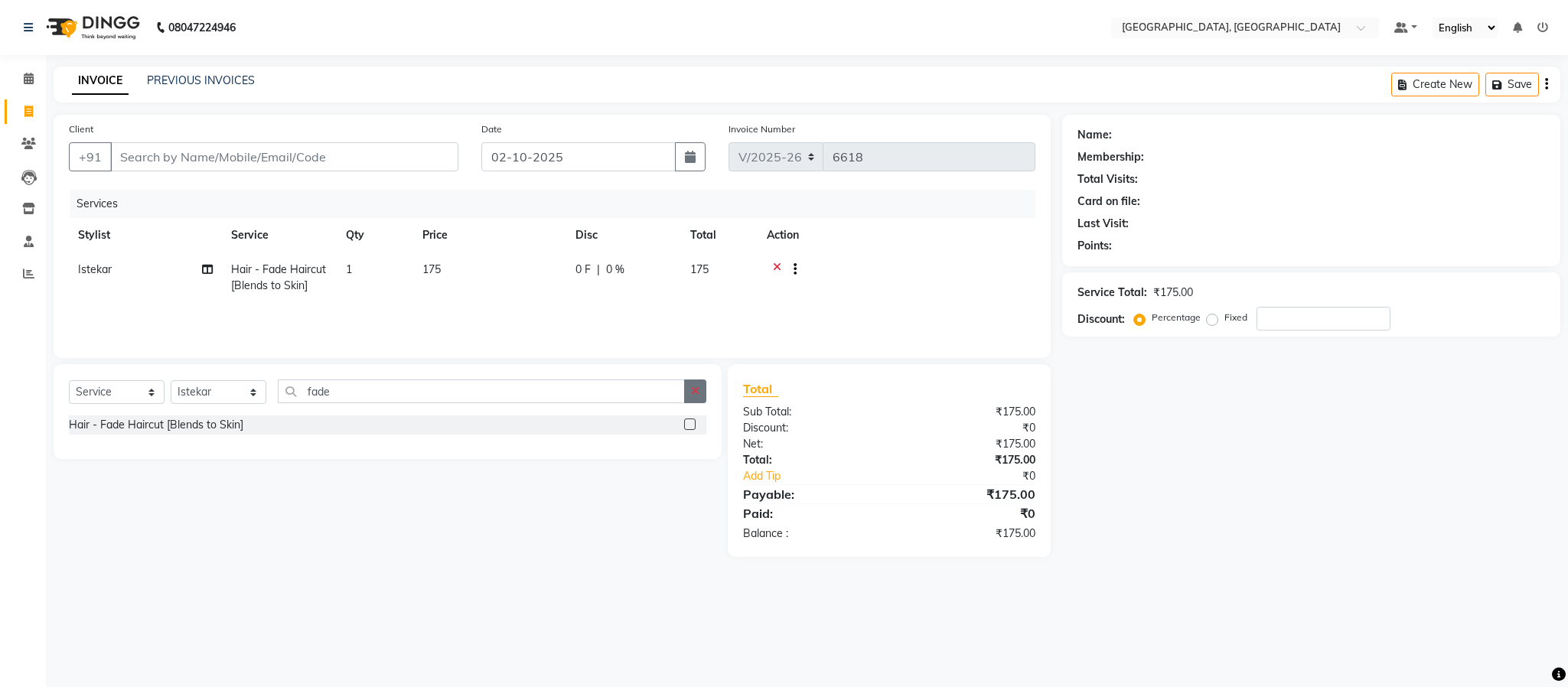
checkbox input "false"
click at [697, 386] on icon "button" at bounding box center [695, 391] width 9 height 10
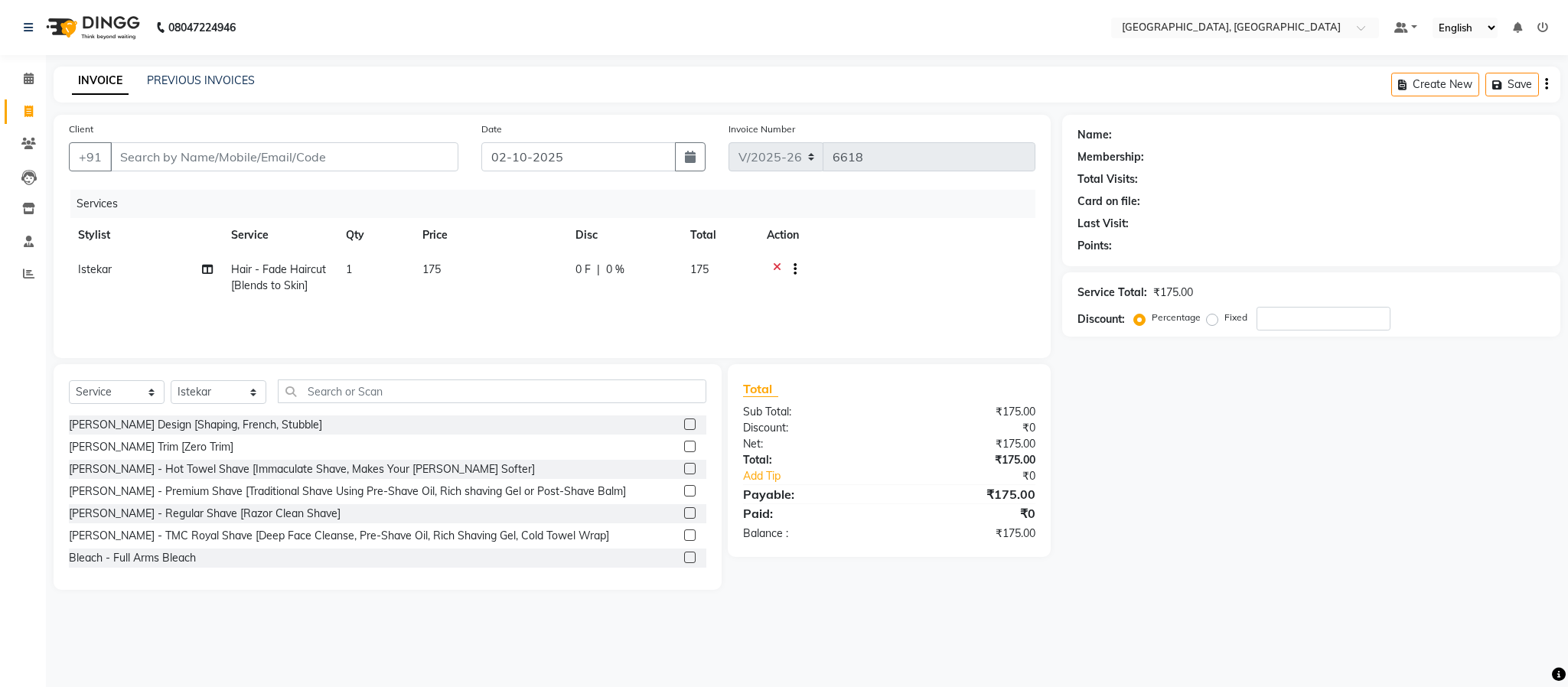
click at [684, 444] on label at bounding box center [690, 446] width 11 height 11
click at [684, 444] on input "checkbox" at bounding box center [689, 447] width 10 height 10
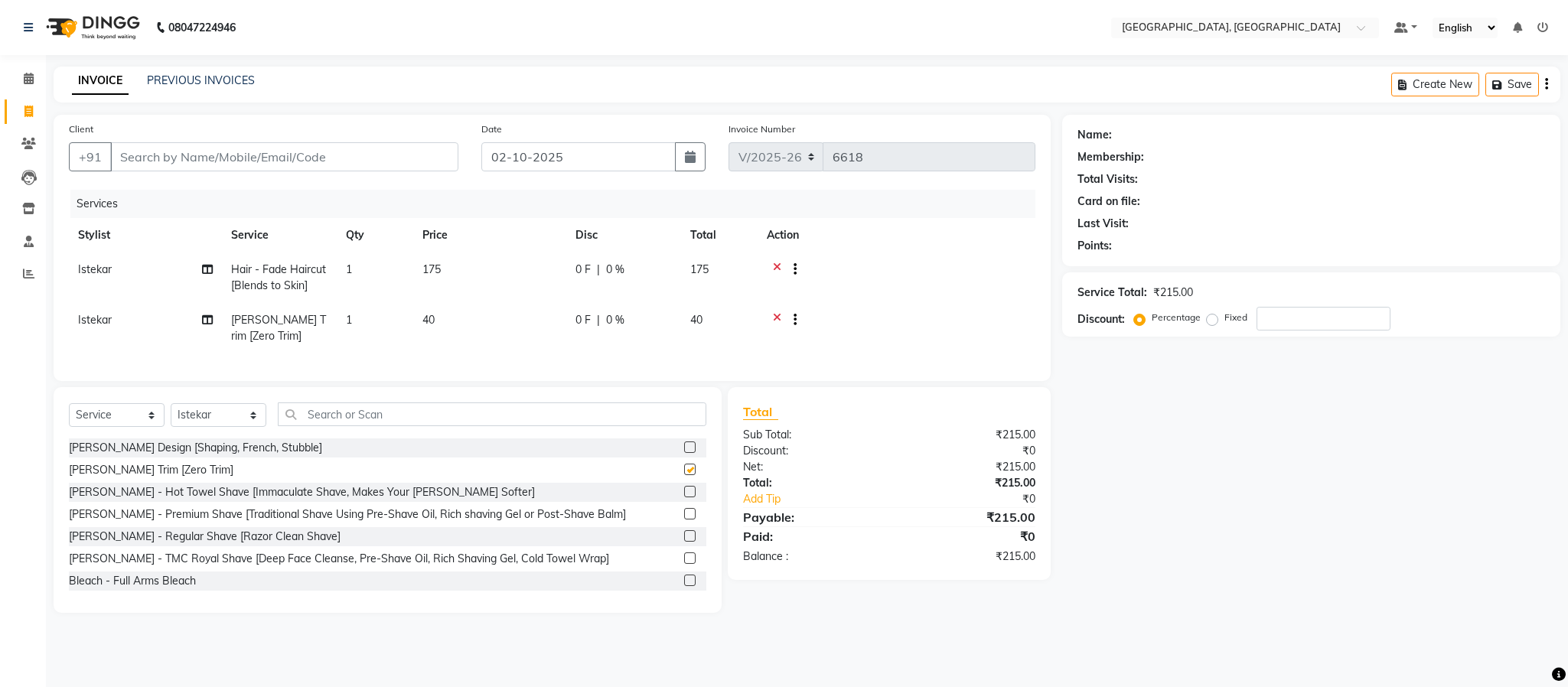
checkbox input "false"
click at [783, 317] on div at bounding box center [789, 322] width 15 height 19
click at [684, 457] on div at bounding box center [695, 448] width 22 height 19
click at [684, 453] on label at bounding box center [690, 447] width 11 height 11
click at [684, 453] on input "checkbox" at bounding box center [689, 448] width 10 height 10
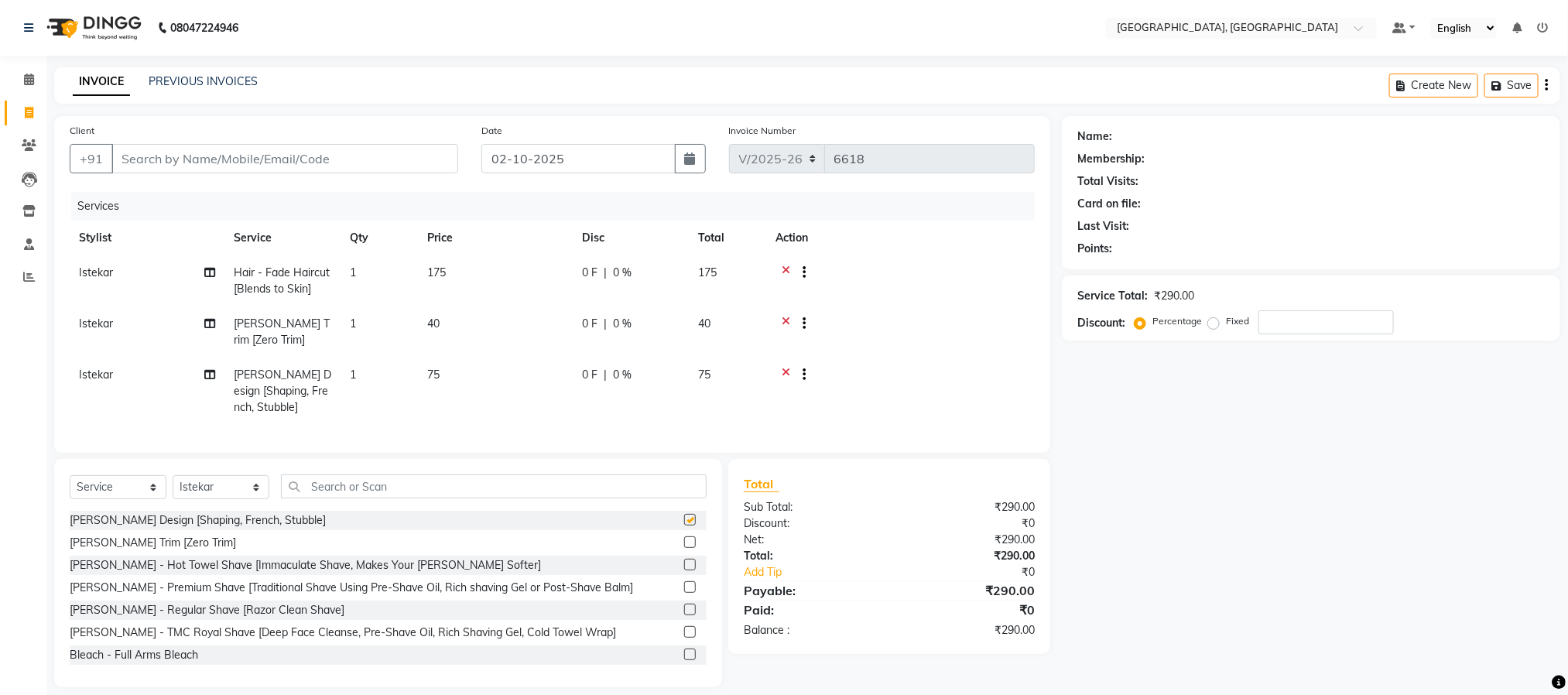
checkbox input "false"
click at [785, 319] on icon at bounding box center [785, 326] width 9 height 19
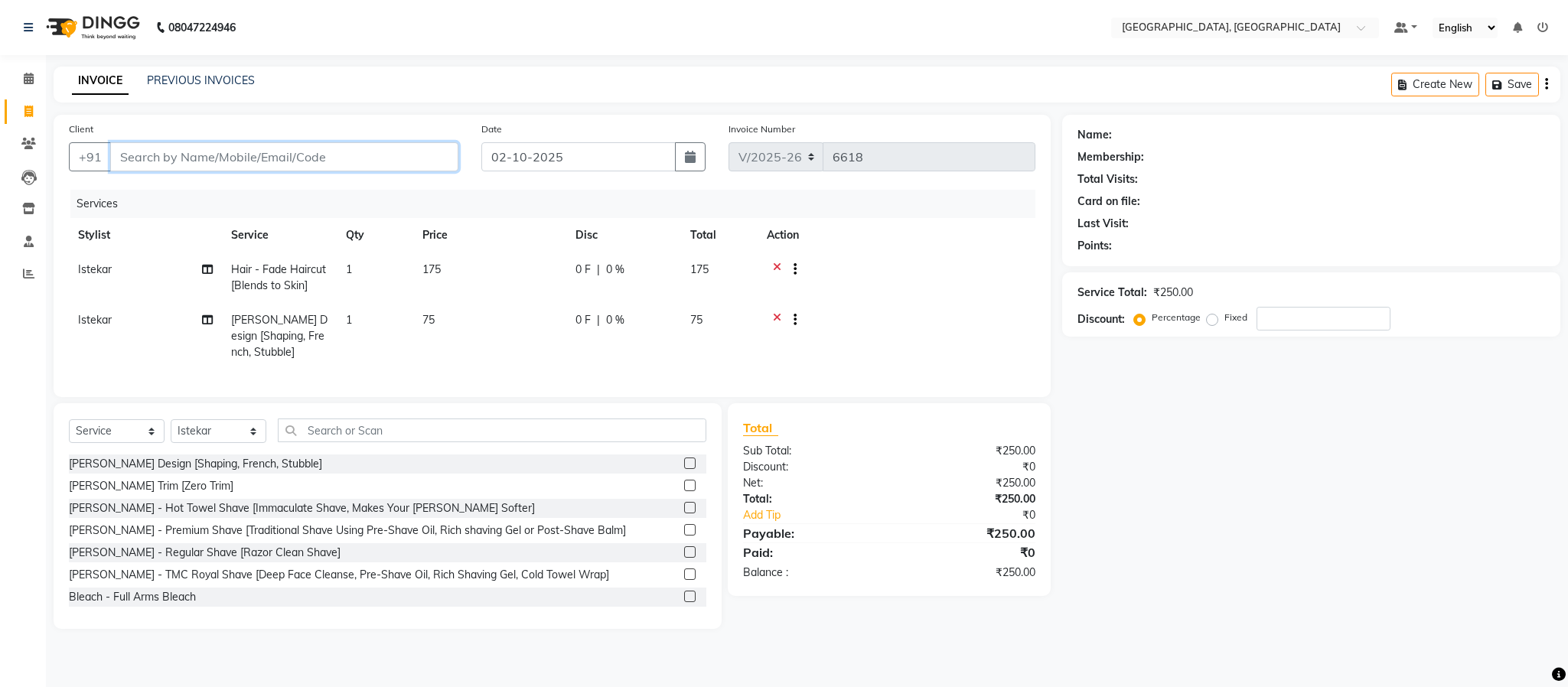
click at [391, 152] on input "Client" at bounding box center [284, 156] width 348 height 30
type input "c"
type input "0"
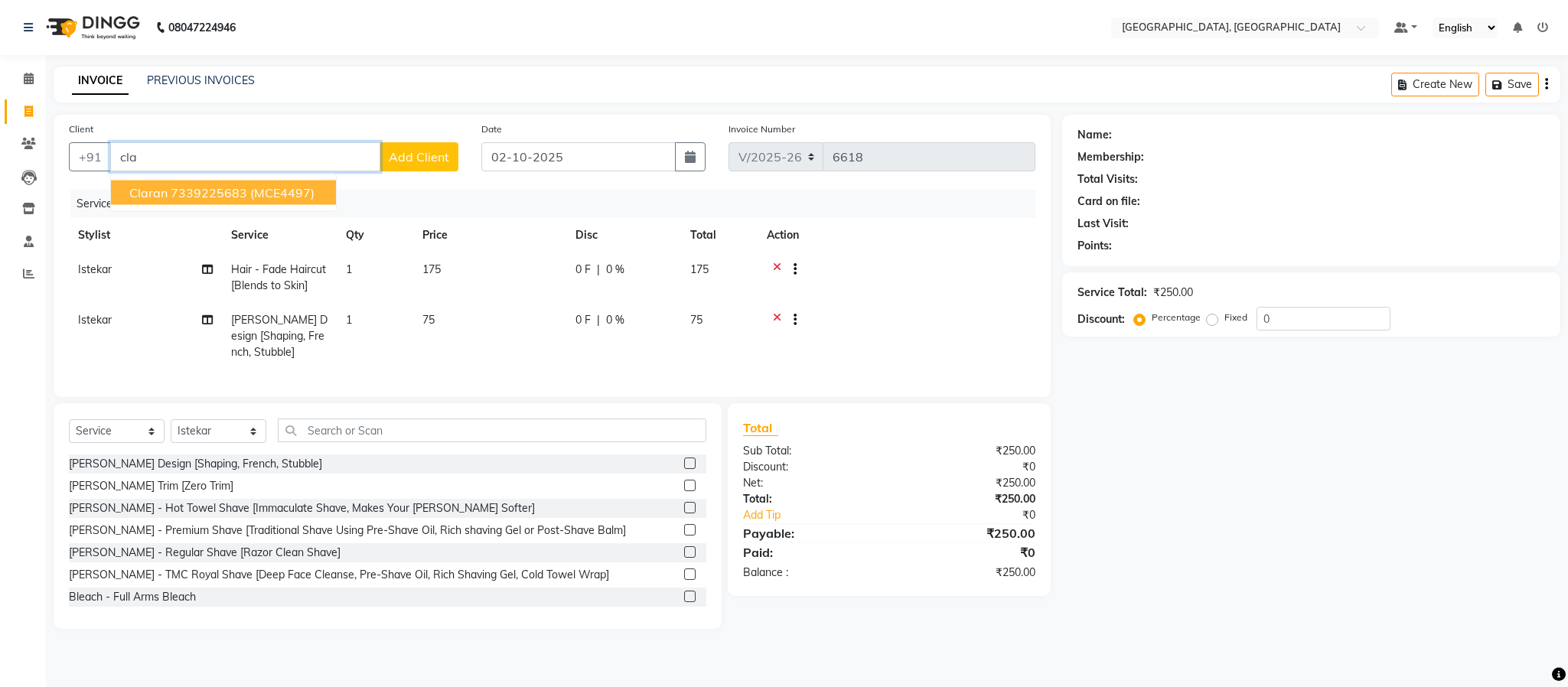
click at [295, 198] on span "(MCE4497)" at bounding box center [282, 192] width 64 height 15
type input "7339225683"
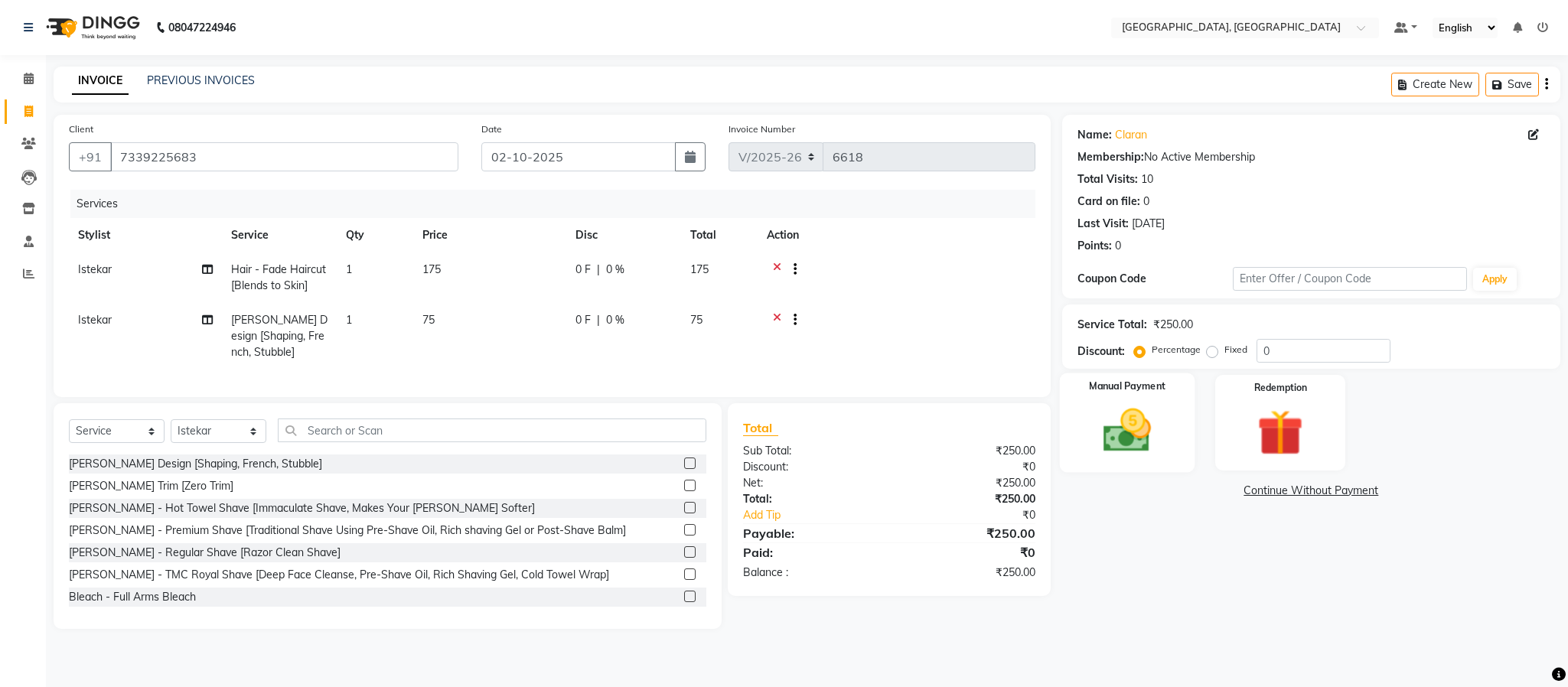
click at [1124, 434] on img at bounding box center [1128, 431] width 78 height 55
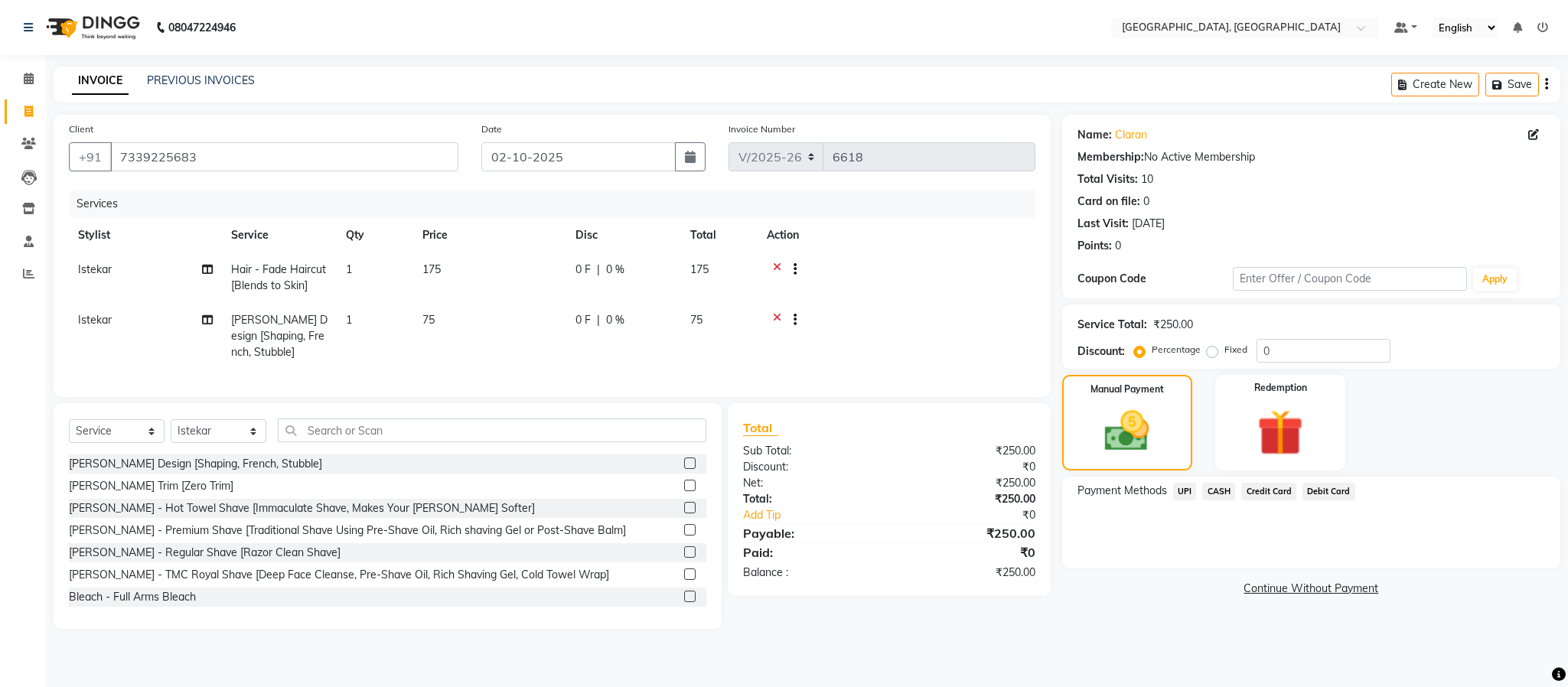
click at [1213, 489] on span "CASH" at bounding box center [1218, 492] width 33 height 17
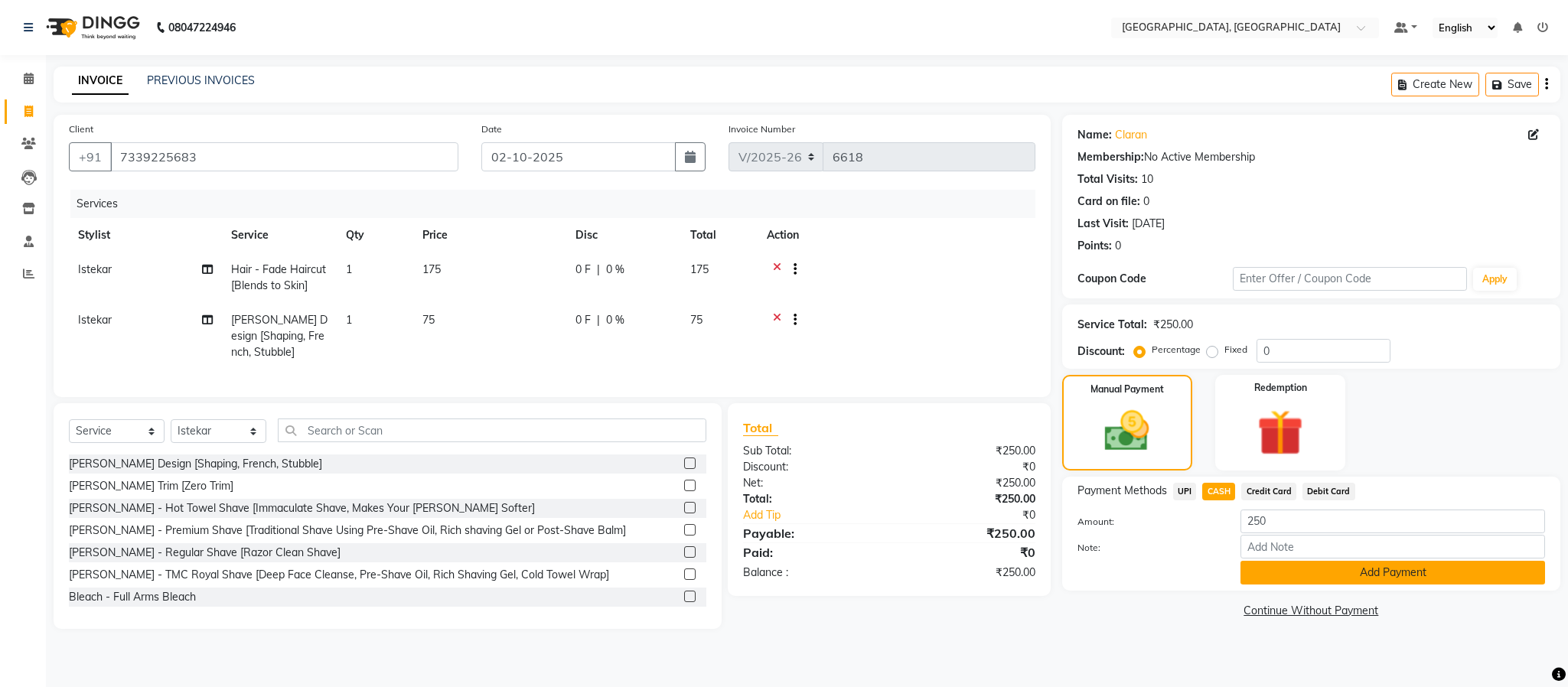
click at [1357, 579] on button "Add Payment" at bounding box center [1393, 573] width 305 height 24
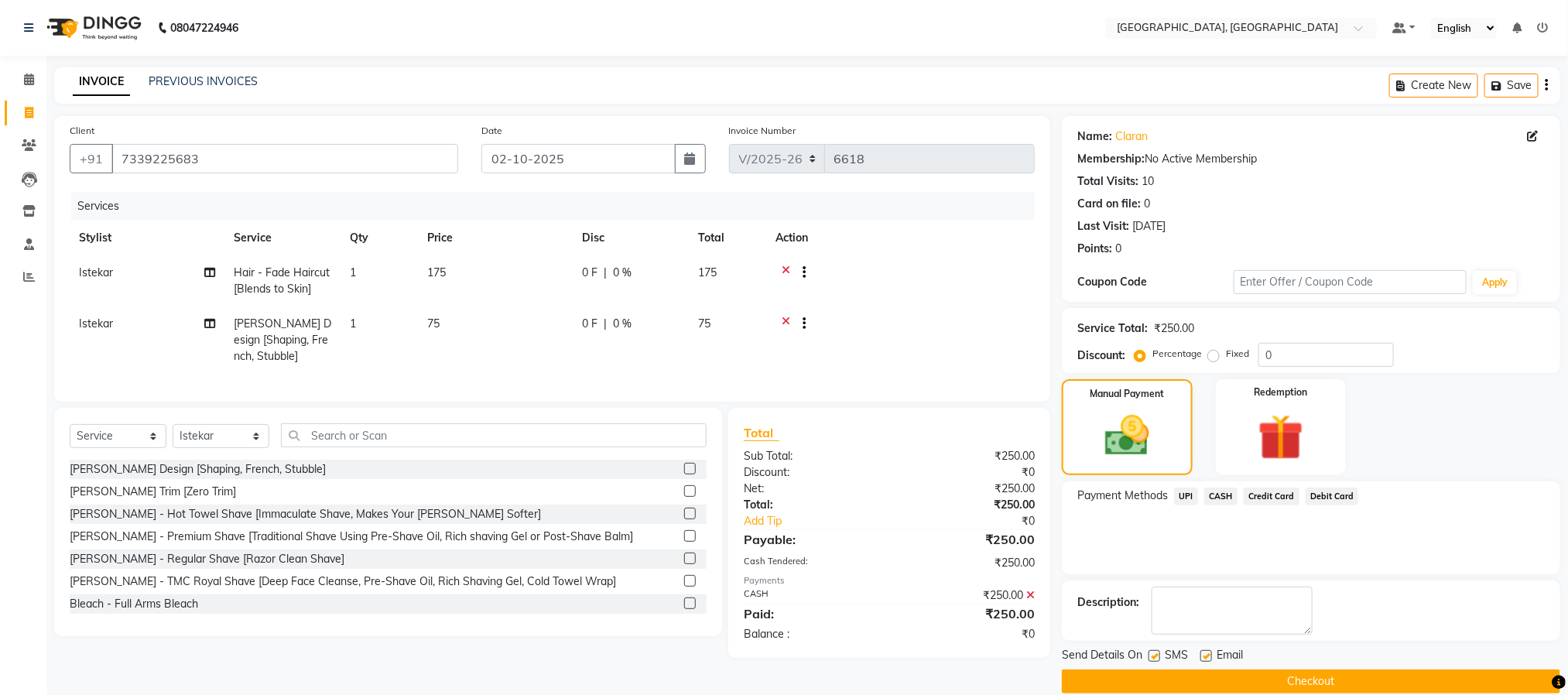
scroll to position [23, 0]
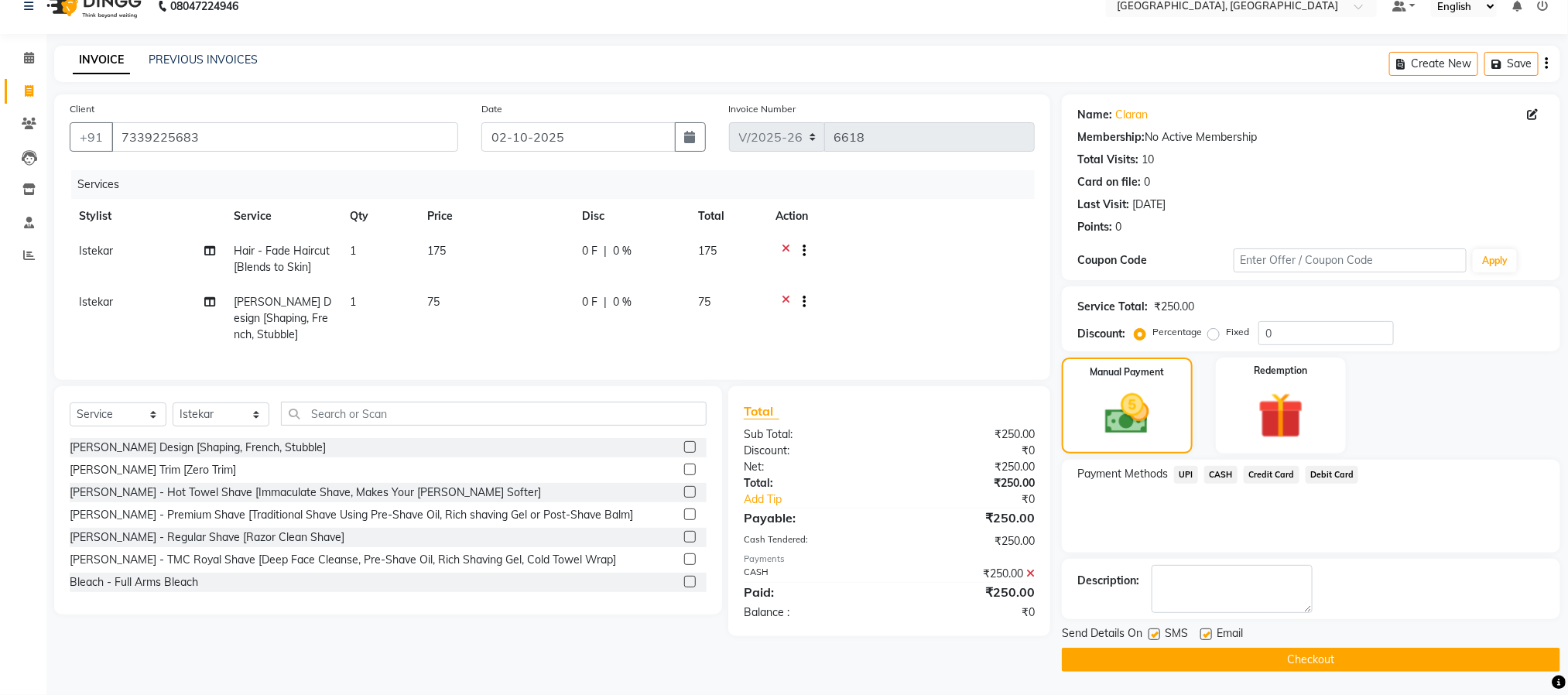
click at [1376, 665] on button "Checkout" at bounding box center [1311, 659] width 498 height 24
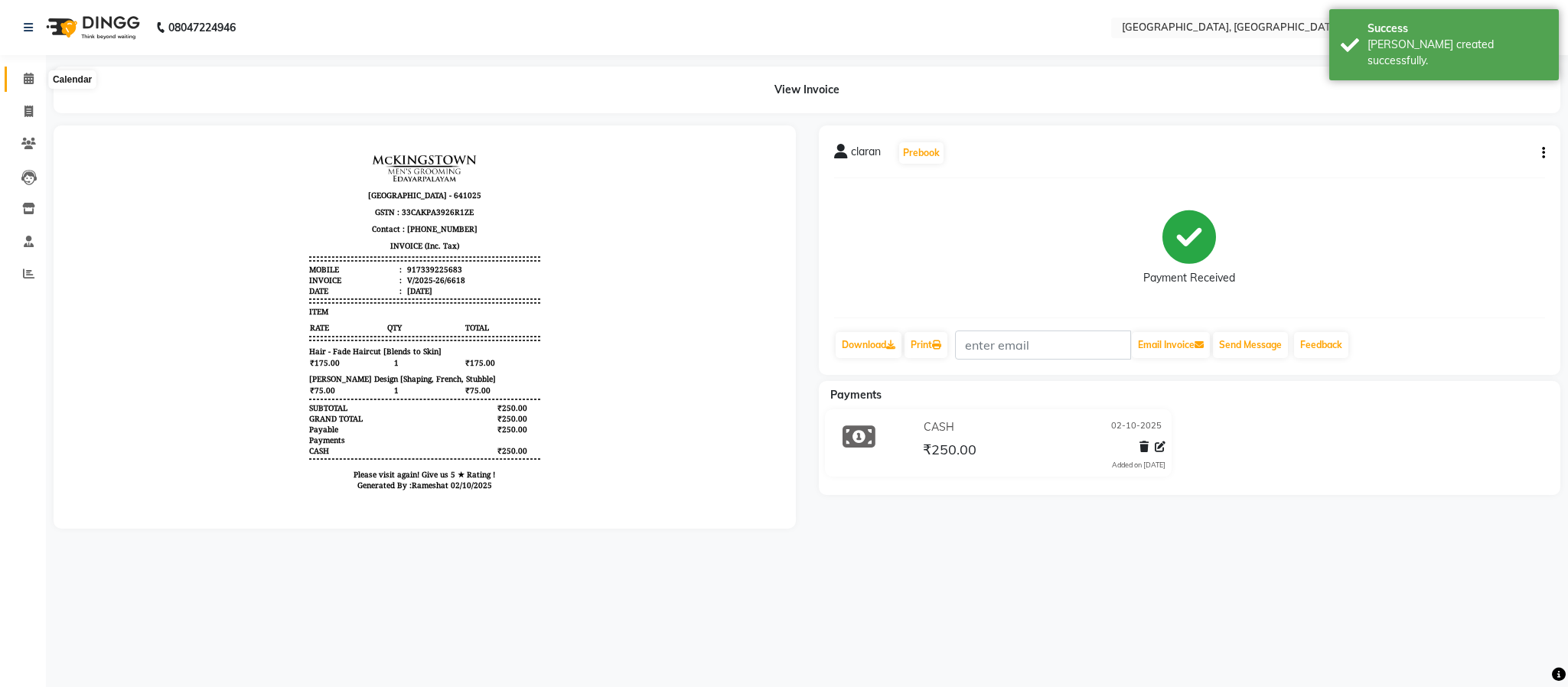
click at [19, 74] on span at bounding box center [29, 79] width 27 height 17
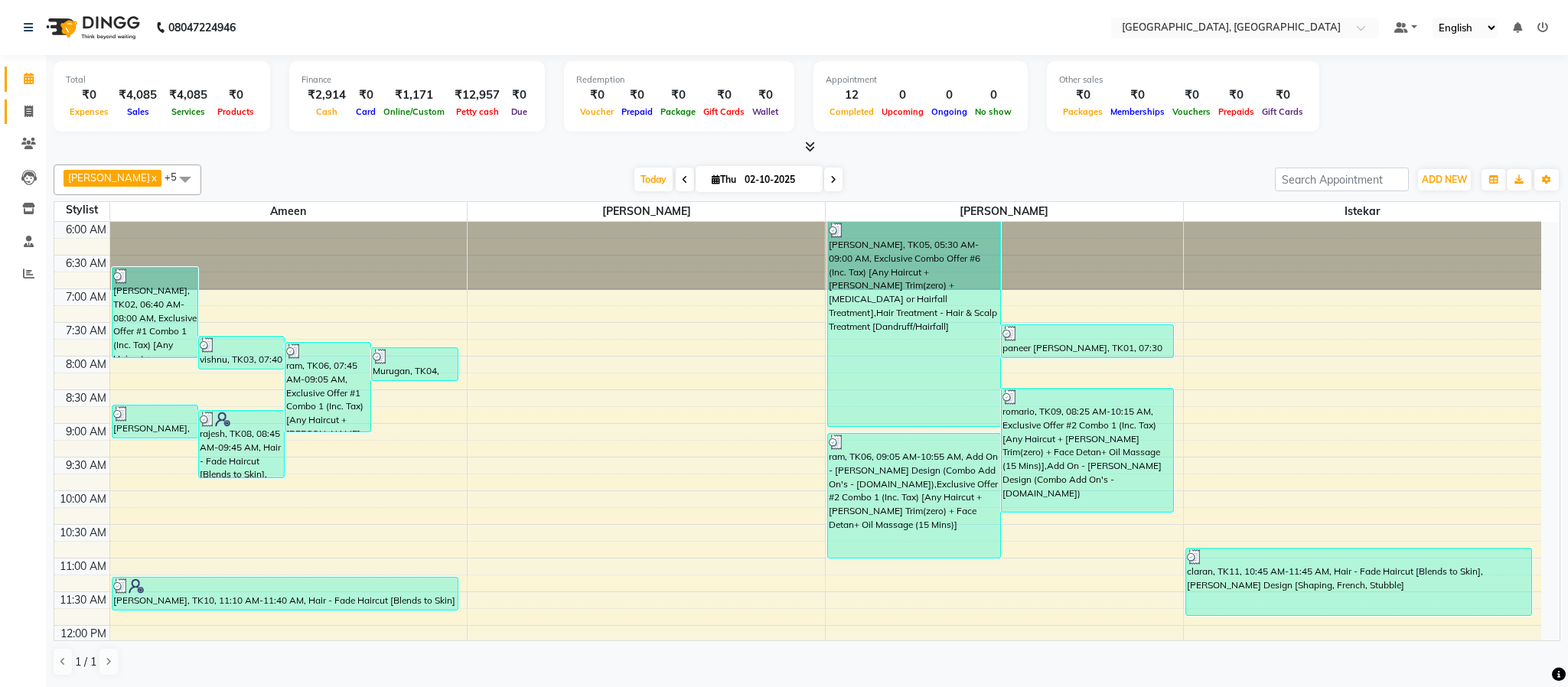
click at [25, 101] on link "Invoice" at bounding box center [23, 111] width 37 height 25
select select "4977"
select select "service"
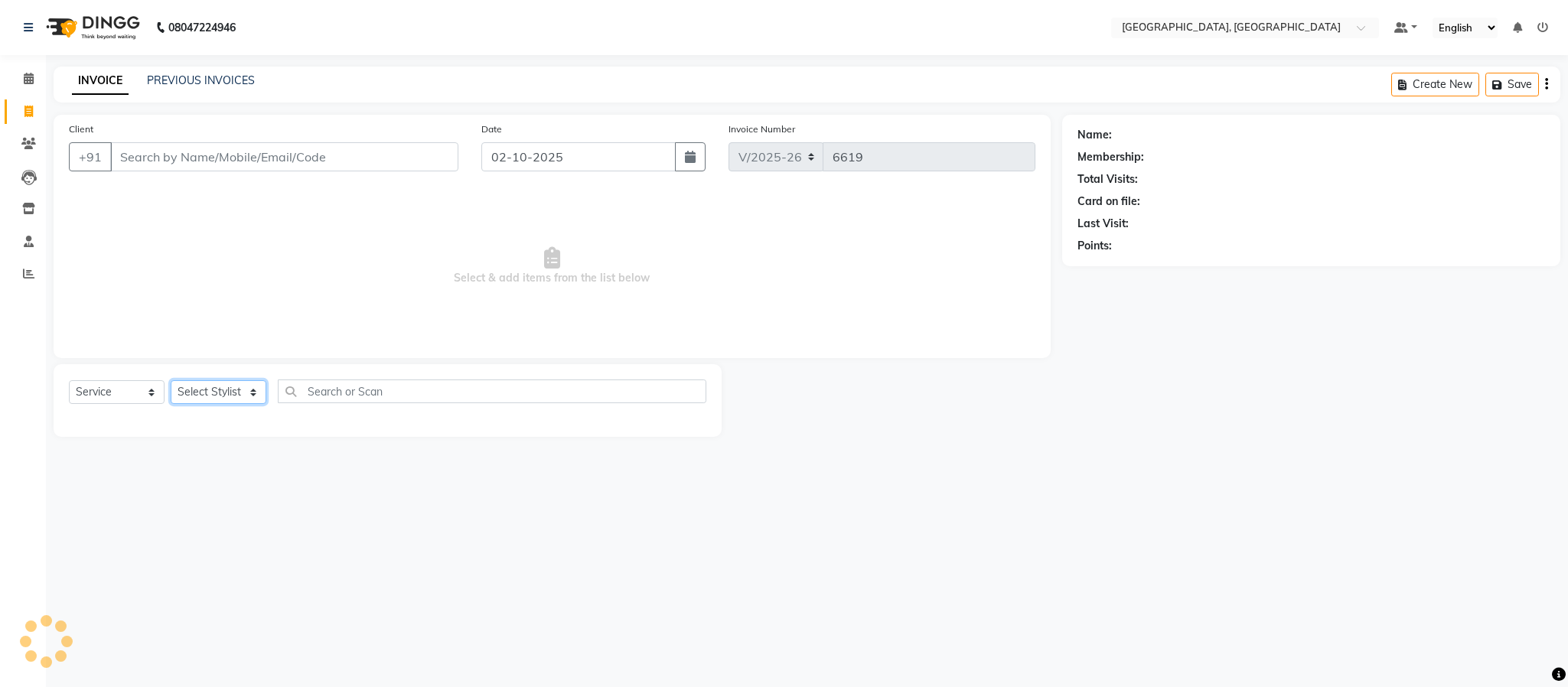
click at [196, 397] on select "Select Stylist" at bounding box center [218, 392] width 95 height 24
select select "84531"
click at [171, 381] on select "Select Stylist Ameen House Keeping Istekar McKingstown [PERSON_NAME] Prathiswar…" at bounding box center [218, 392] width 95 height 24
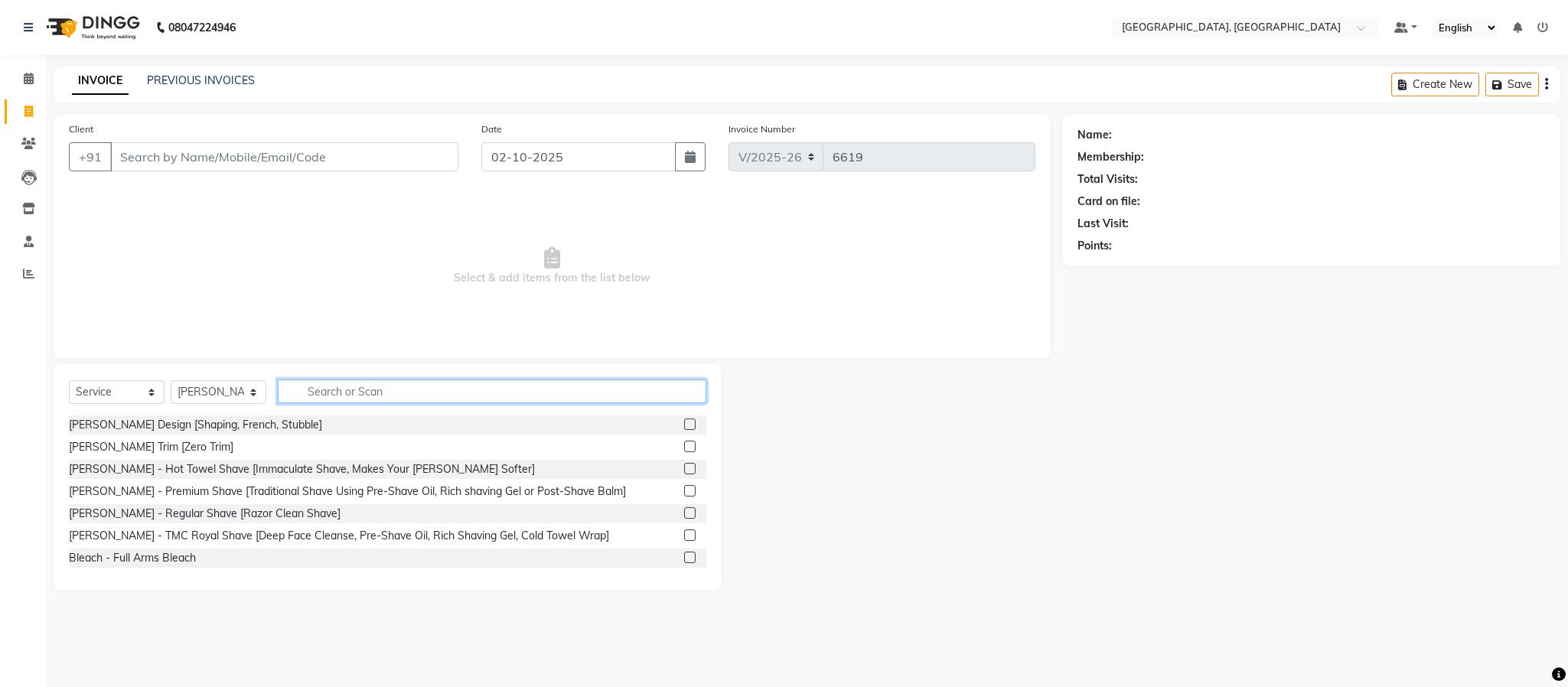
click at [409, 386] on input "text" at bounding box center [492, 391] width 429 height 24
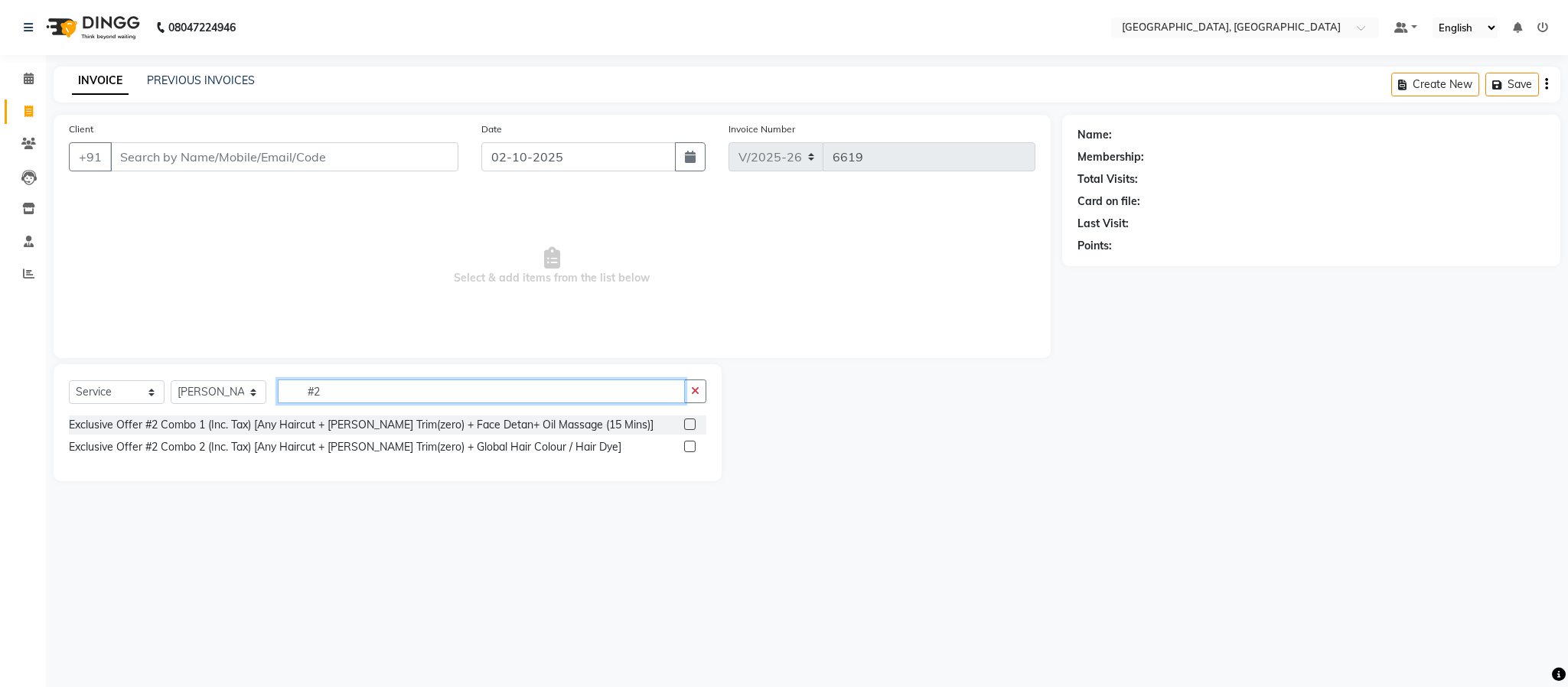
type input "#2"
click at [691, 422] on label at bounding box center [690, 424] width 11 height 11
click at [691, 422] on input "checkbox" at bounding box center [689, 425] width 10 height 10
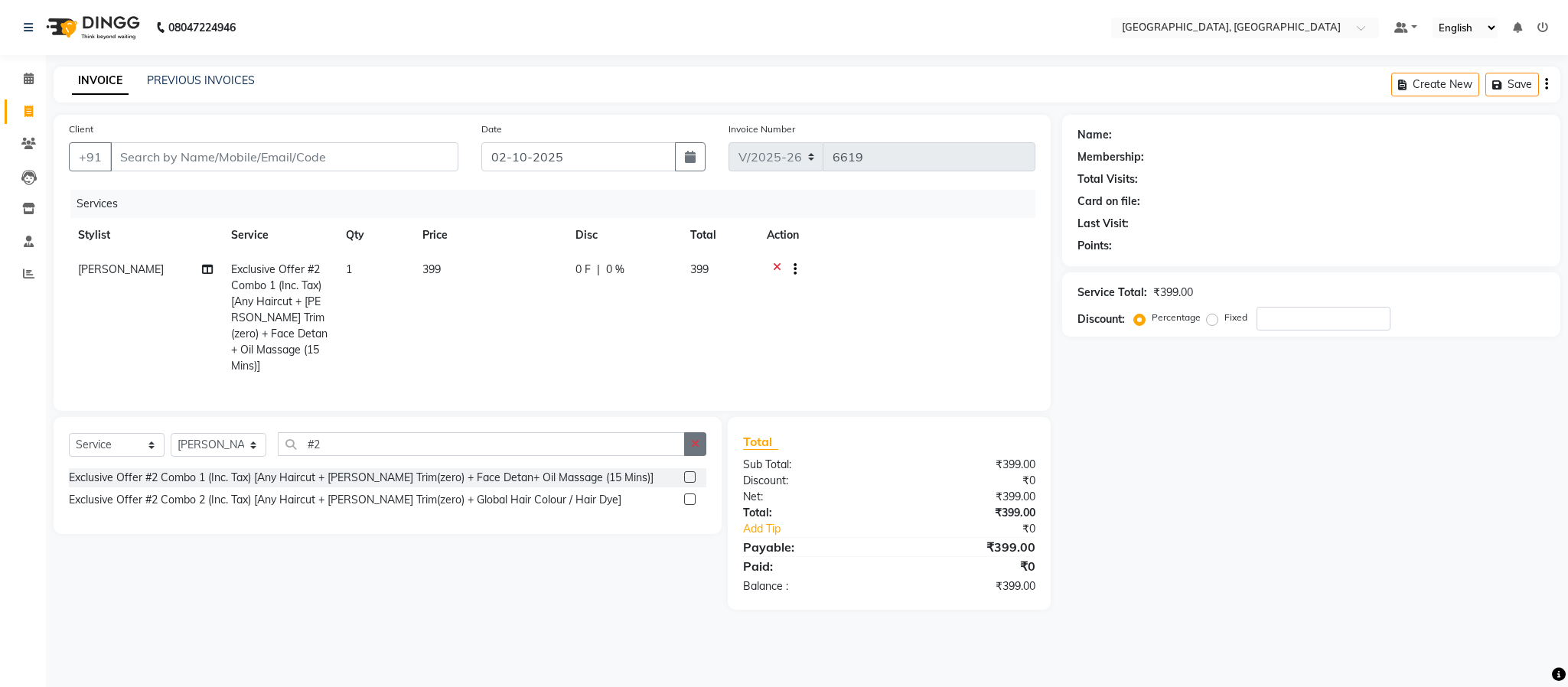
checkbox input "false"
click at [692, 434] on div "Select Service Product Membership Package Voucher Prepaid Gift Card Select Styl…" at bounding box center [387, 475] width 668 height 117
click at [691, 445] on icon "button" at bounding box center [695, 443] width 9 height 10
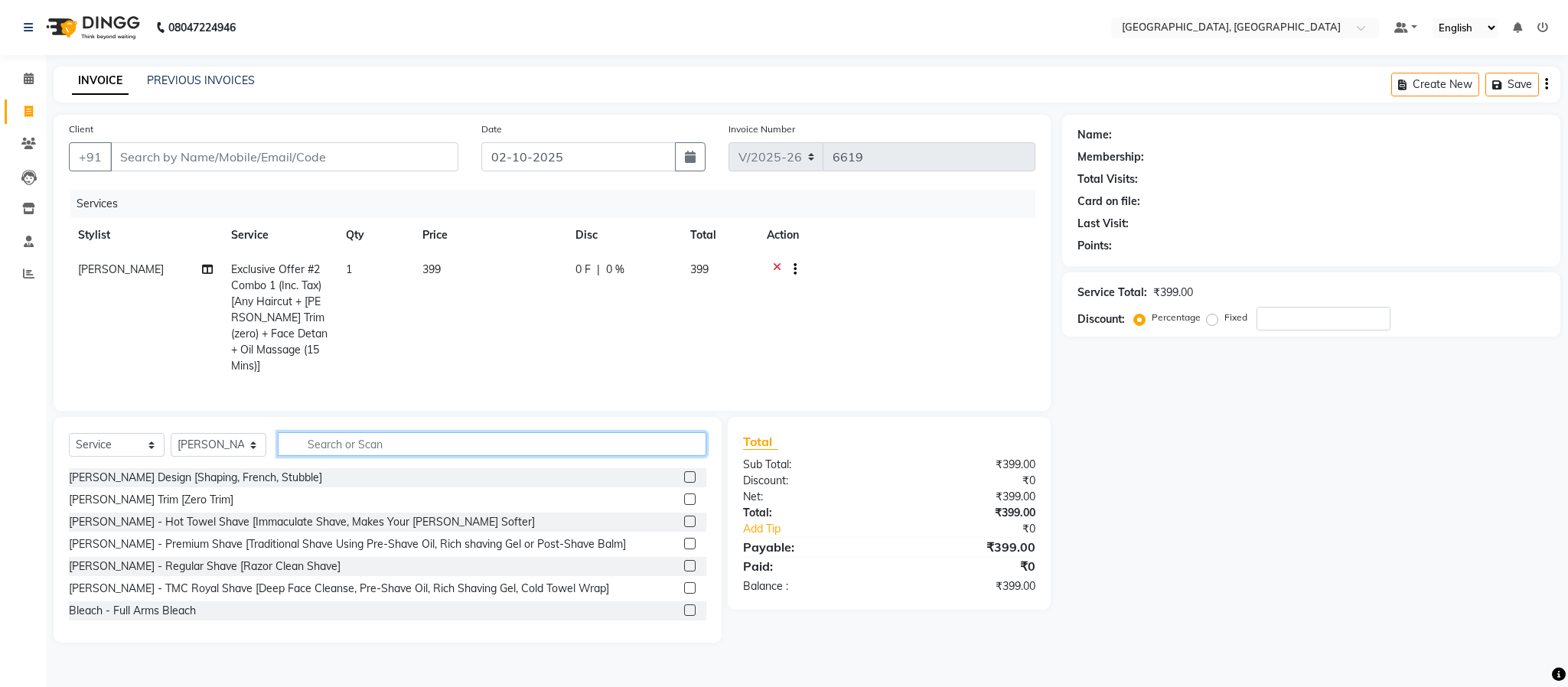
click at [591, 455] on input "text" at bounding box center [492, 444] width 429 height 24
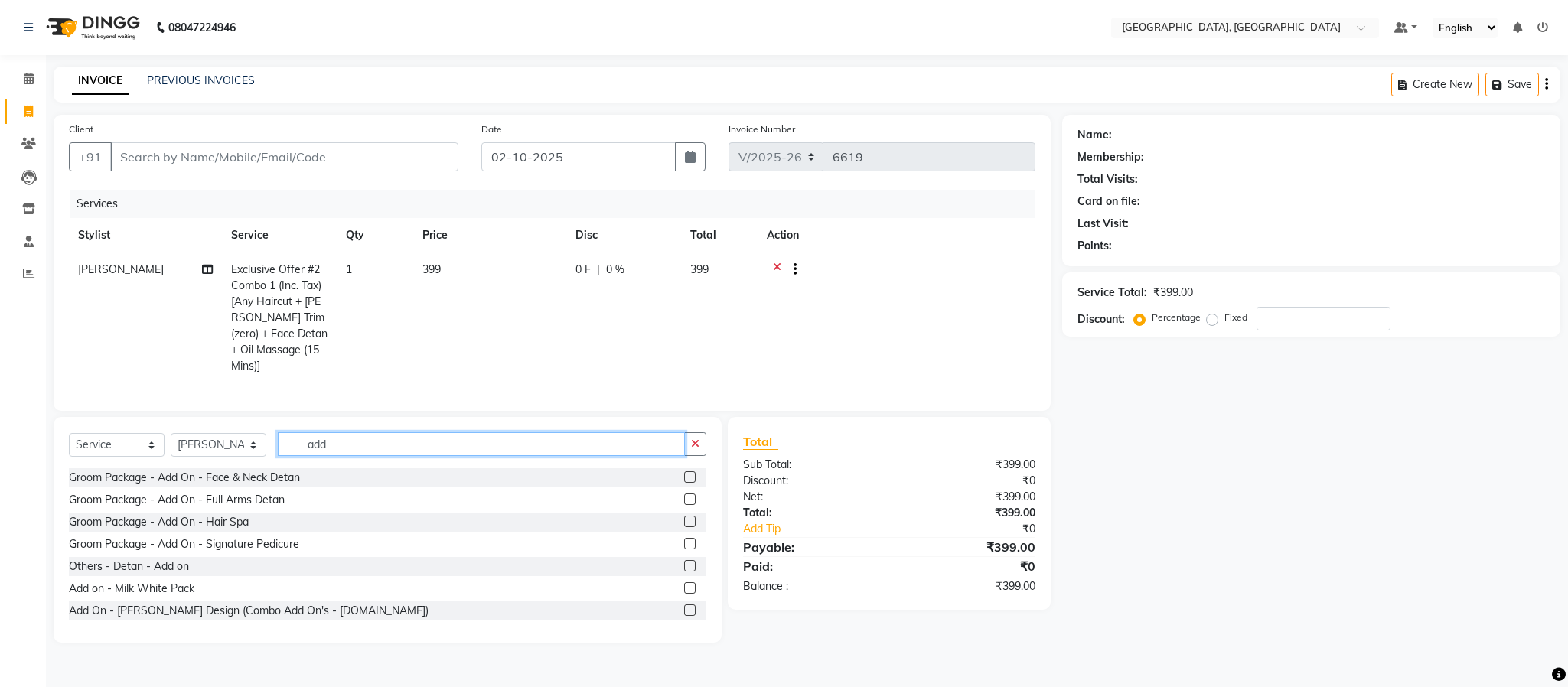
type input "add"
click at [684, 609] on label at bounding box center [690, 610] width 11 height 11
click at [684, 609] on input "checkbox" at bounding box center [689, 611] width 10 height 10
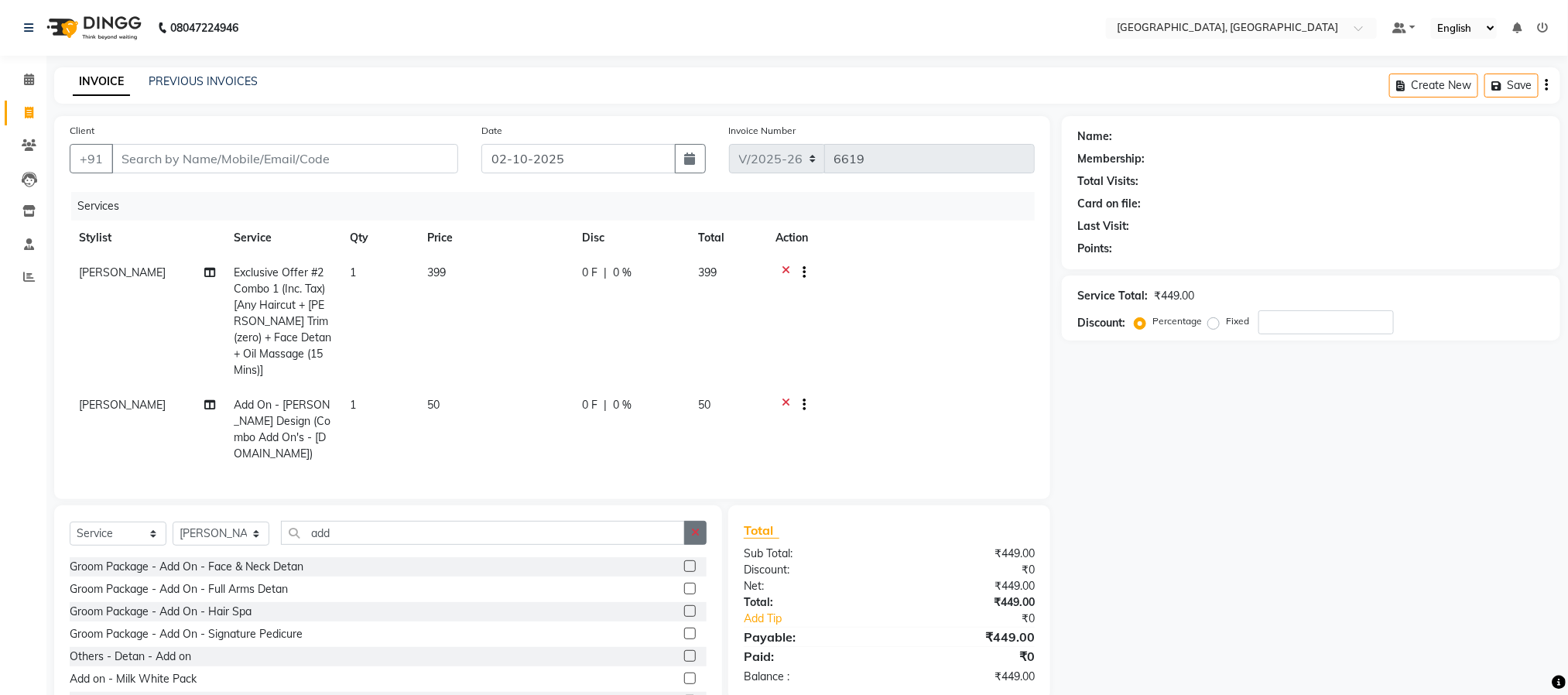
checkbox input "false"
click at [692, 527] on icon "button" at bounding box center [695, 532] width 9 height 11
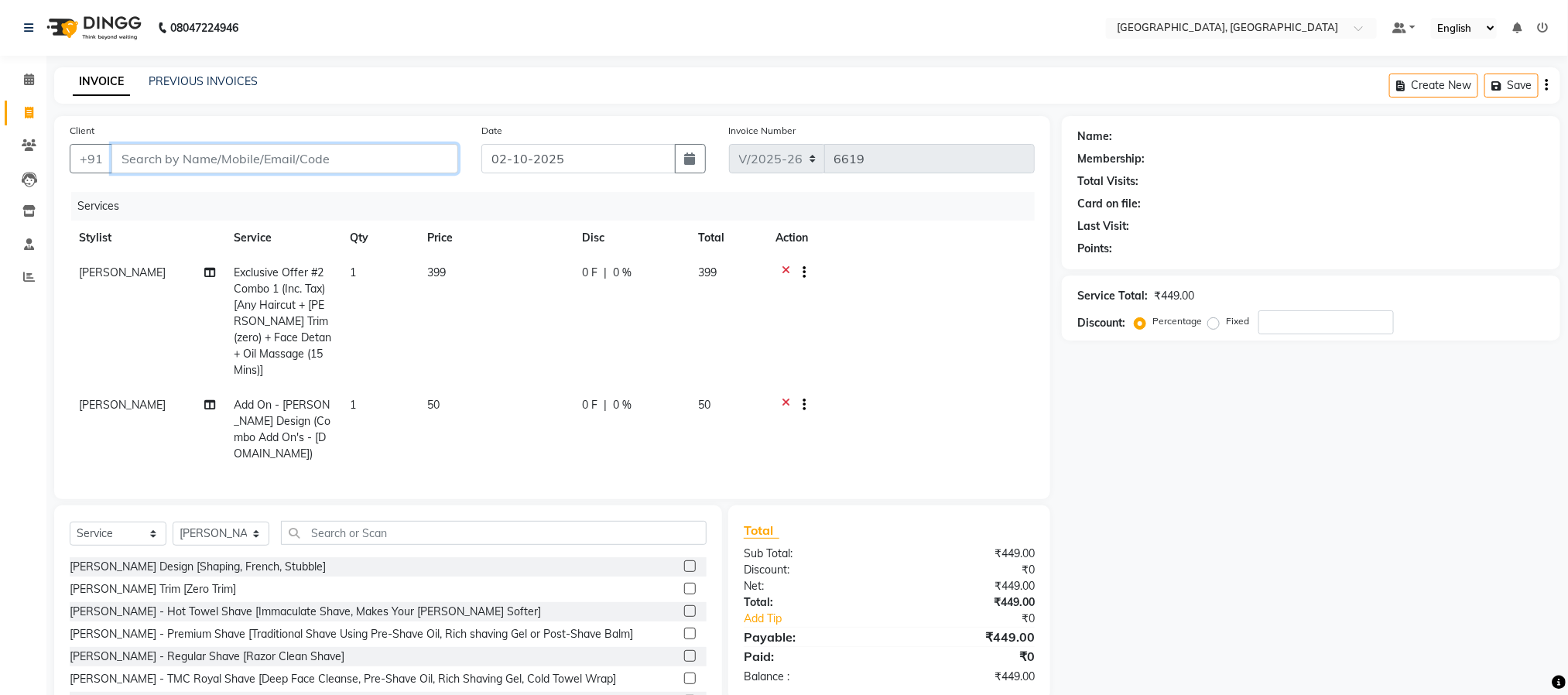
click at [306, 156] on input "Client" at bounding box center [285, 158] width 347 height 30
type input "9"
type input "0"
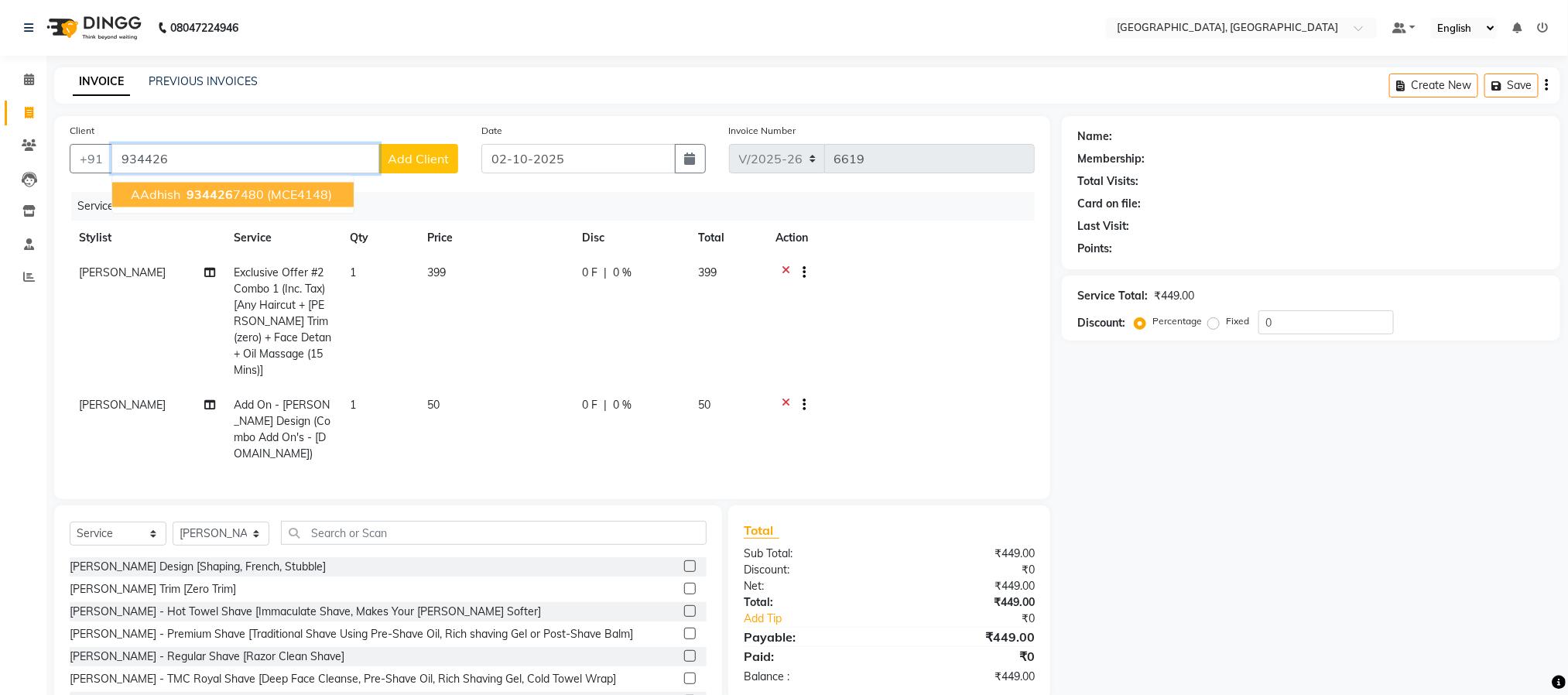
click at [313, 200] on span "(MCE4148)" at bounding box center [299, 195] width 65 height 15
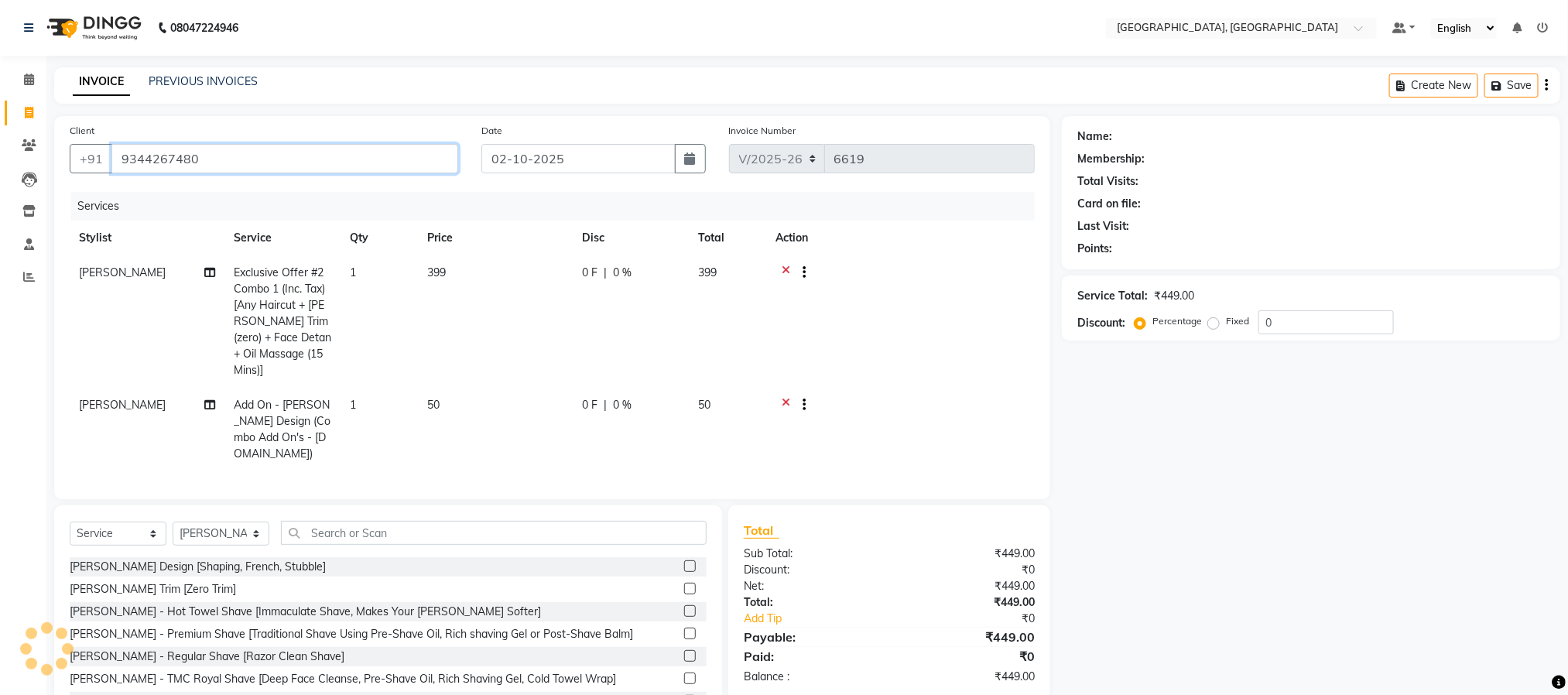
type input "9344267480"
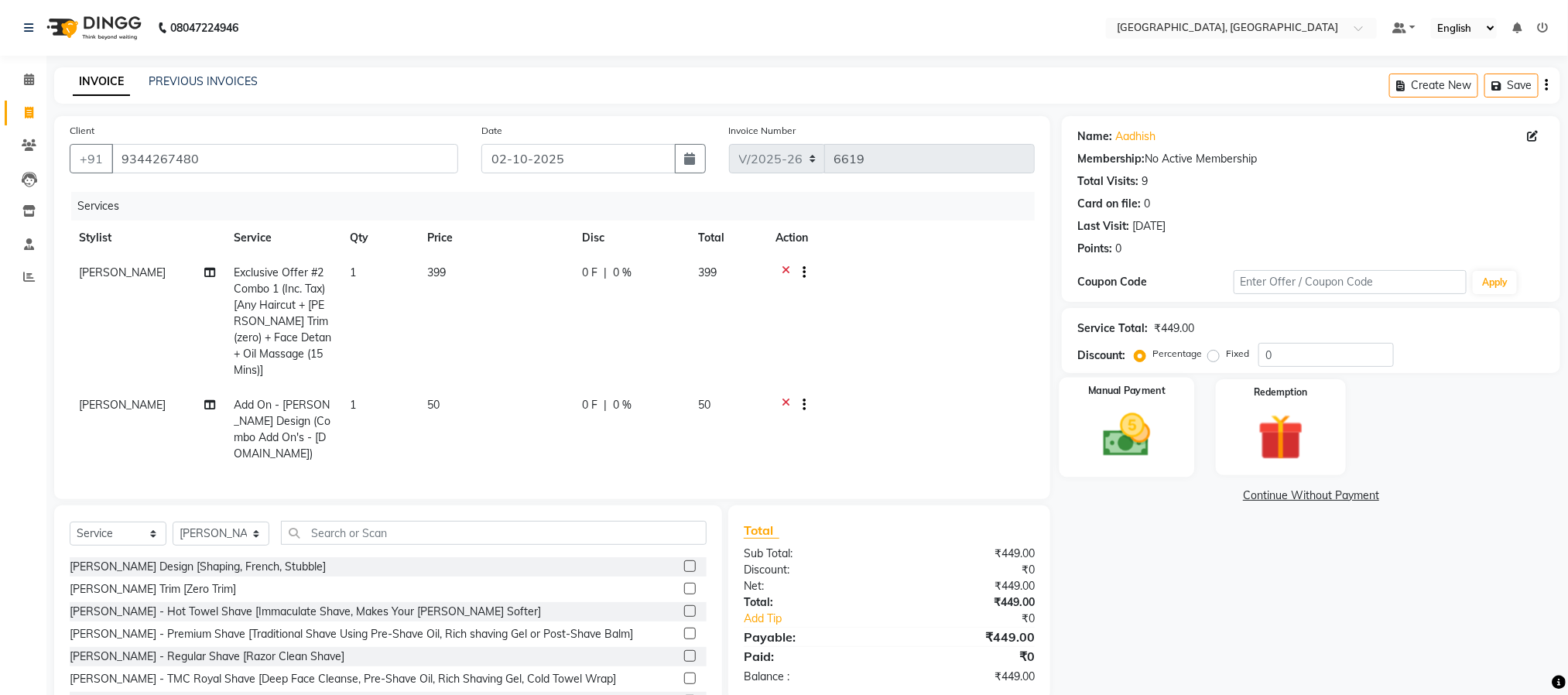
drag, startPoint x: 1183, startPoint y: 434, endPoint x: 1166, endPoint y: 450, distance: 23.3
click at [1183, 438] on div "Manual Payment" at bounding box center [1127, 428] width 136 height 100
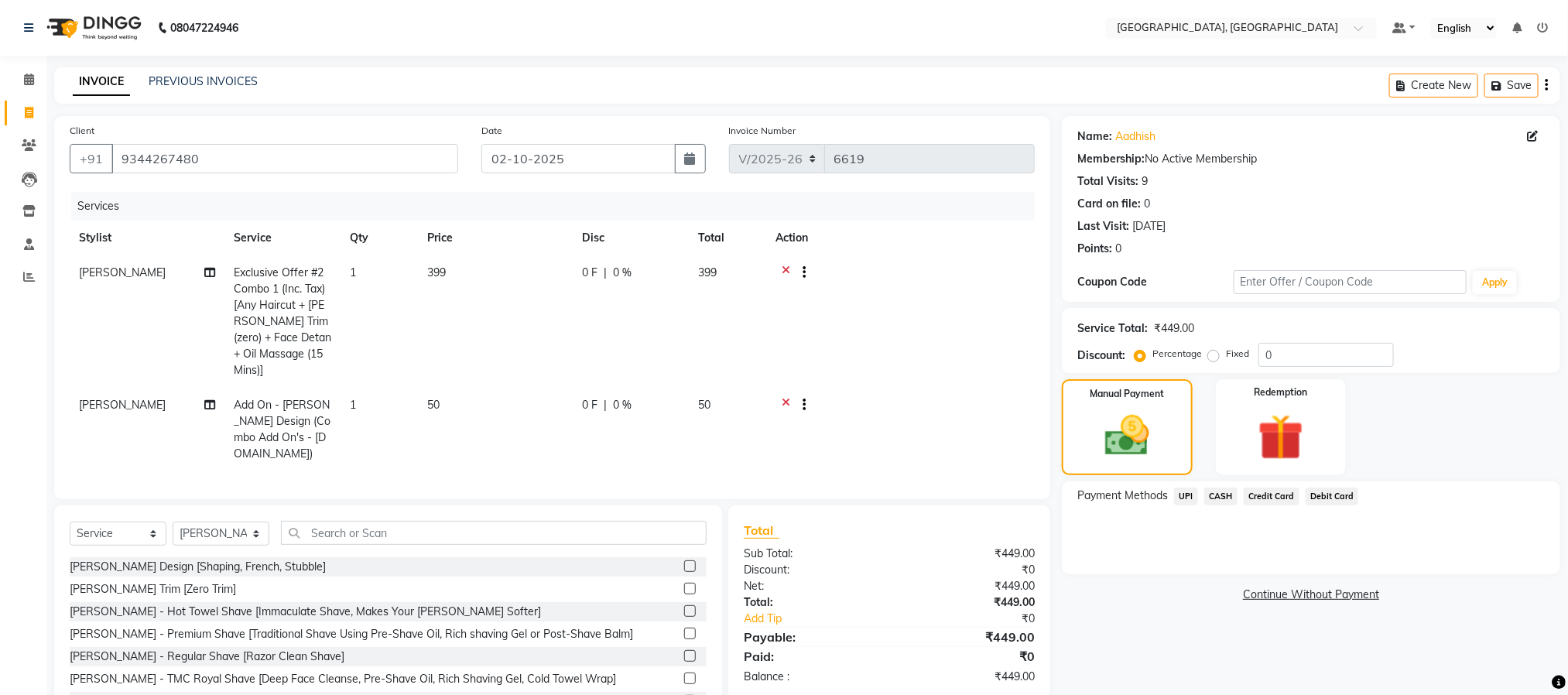
click at [1189, 497] on span "UPI" at bounding box center [1185, 496] width 24 height 17
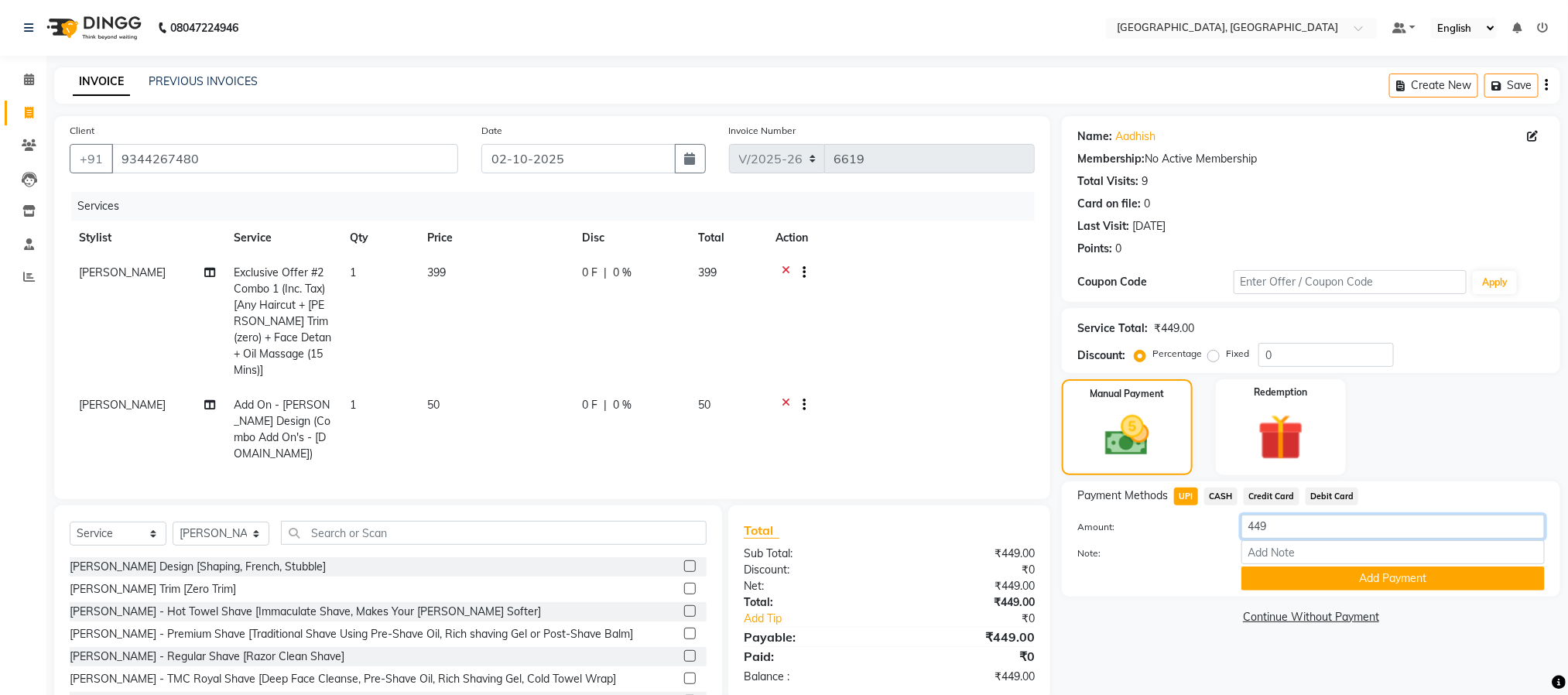
click at [1289, 530] on input "449" at bounding box center [1393, 526] width 304 height 24
type input "4"
type input "149"
click at [1305, 572] on button "Add Payment" at bounding box center [1393, 578] width 304 height 24
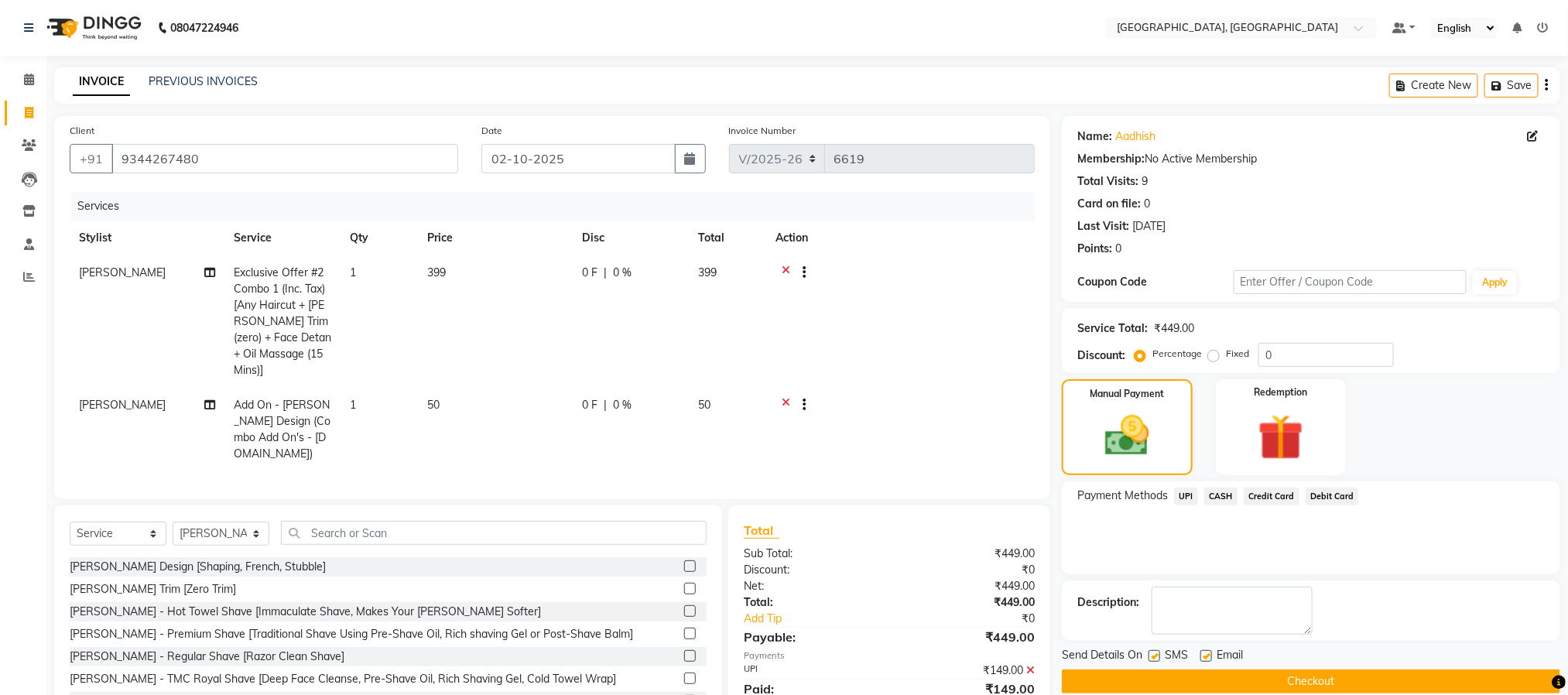
click at [1226, 497] on span "CASH" at bounding box center [1220, 496] width 34 height 17
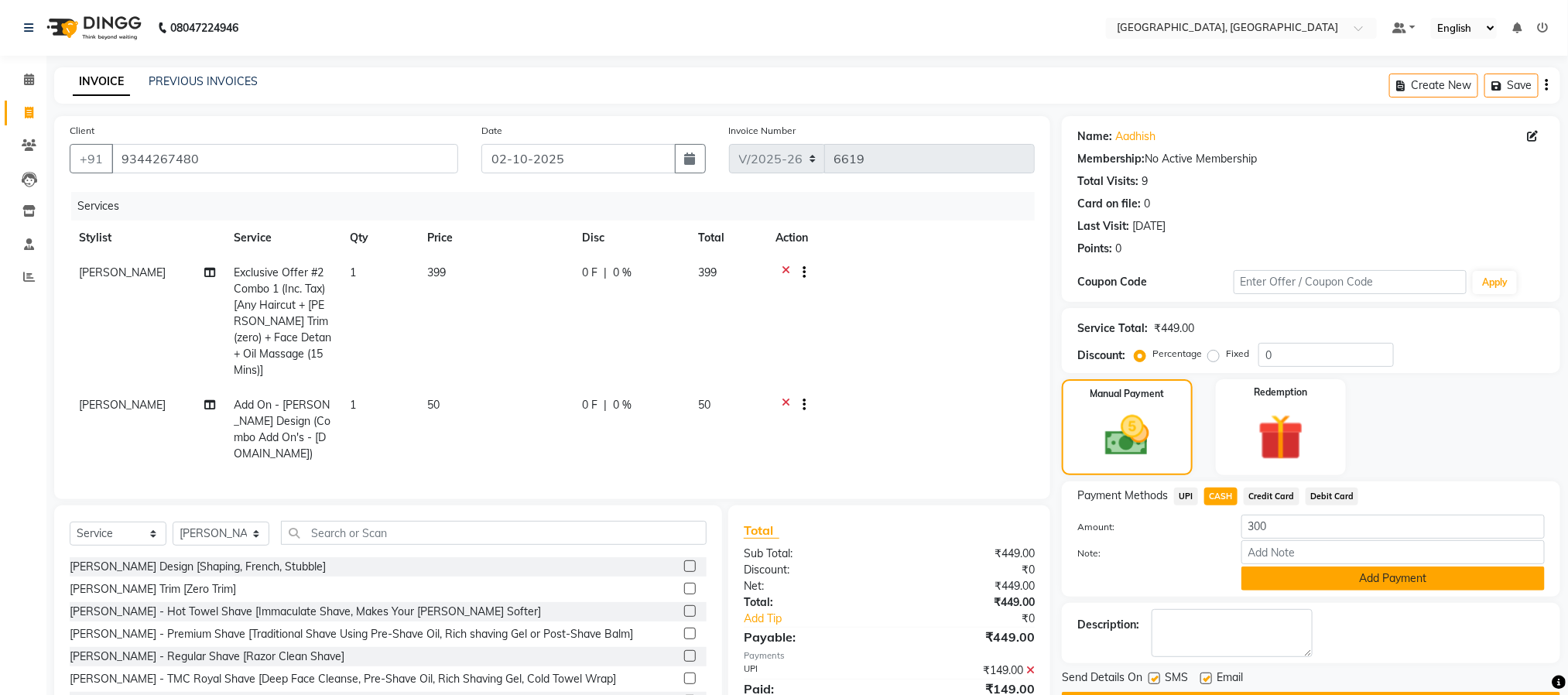
click at [1342, 583] on button "Add Payment" at bounding box center [1393, 578] width 304 height 24
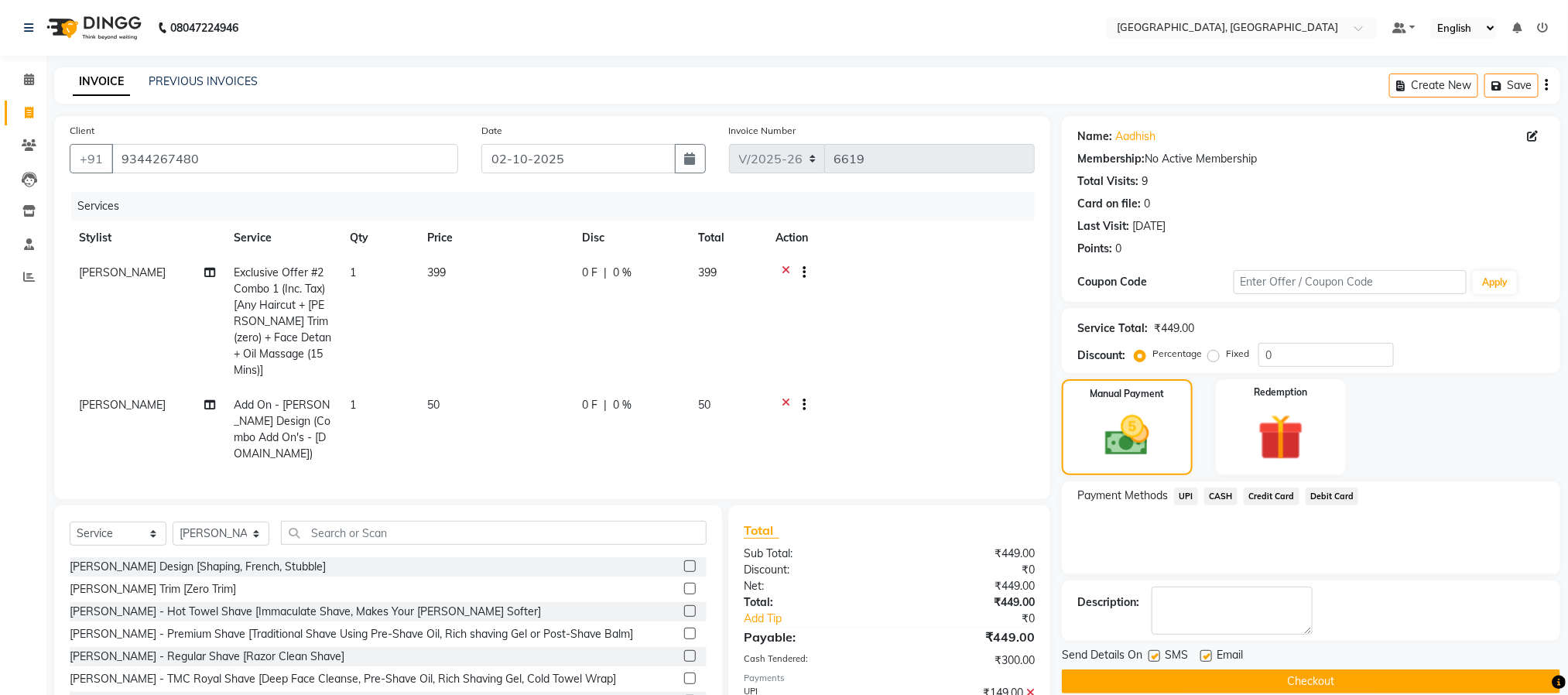
scroll to position [85, 0]
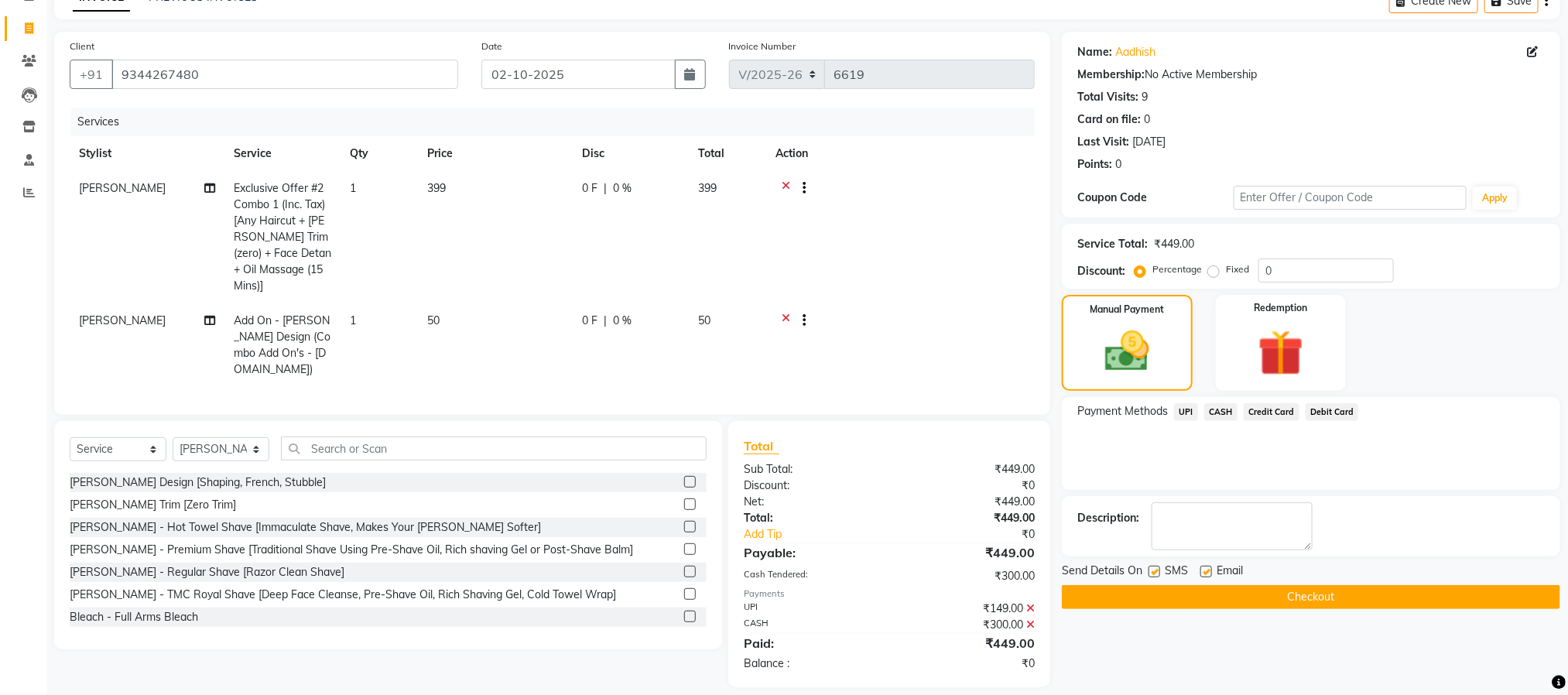
click at [1347, 604] on button "Checkout" at bounding box center [1311, 597] width 498 height 24
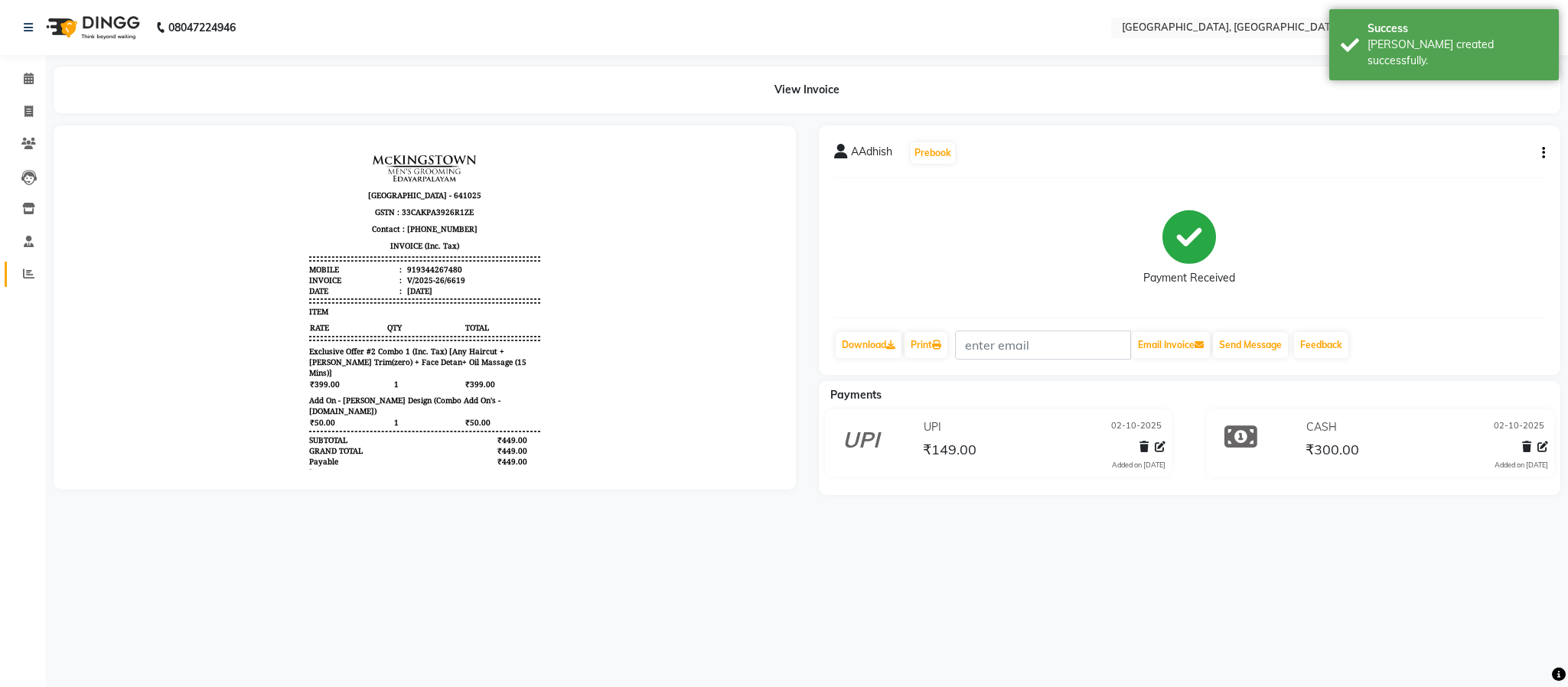
drag, startPoint x: 23, startPoint y: 255, endPoint x: 23, endPoint y: 270, distance: 15.0
click at [23, 262] on ul "Calendar Invoice Clients Leads Inventory Staff Reports Completed InProgress Upc…" at bounding box center [23, 180] width 46 height 235
click at [23, 270] on icon at bounding box center [29, 273] width 11 height 11
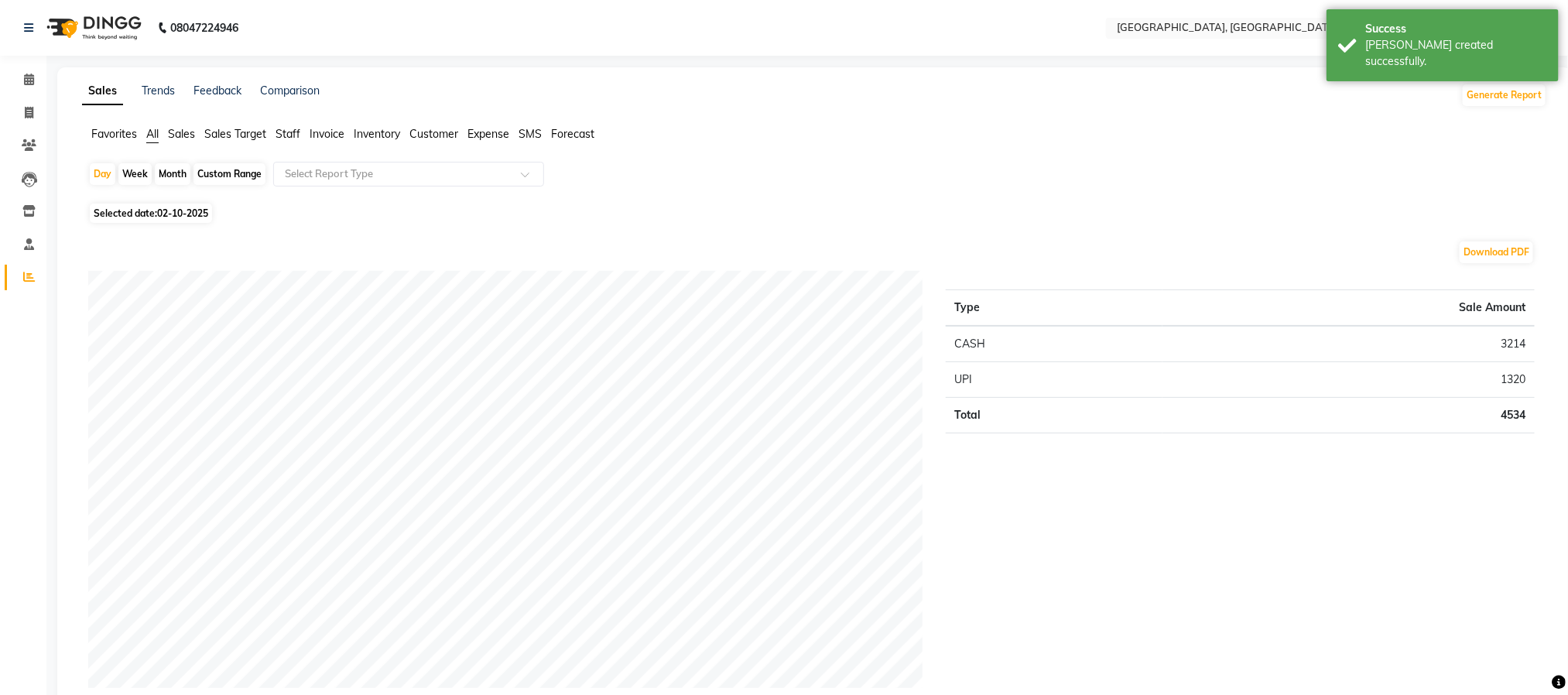
click at [286, 127] on span "Staff" at bounding box center [288, 134] width 25 height 13
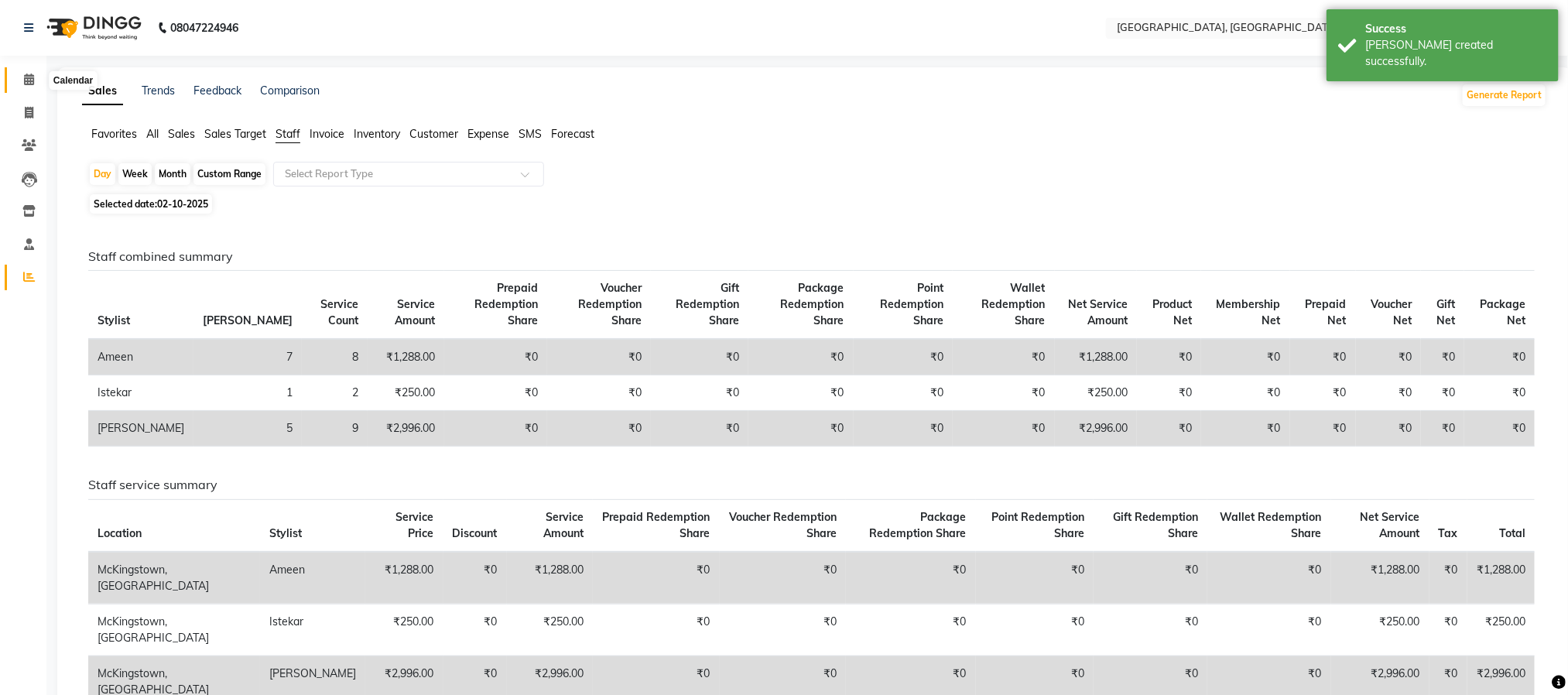
click at [18, 74] on span at bounding box center [29, 80] width 27 height 17
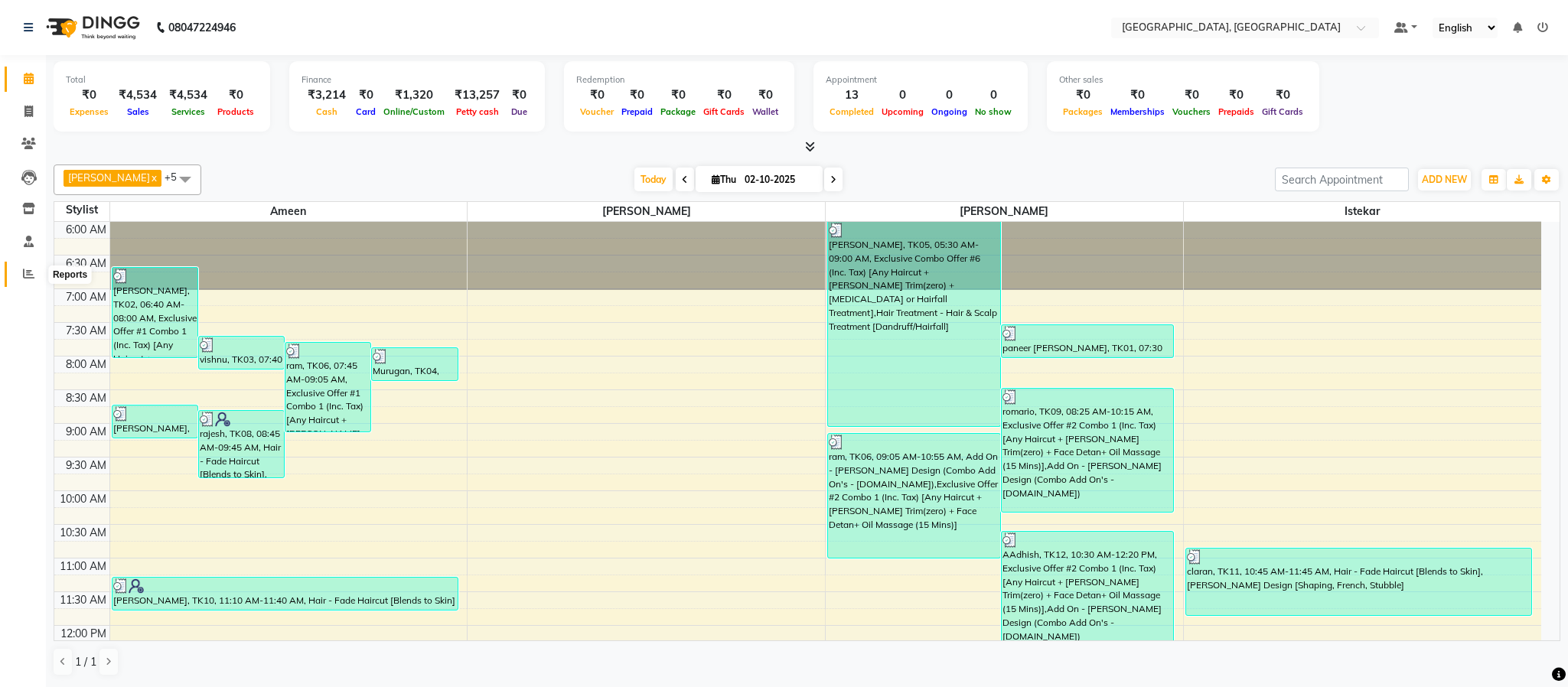
click at [34, 276] on span at bounding box center [29, 274] width 27 height 17
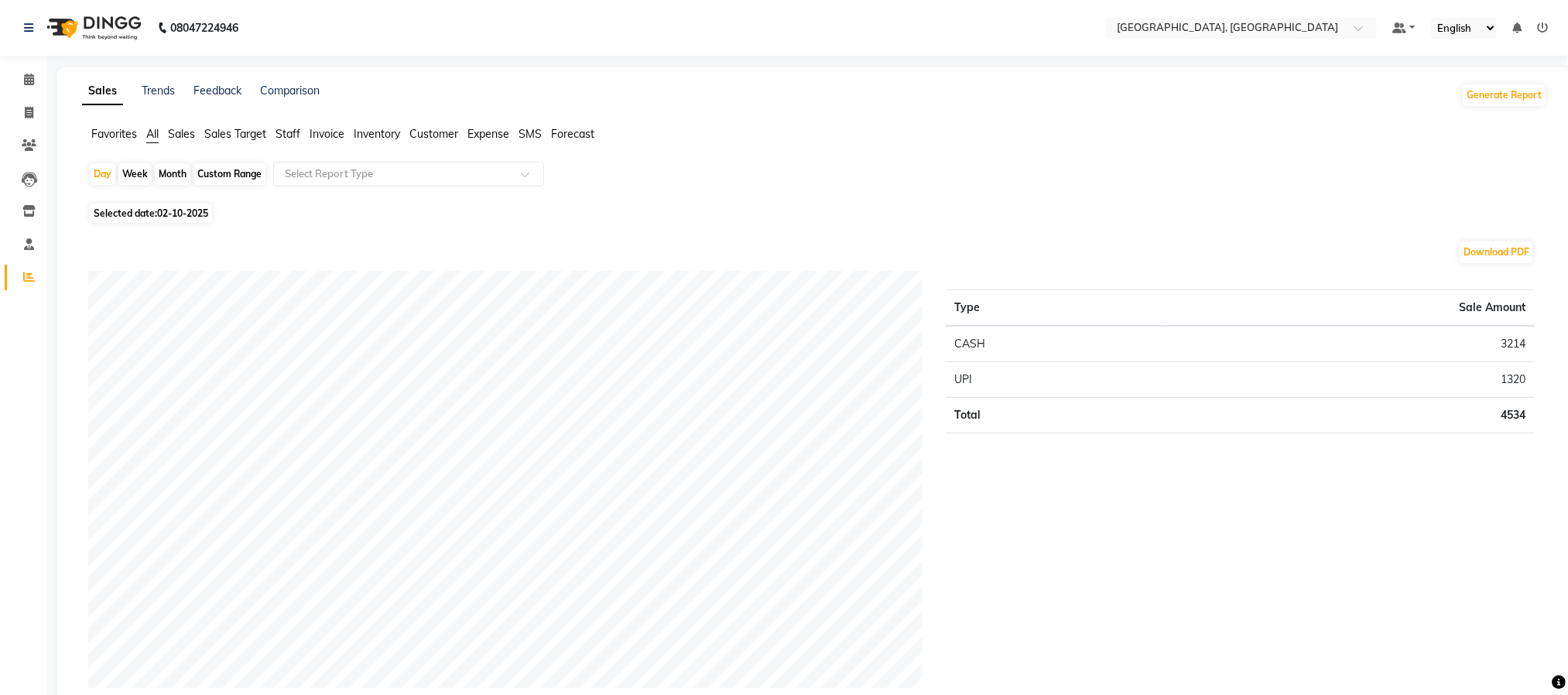
click at [284, 127] on span "Staff" at bounding box center [288, 134] width 25 height 13
